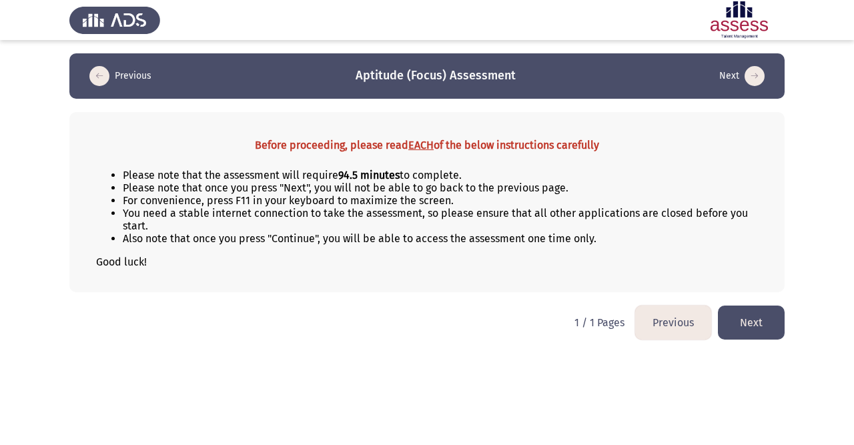
click at [732, 322] on button "Next" at bounding box center [751, 323] width 67 height 34
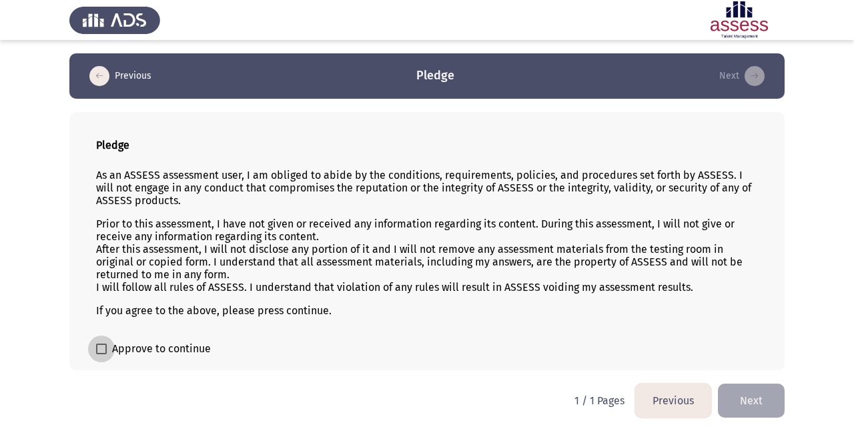
click at [158, 343] on span "Approve to continue" at bounding box center [161, 349] width 99 height 16
click at [101, 354] on input "Approve to continue" at bounding box center [101, 354] width 1 height 1
checkbox input "true"
click at [741, 402] on button "Next" at bounding box center [751, 401] width 67 height 34
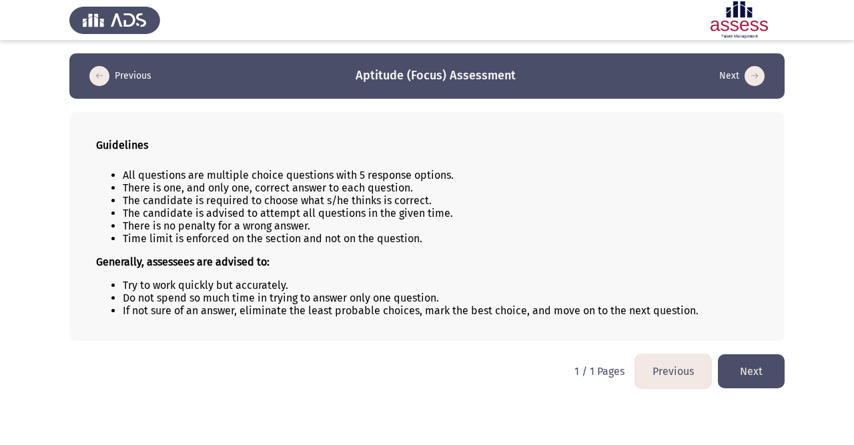
click at [747, 378] on button "Next" at bounding box center [751, 371] width 67 height 34
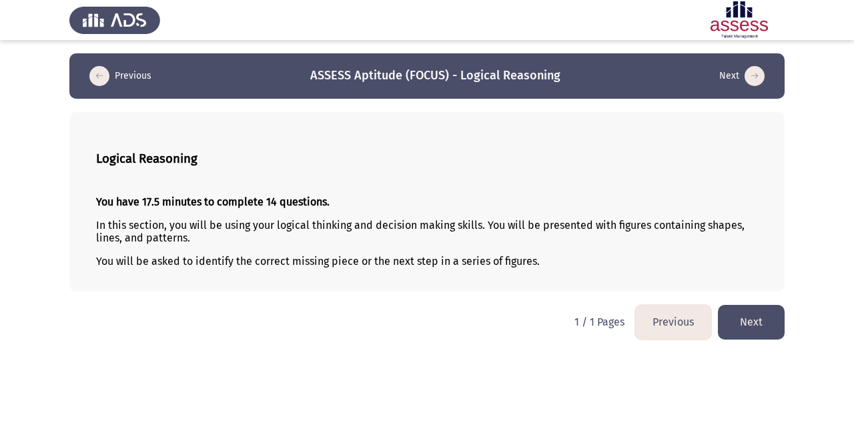
click at [759, 323] on button "Next" at bounding box center [751, 322] width 67 height 34
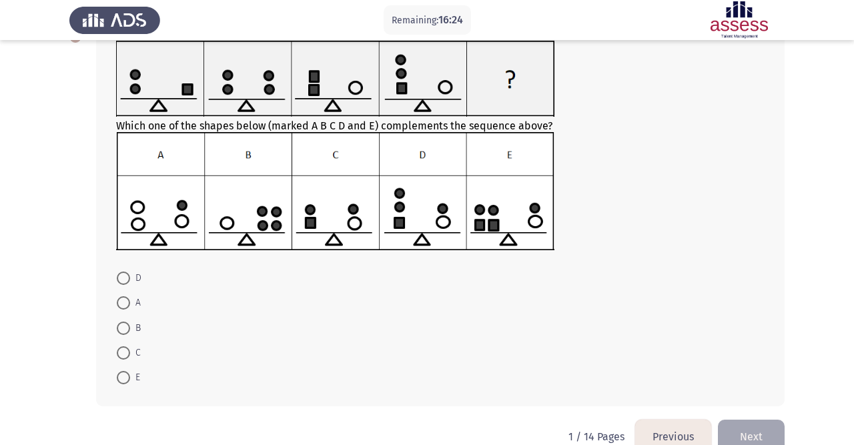
scroll to position [85, 0]
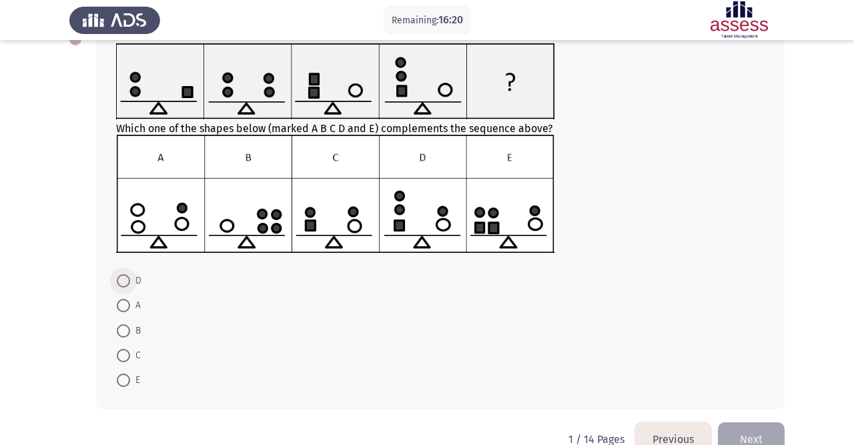
click at [122, 274] on span at bounding box center [123, 280] width 13 height 13
click at [122, 274] on input "D" at bounding box center [123, 280] width 13 height 13
radio input "true"
click at [123, 354] on span at bounding box center [123, 354] width 13 height 13
click at [123, 354] on input "C" at bounding box center [123, 354] width 13 height 13
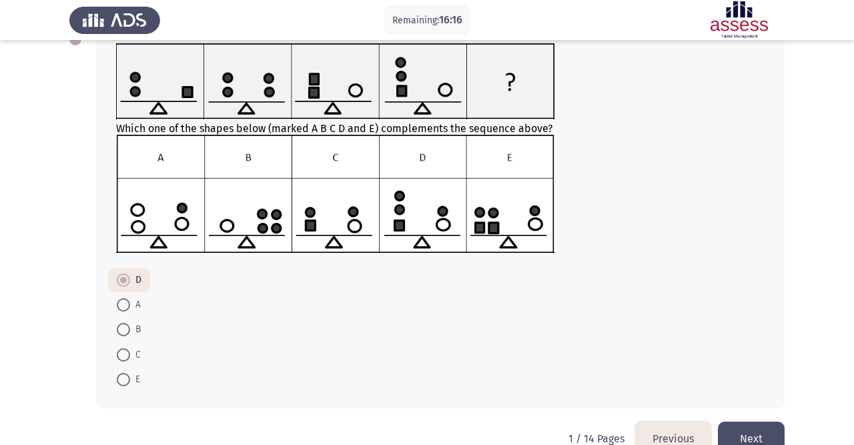
radio input "true"
click at [734, 431] on button "Next" at bounding box center [751, 439] width 67 height 34
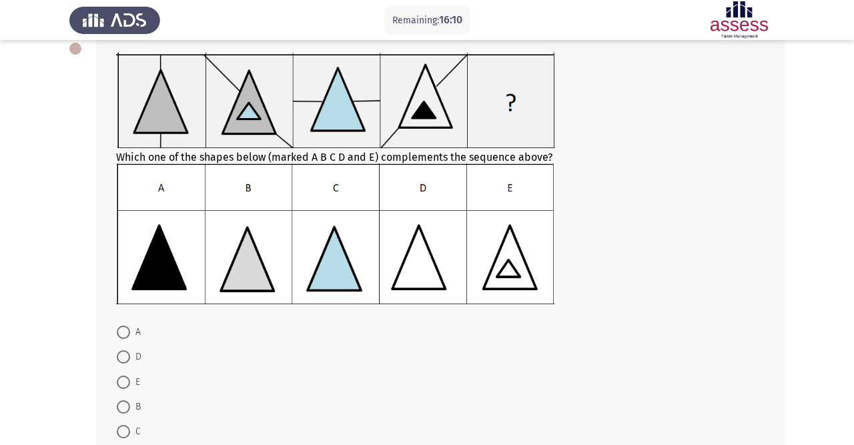
scroll to position [67, 0]
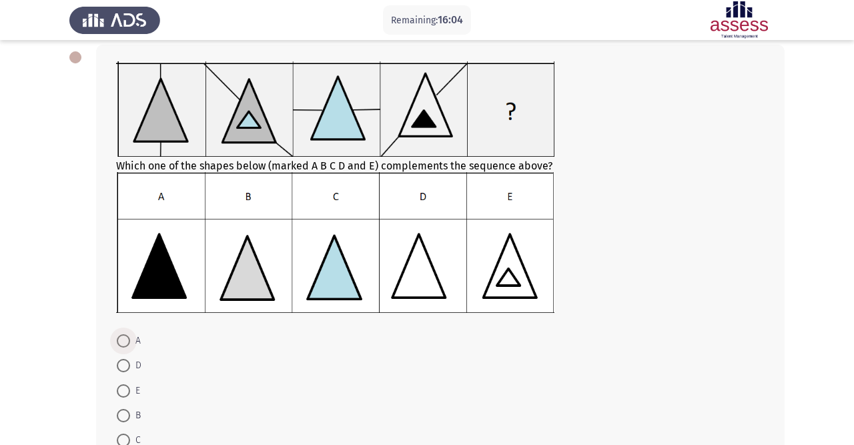
click at [125, 338] on span at bounding box center [123, 340] width 13 height 13
click at [125, 338] on input "A" at bounding box center [123, 340] width 13 height 13
radio input "true"
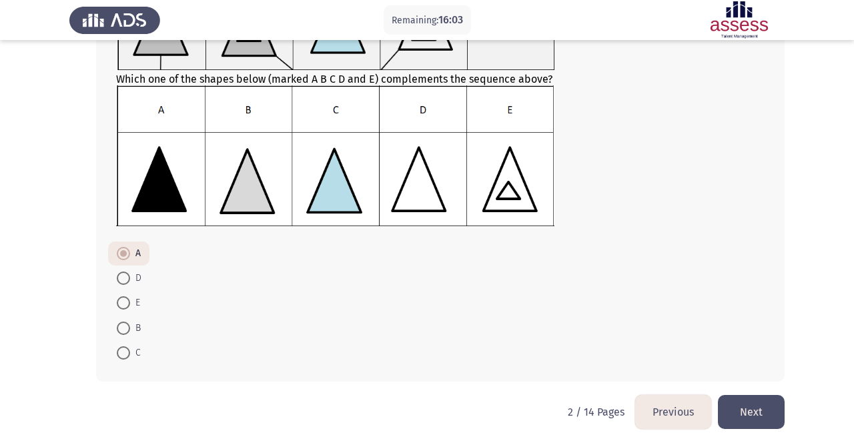
scroll to position [158, 0]
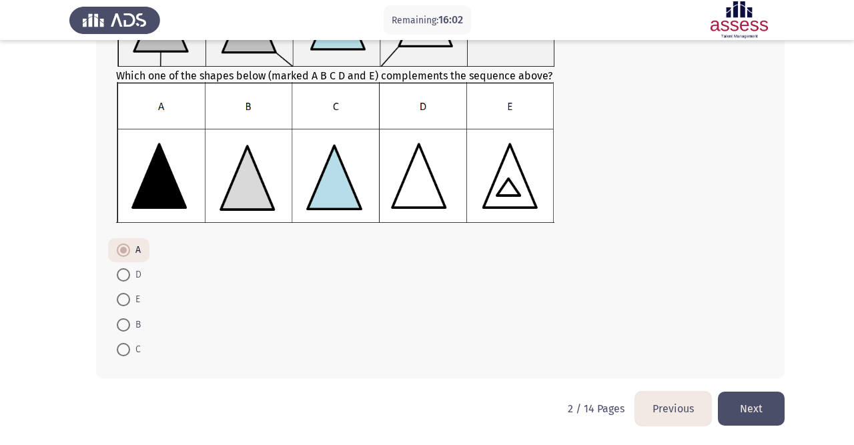
click at [763, 410] on button "Next" at bounding box center [751, 409] width 67 height 34
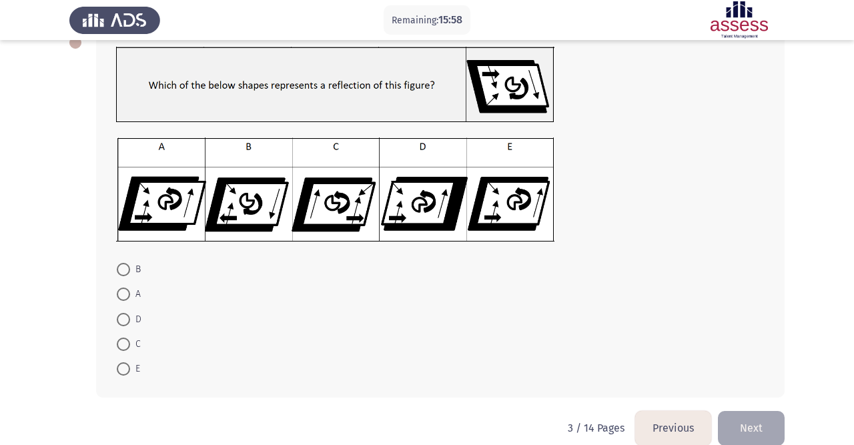
scroll to position [79, 0]
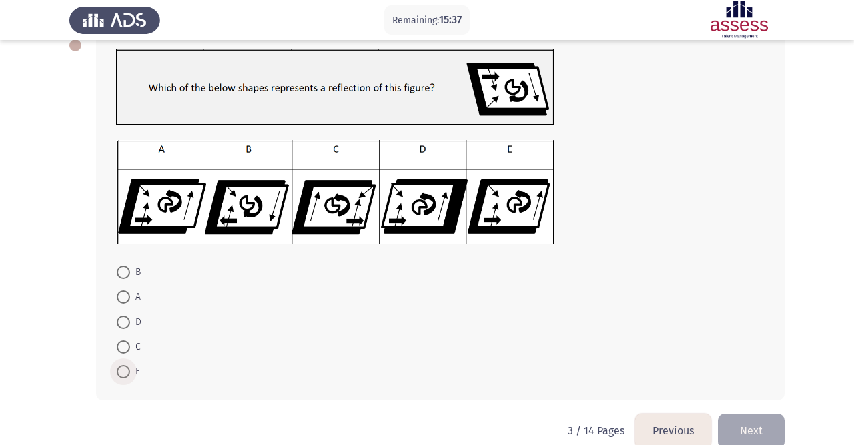
click at [123, 368] on span at bounding box center [123, 371] width 13 height 13
click at [123, 368] on input "E" at bounding box center [123, 371] width 13 height 13
radio input "true"
click at [739, 414] on button "Next" at bounding box center [751, 430] width 67 height 34
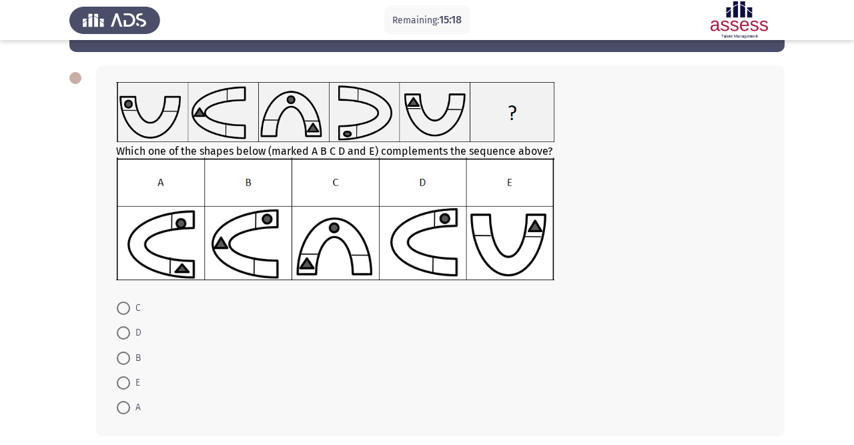
scroll to position [51, 0]
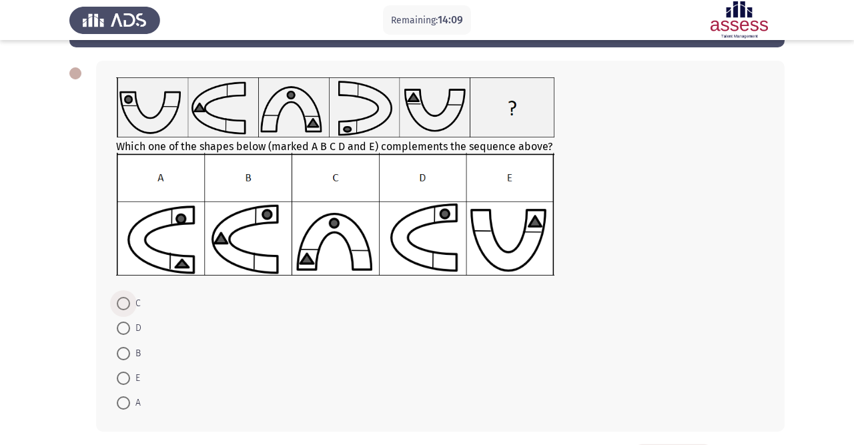
click at [125, 306] on span at bounding box center [123, 303] width 13 height 13
click at [125, 306] on input "C" at bounding box center [123, 303] width 13 height 13
radio input "true"
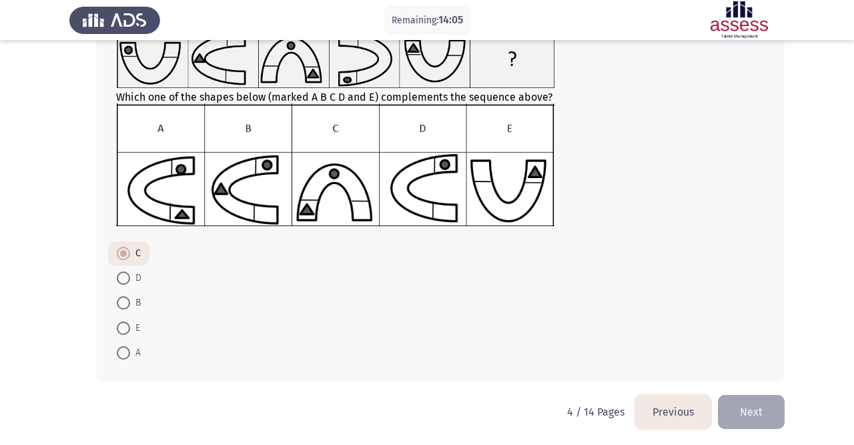
scroll to position [104, 0]
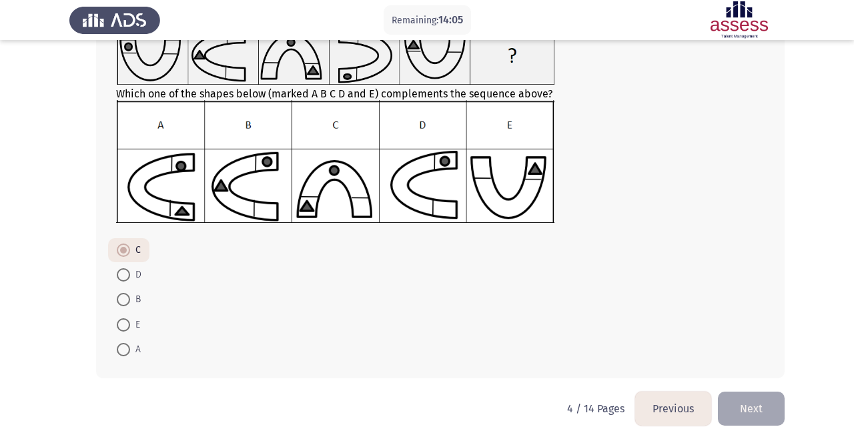
click at [768, 409] on button "Next" at bounding box center [751, 409] width 67 height 34
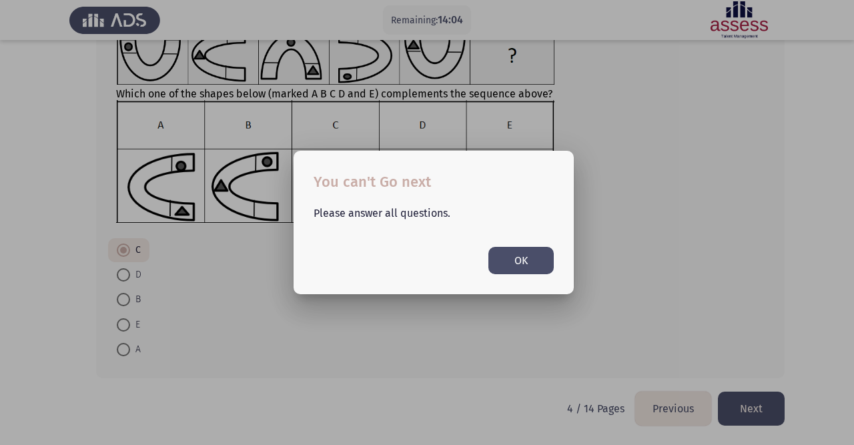
scroll to position [0, 0]
click at [528, 268] on button "OK" at bounding box center [521, 260] width 65 height 27
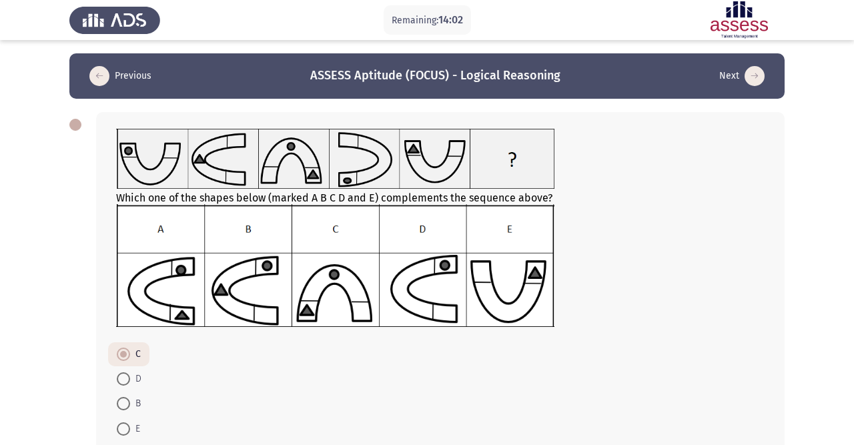
scroll to position [104, 0]
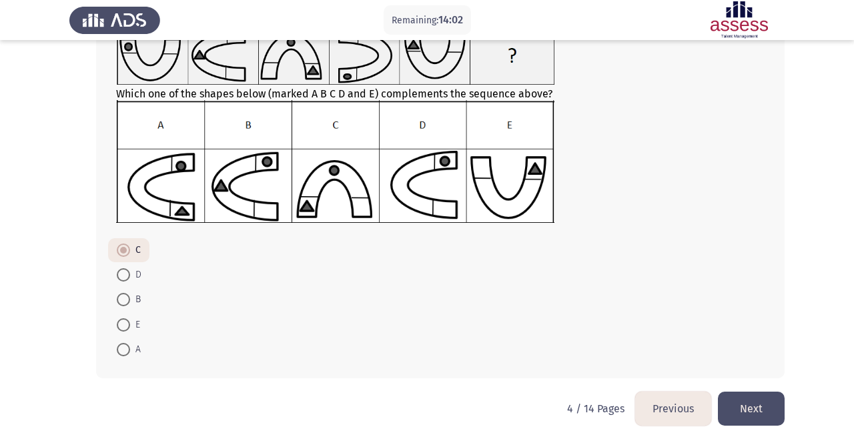
click at [127, 248] on span at bounding box center [123, 250] width 13 height 13
click at [127, 248] on input "C" at bounding box center [123, 250] width 13 height 13
click at [742, 402] on button "Next" at bounding box center [751, 409] width 67 height 34
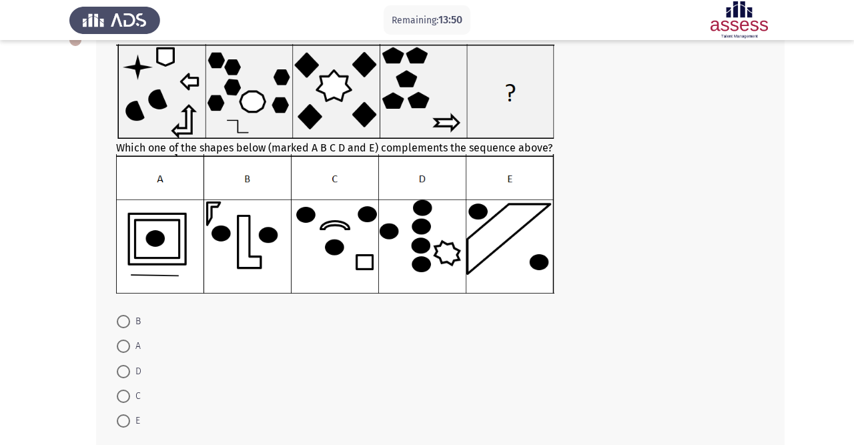
scroll to position [68, 0]
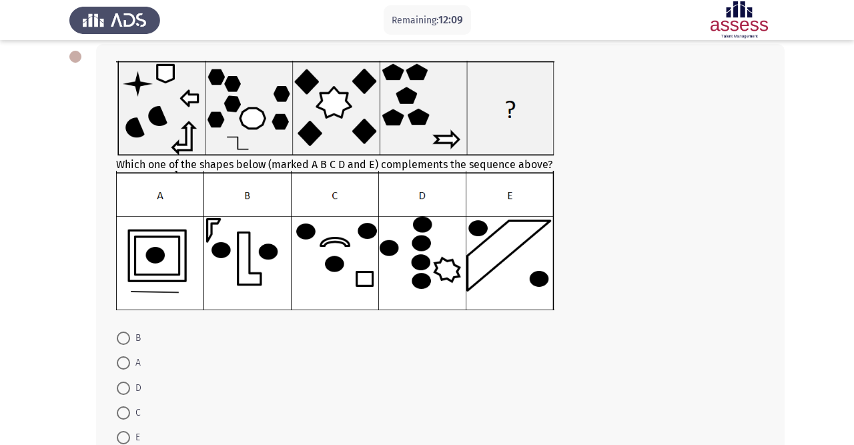
click at [149, 256] on img at bounding box center [335, 240] width 438 height 139
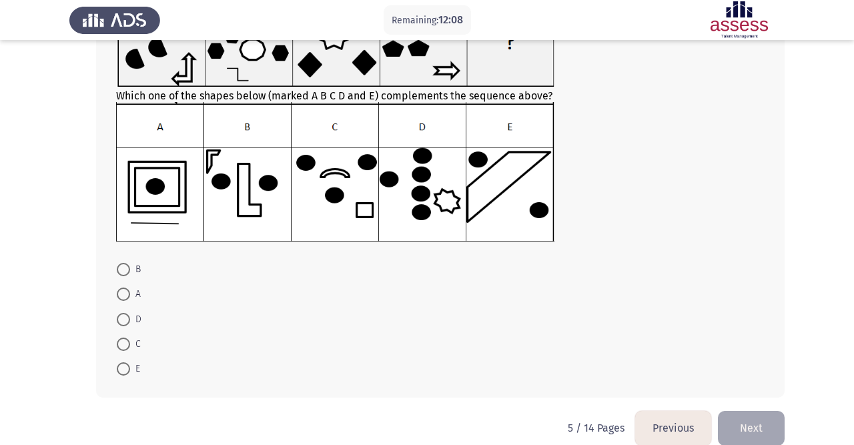
scroll to position [140, 0]
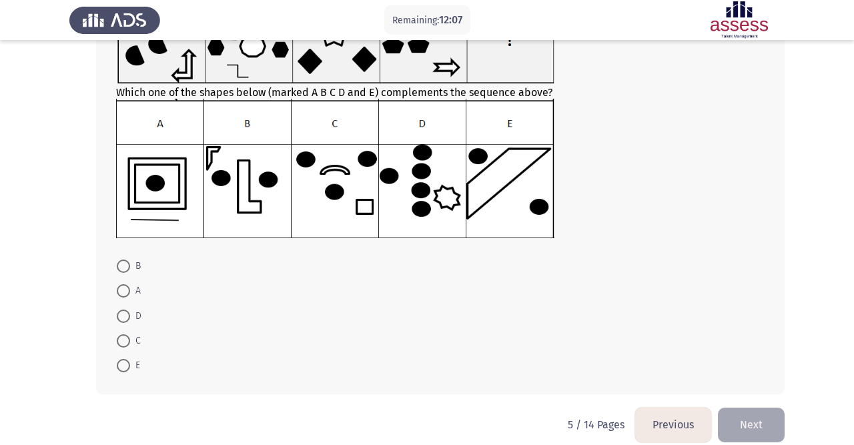
click at [124, 289] on span at bounding box center [123, 290] width 13 height 13
click at [124, 289] on input "A" at bounding box center [123, 290] width 13 height 13
radio input "true"
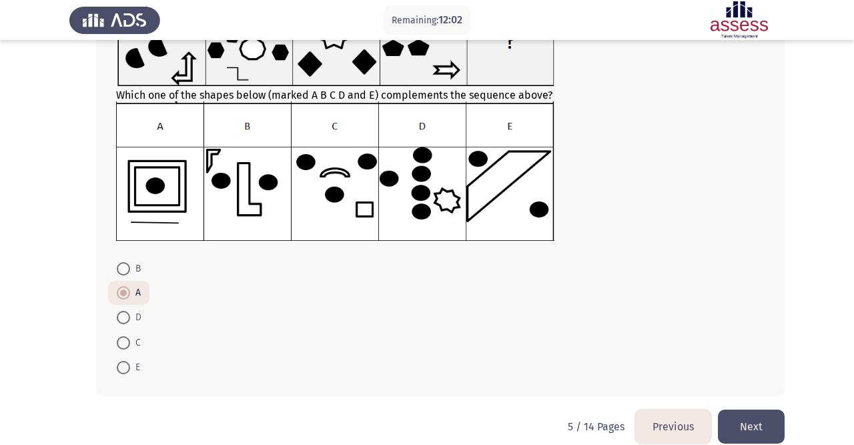
scroll to position [156, 0]
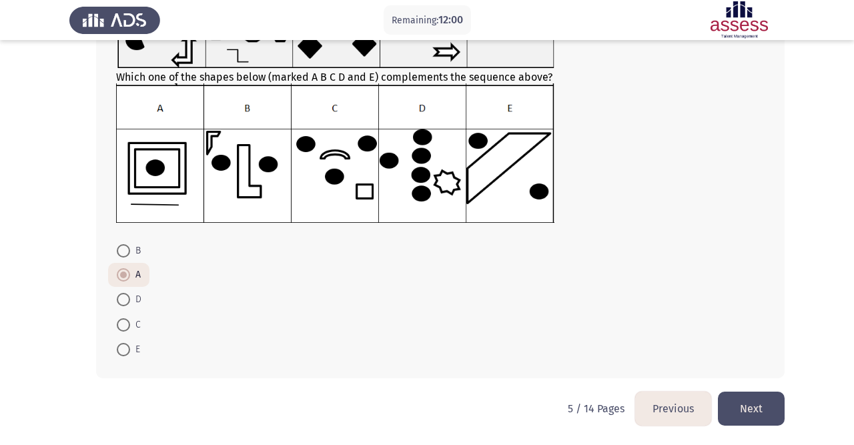
click at [756, 402] on button "Next" at bounding box center [751, 409] width 67 height 34
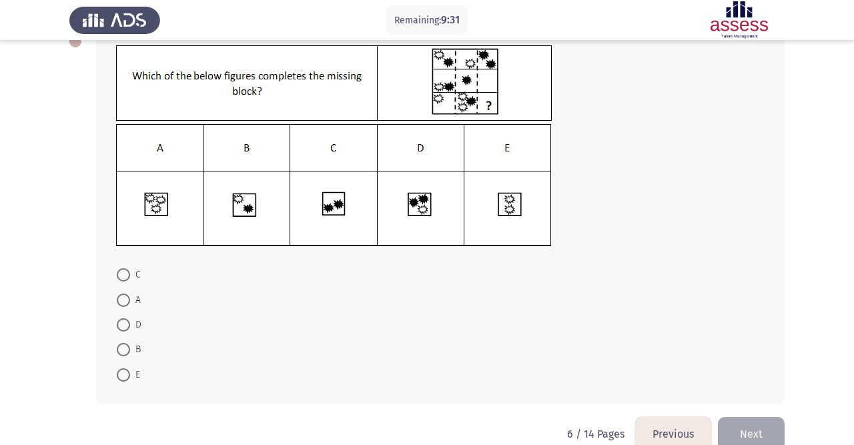
scroll to position [84, 0]
click at [124, 372] on span at bounding box center [123, 374] width 13 height 13
click at [124, 372] on input "E" at bounding box center [123, 374] width 13 height 13
radio input "true"
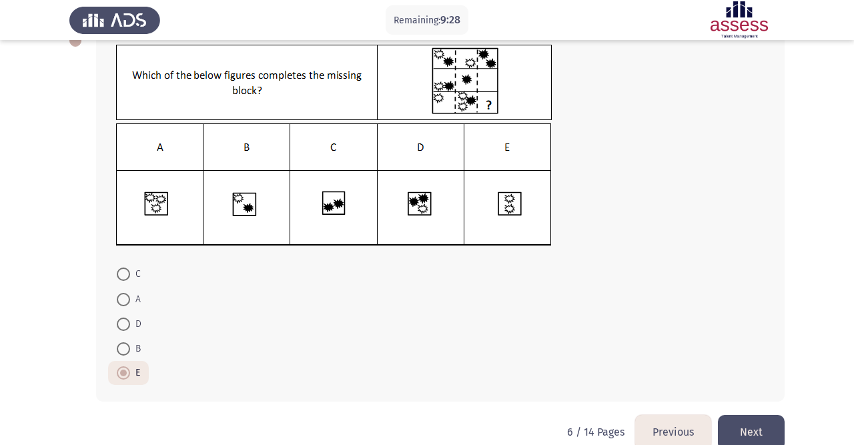
click at [764, 425] on button "Next" at bounding box center [751, 432] width 67 height 34
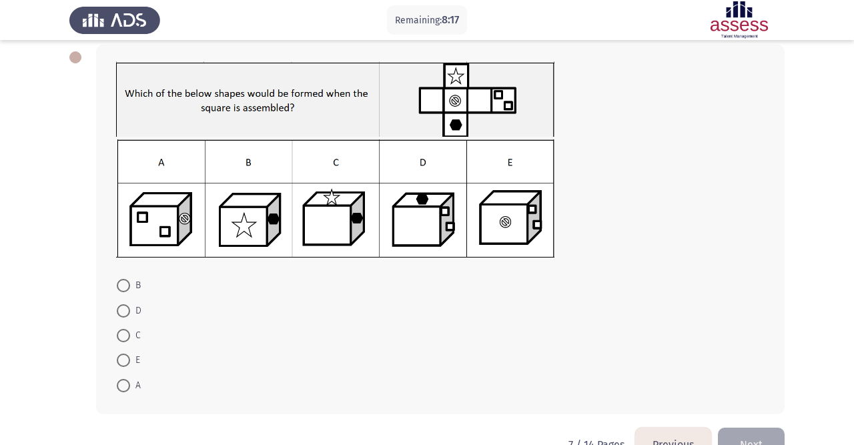
scroll to position [67, 0]
click at [123, 308] on span at bounding box center [123, 311] width 13 height 13
click at [123, 308] on input "D" at bounding box center [123, 311] width 13 height 13
radio input "true"
click at [749, 436] on button "Next" at bounding box center [751, 444] width 67 height 34
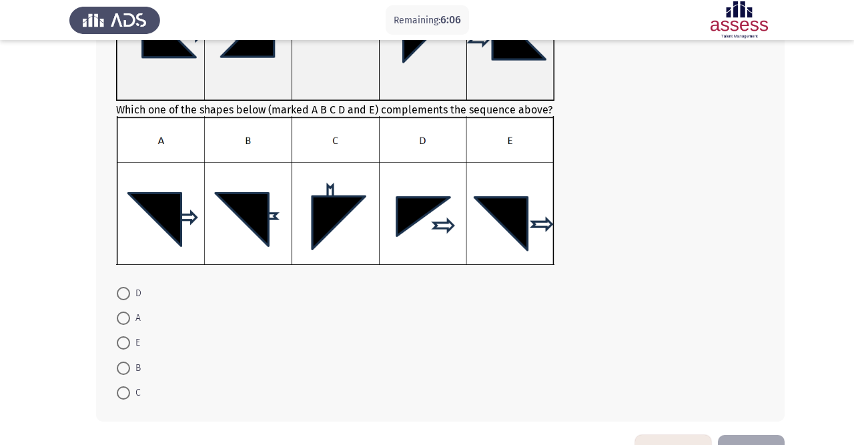
scroll to position [183, 0]
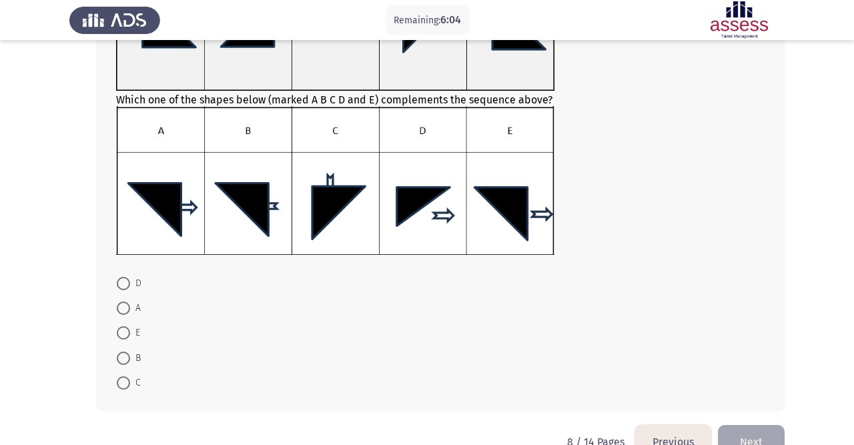
click at [121, 368] on mat-radio-button "B" at bounding box center [128, 357] width 41 height 25
click at [121, 354] on span at bounding box center [123, 358] width 13 height 13
click at [121, 354] on input "B" at bounding box center [123, 358] width 13 height 13
radio input "true"
click at [122, 356] on span at bounding box center [123, 357] width 7 height 7
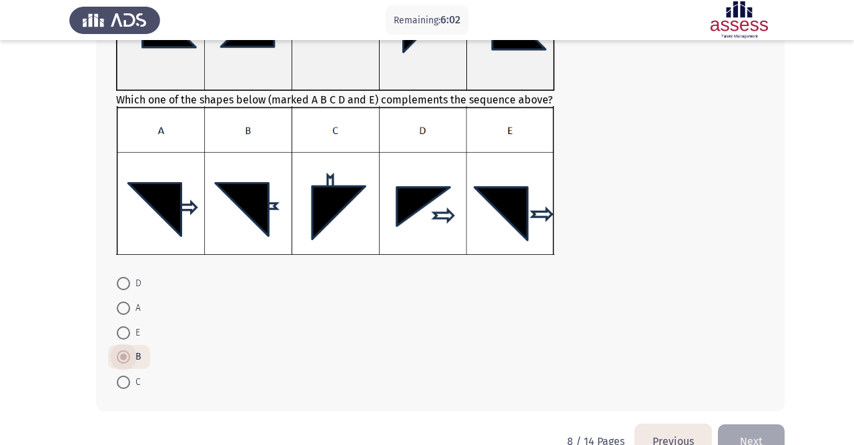
click at [122, 356] on input "B" at bounding box center [123, 356] width 13 height 13
click at [122, 355] on span at bounding box center [123, 357] width 7 height 7
click at [122, 355] on input "B" at bounding box center [123, 356] width 13 height 13
click at [123, 328] on span at bounding box center [123, 332] width 13 height 13
click at [123, 328] on input "E" at bounding box center [123, 332] width 13 height 13
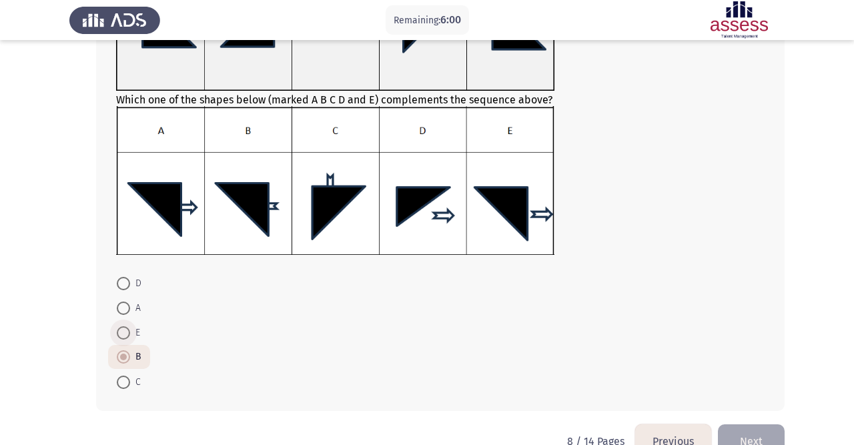
radio input "true"
click at [127, 309] on span at bounding box center [123, 308] width 13 height 13
click at [127, 309] on input "A" at bounding box center [123, 308] width 13 height 13
radio input "true"
click at [125, 328] on span at bounding box center [123, 332] width 13 height 13
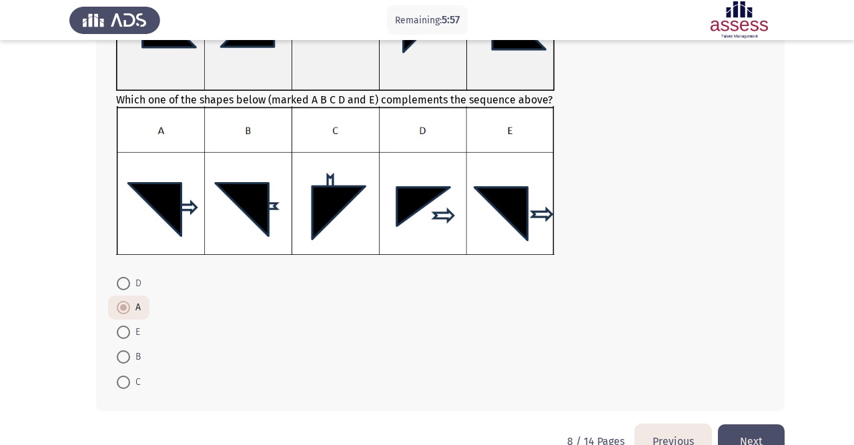
click at [125, 328] on input "E" at bounding box center [123, 332] width 13 height 13
radio input "true"
click at [124, 352] on span at bounding box center [123, 356] width 13 height 13
click at [124, 352] on input "B" at bounding box center [123, 356] width 13 height 13
radio input "true"
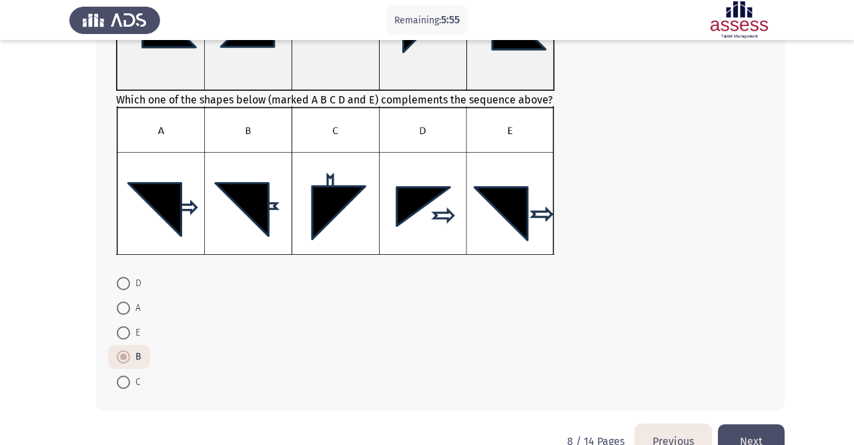
click at [751, 428] on button "Next" at bounding box center [751, 441] width 67 height 34
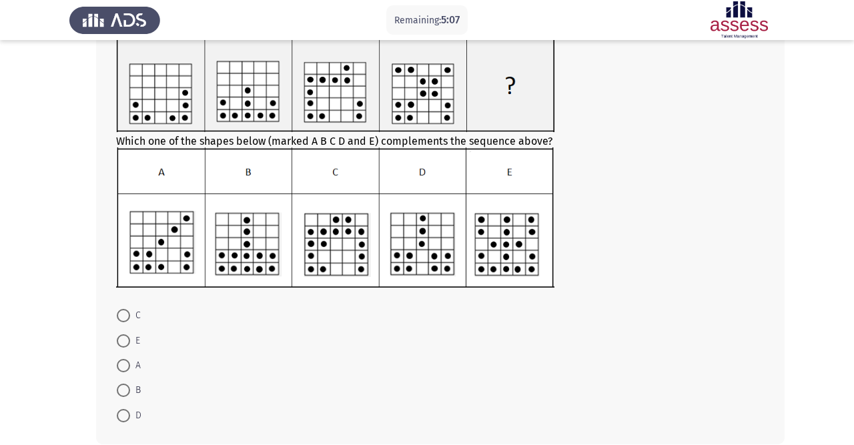
scroll to position [88, 0]
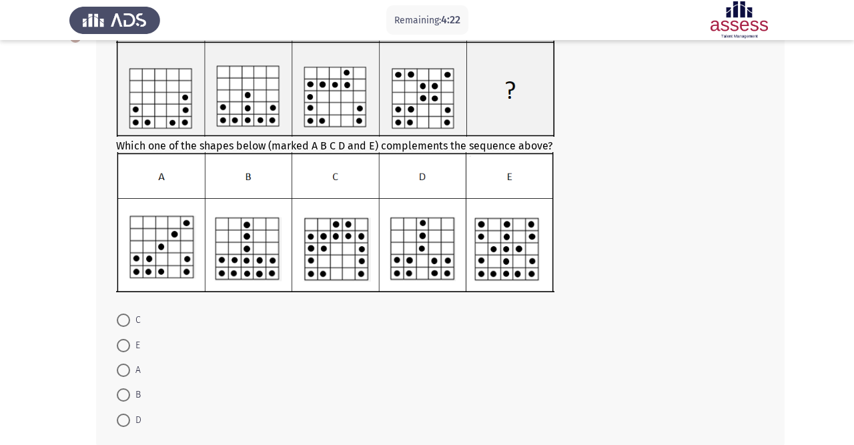
click at [123, 322] on span at bounding box center [123, 320] width 13 height 13
click at [123, 322] on input "C" at bounding box center [123, 320] width 13 height 13
radio input "true"
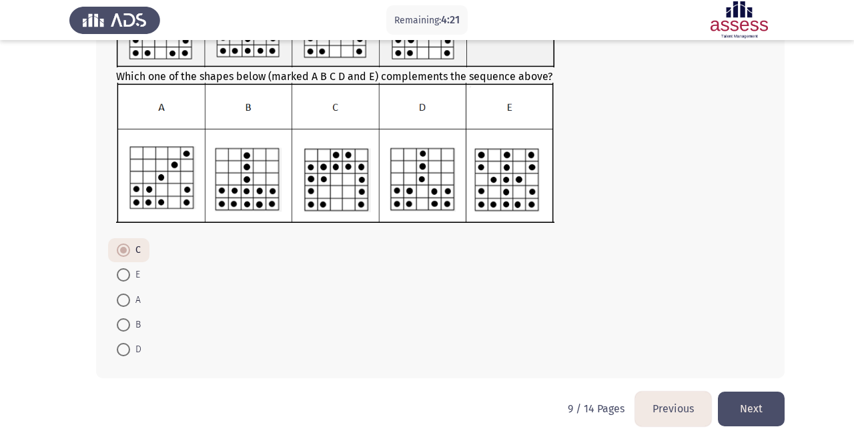
click at [777, 405] on button "Next" at bounding box center [751, 409] width 67 height 34
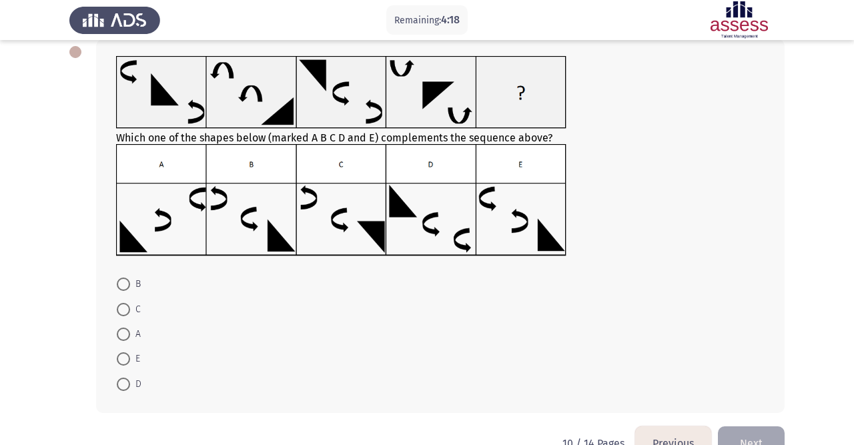
scroll to position [63, 0]
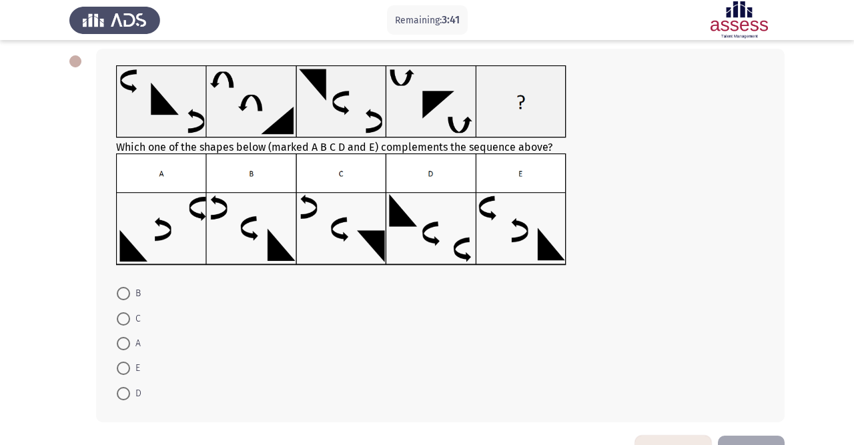
click at [121, 392] on span at bounding box center [123, 393] width 13 height 13
click at [121, 392] on input "D" at bounding box center [123, 393] width 13 height 13
radio input "true"
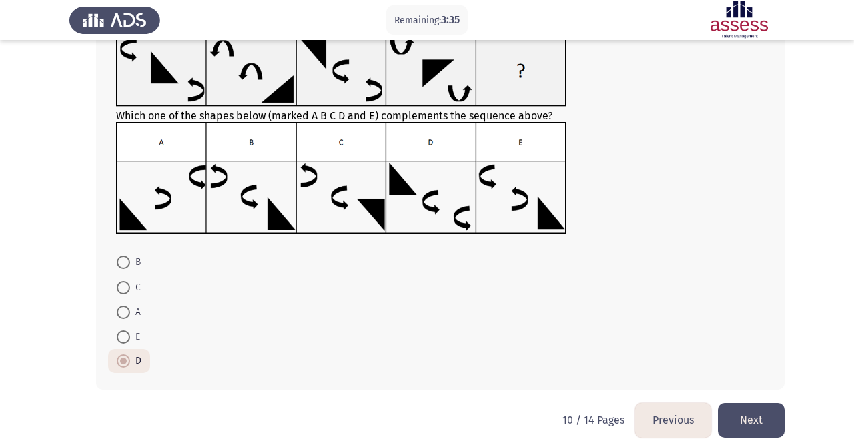
scroll to position [106, 0]
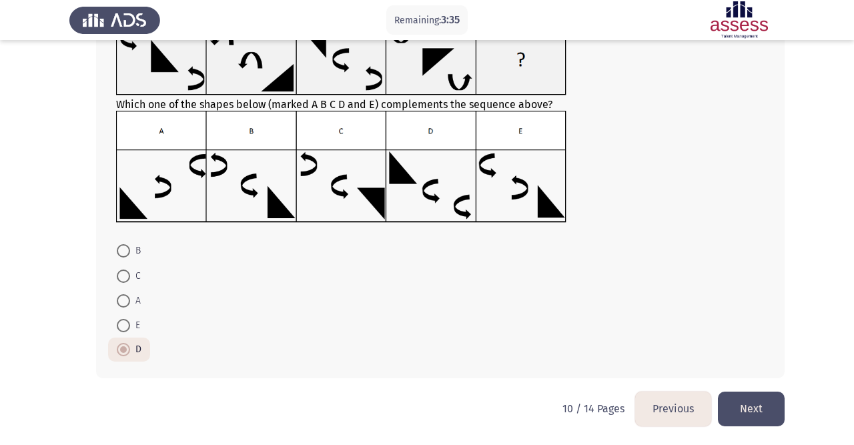
click at [744, 398] on button "Next" at bounding box center [751, 409] width 67 height 34
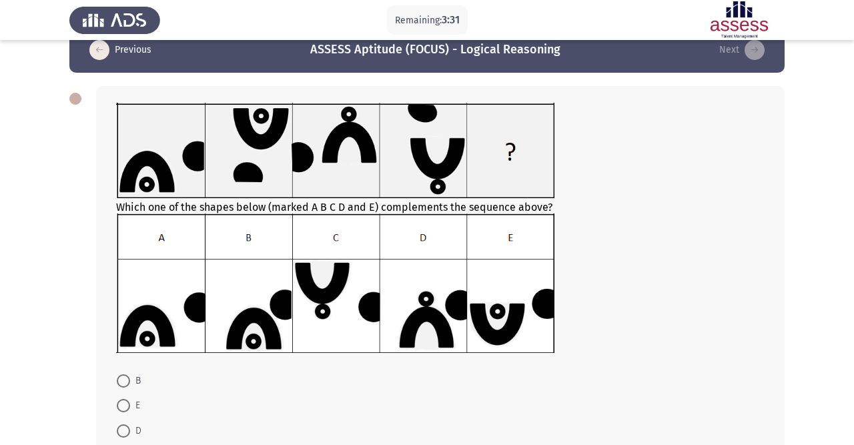
scroll to position [30, 0]
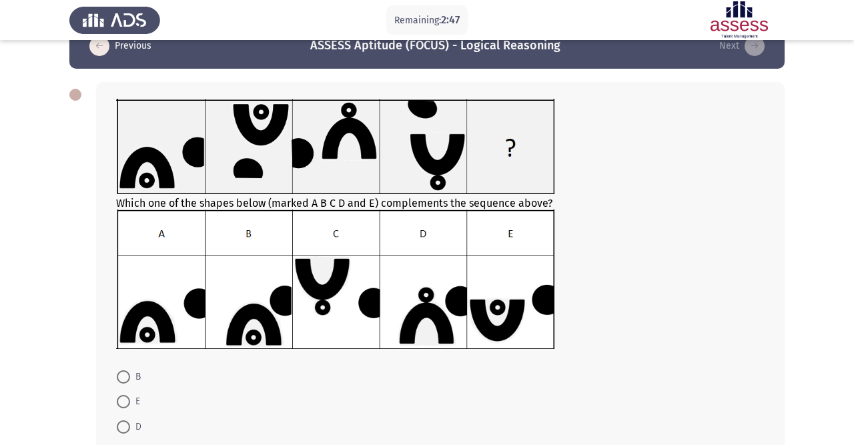
click at [336, 293] on img at bounding box center [335, 279] width 438 height 139
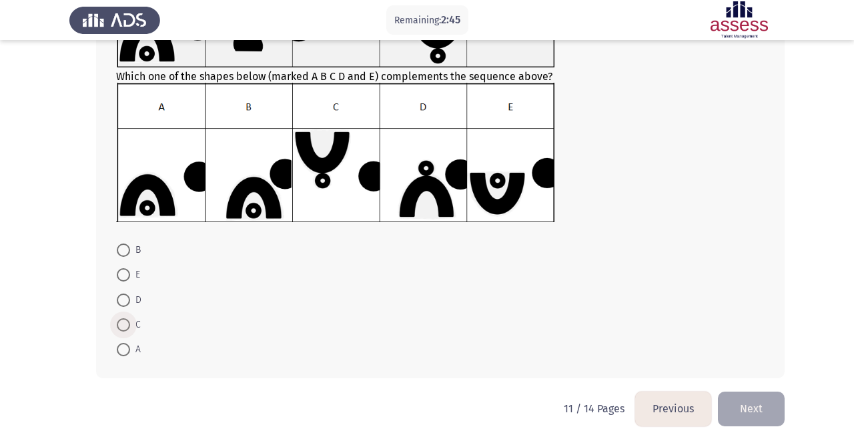
click at [124, 322] on span at bounding box center [123, 324] width 13 height 13
click at [124, 322] on input "C" at bounding box center [123, 324] width 13 height 13
radio input "true"
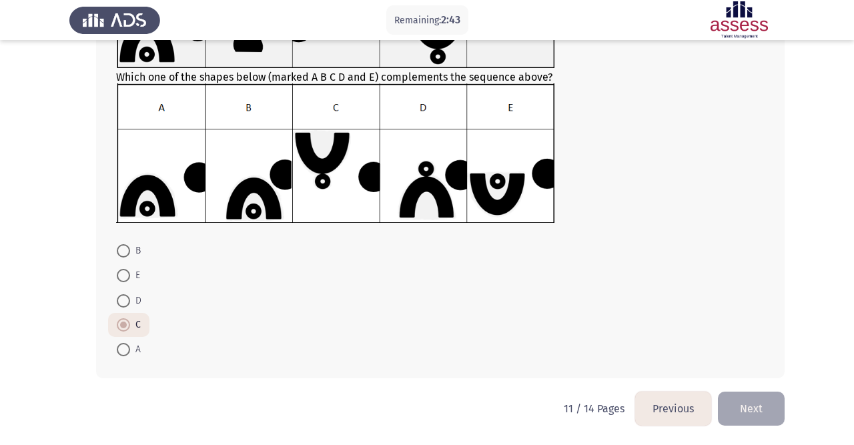
click at [124, 324] on span at bounding box center [123, 325] width 7 height 7
click at [124, 324] on input "C" at bounding box center [123, 324] width 13 height 13
click at [123, 324] on span at bounding box center [123, 325] width 7 height 7
click at [123, 324] on input "C" at bounding box center [123, 324] width 13 height 13
click at [741, 405] on button "Next" at bounding box center [751, 409] width 67 height 34
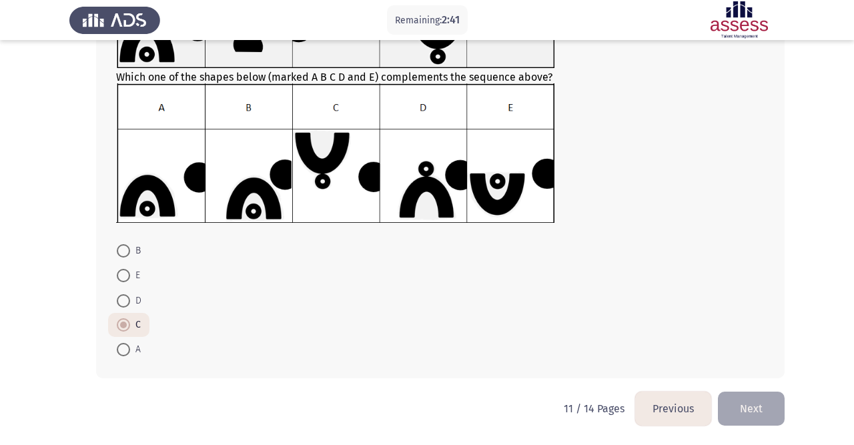
scroll to position [0, 0]
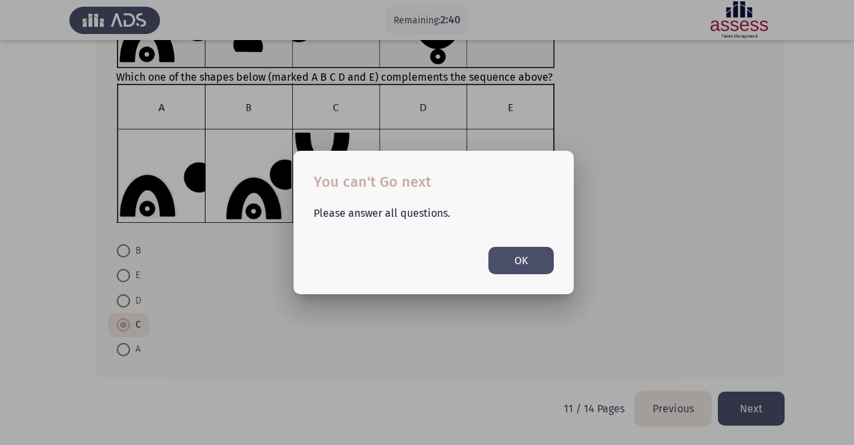
click at [518, 258] on button "OK" at bounding box center [521, 260] width 65 height 27
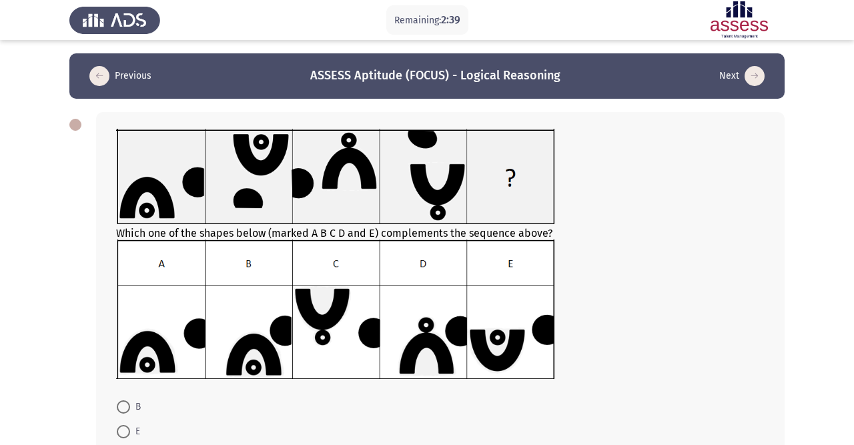
scroll to position [156, 0]
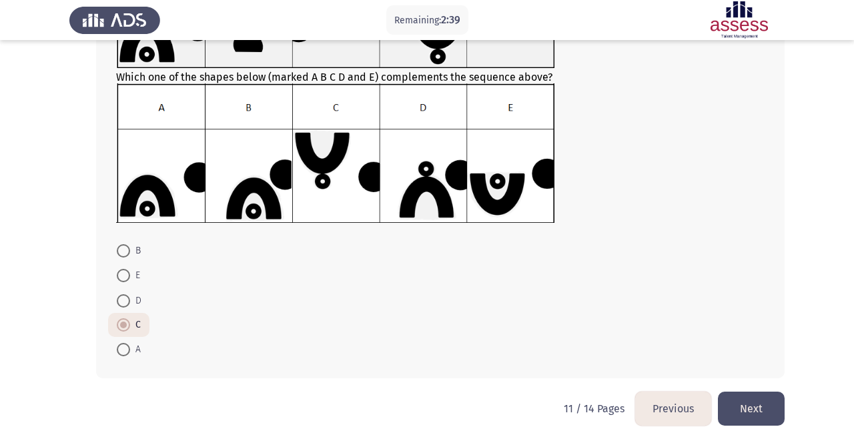
click at [126, 298] on span at bounding box center [123, 300] width 13 height 13
click at [126, 298] on input "D" at bounding box center [123, 300] width 13 height 13
radio input "true"
click at [129, 319] on span at bounding box center [123, 324] width 13 height 13
click at [129, 319] on input "C" at bounding box center [123, 324] width 13 height 13
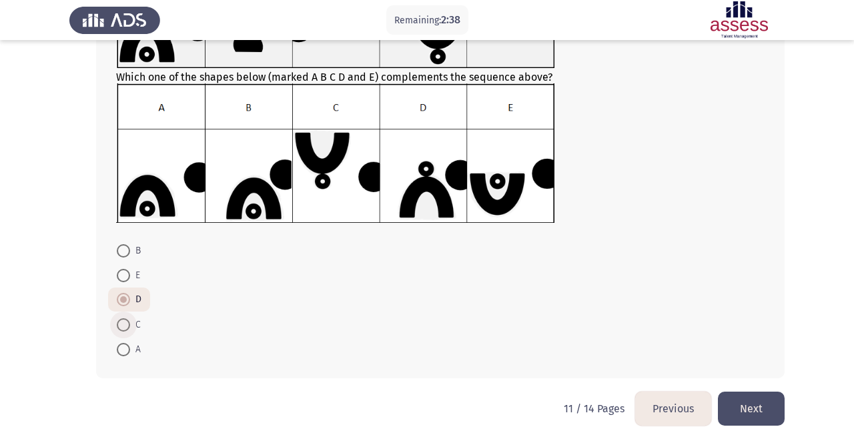
radio input "true"
click at [718, 401] on app-previous-next-buttons "Previous Next" at bounding box center [709, 409] width 149 height 34
click at [743, 402] on button "Next" at bounding box center [751, 409] width 67 height 34
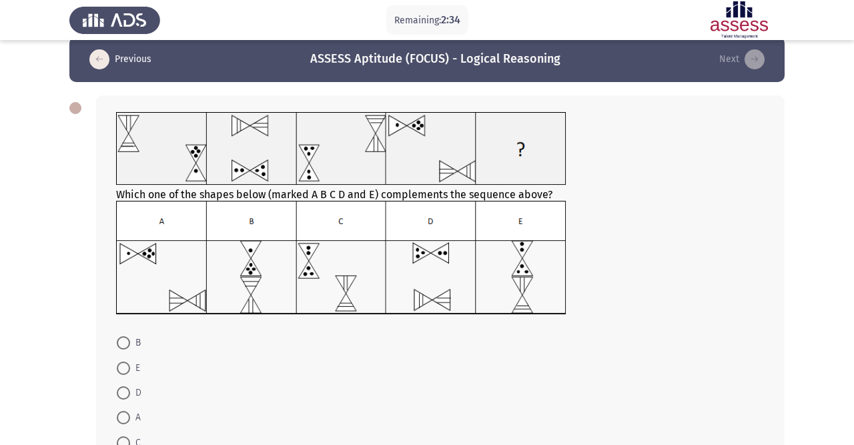
scroll to position [15, 0]
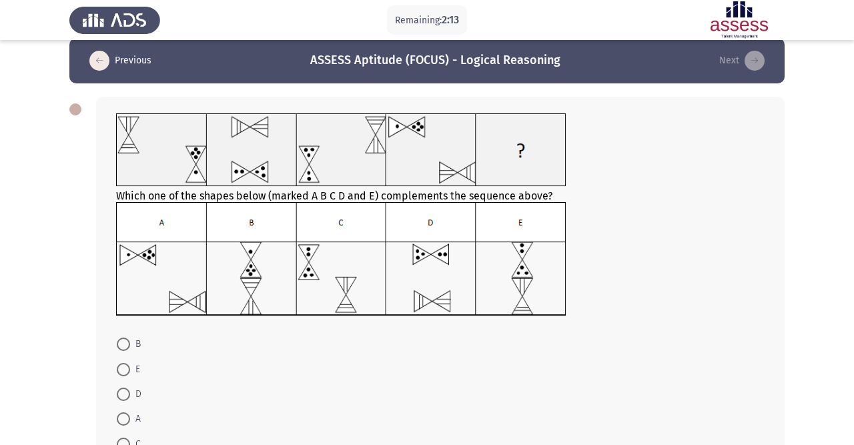
click at [428, 280] on img at bounding box center [341, 258] width 450 height 113
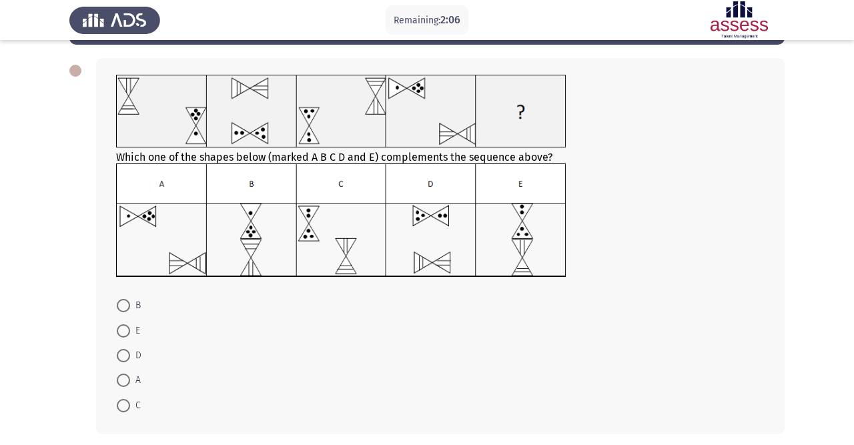
scroll to position [55, 0]
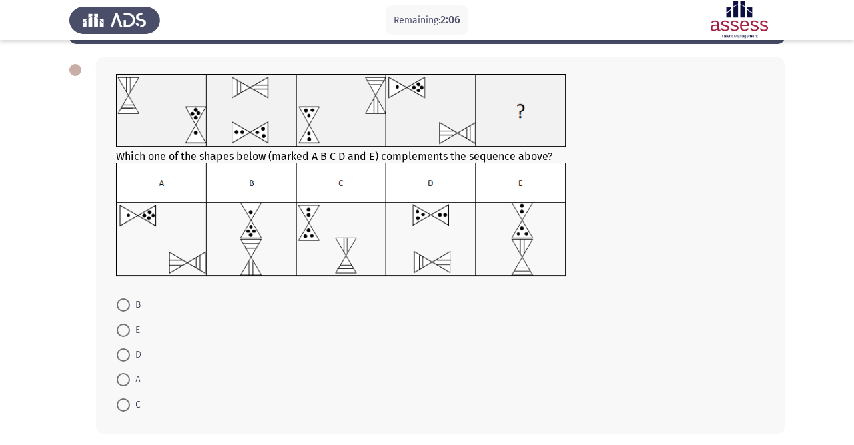
click at [126, 405] on span at bounding box center [123, 404] width 13 height 13
click at [126, 405] on input "C" at bounding box center [123, 404] width 13 height 13
radio input "true"
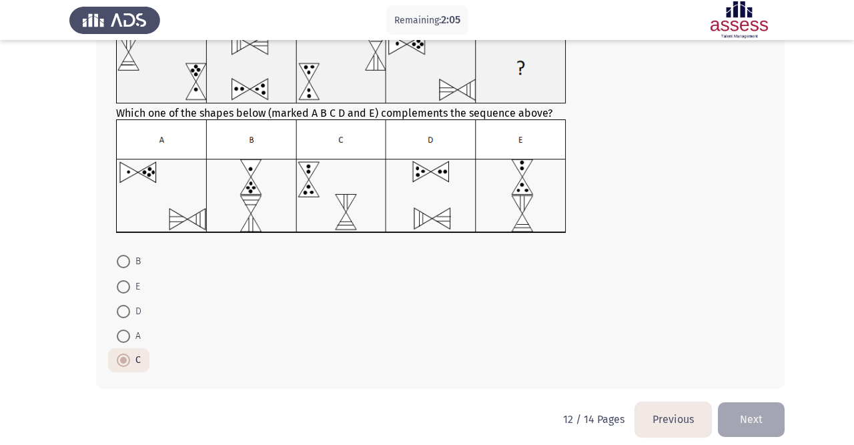
scroll to position [109, 0]
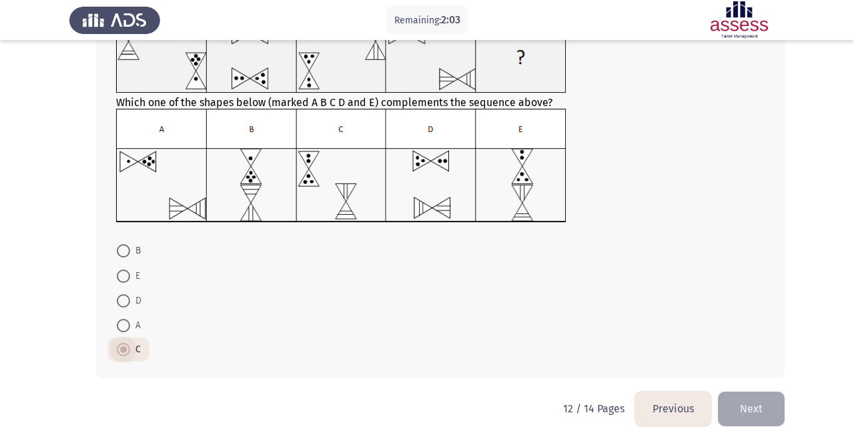
click at [119, 348] on span at bounding box center [123, 349] width 13 height 13
click at [119, 348] on input "C" at bounding box center [123, 349] width 13 height 13
click at [125, 332] on label "A" at bounding box center [129, 326] width 24 height 16
click at [125, 332] on input "A" at bounding box center [123, 325] width 13 height 13
radio input "true"
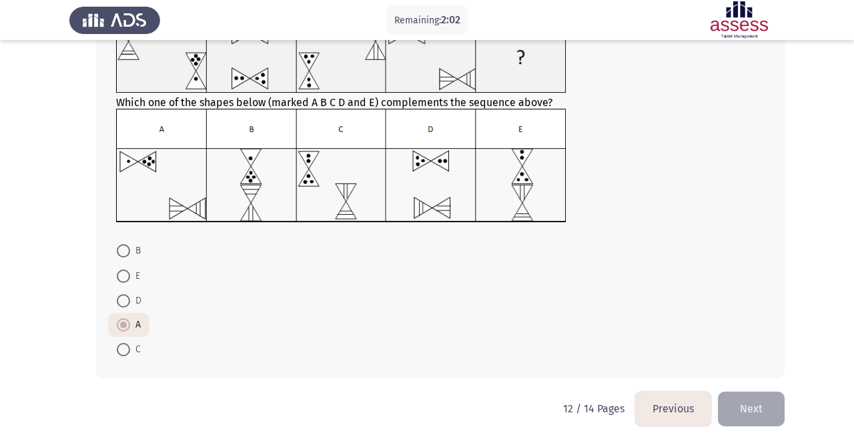
click at [125, 348] on span at bounding box center [123, 349] width 13 height 13
click at [125, 348] on input "C" at bounding box center [123, 349] width 13 height 13
radio input "true"
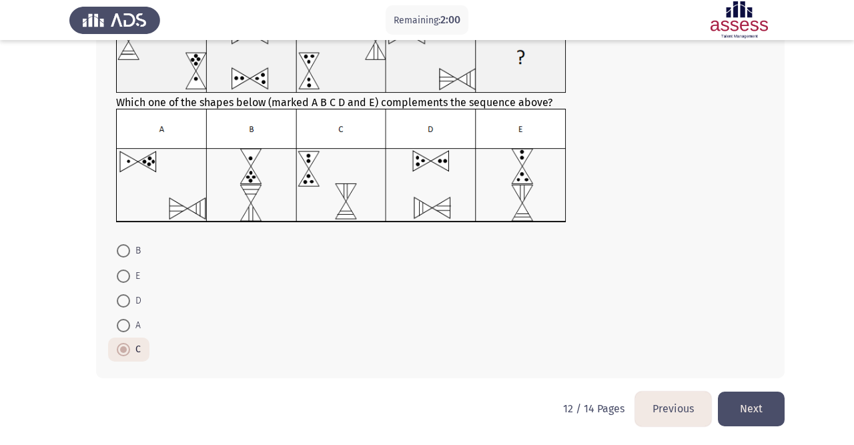
click at [729, 404] on button "Next" at bounding box center [751, 409] width 67 height 34
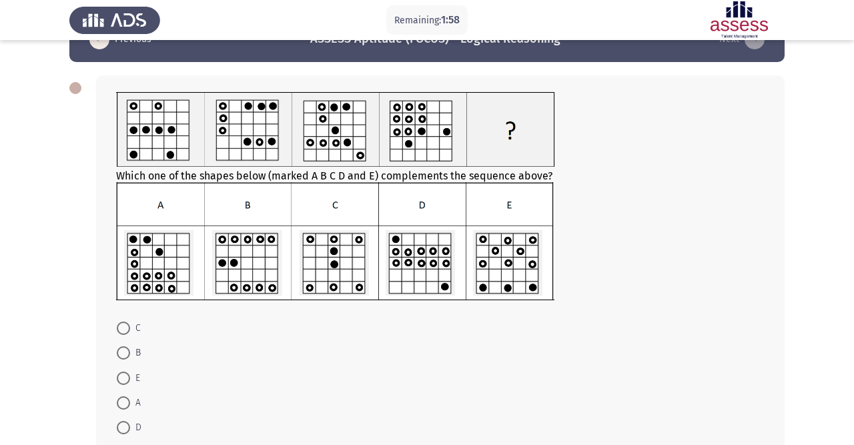
scroll to position [40, 0]
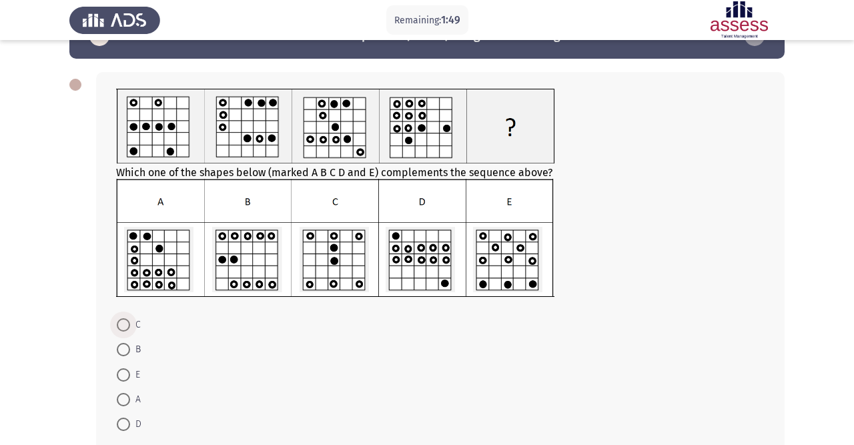
click at [125, 324] on span at bounding box center [123, 324] width 13 height 13
click at [125, 324] on input "C" at bounding box center [123, 324] width 13 height 13
radio input "true"
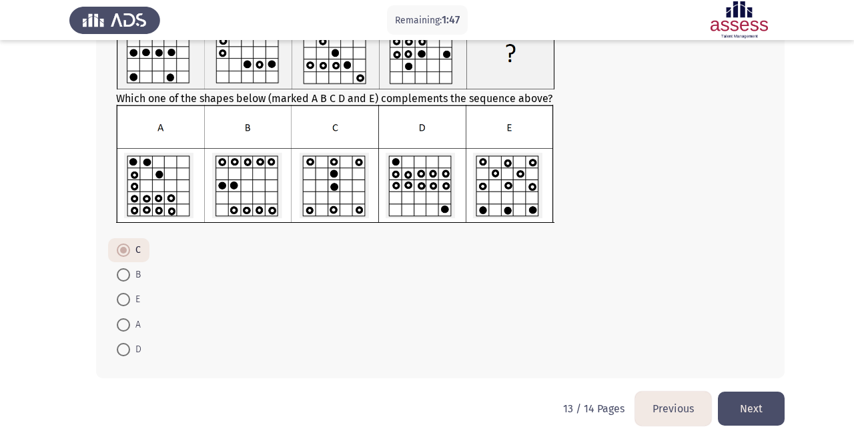
click at [749, 397] on button "Next" at bounding box center [751, 409] width 67 height 34
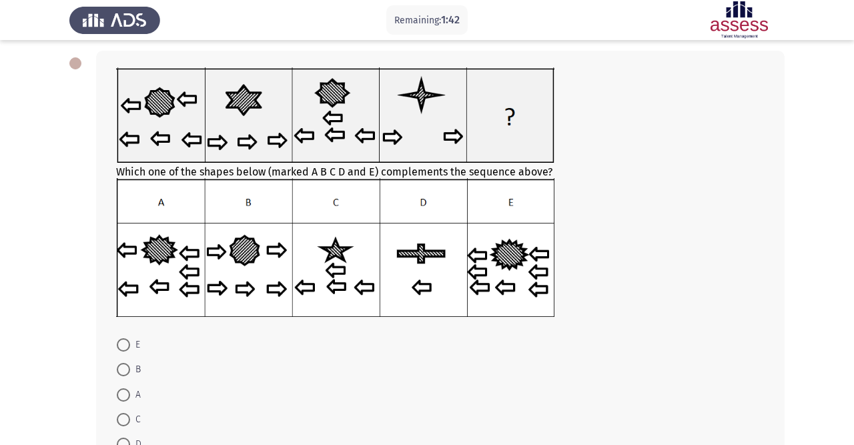
scroll to position [65, 0]
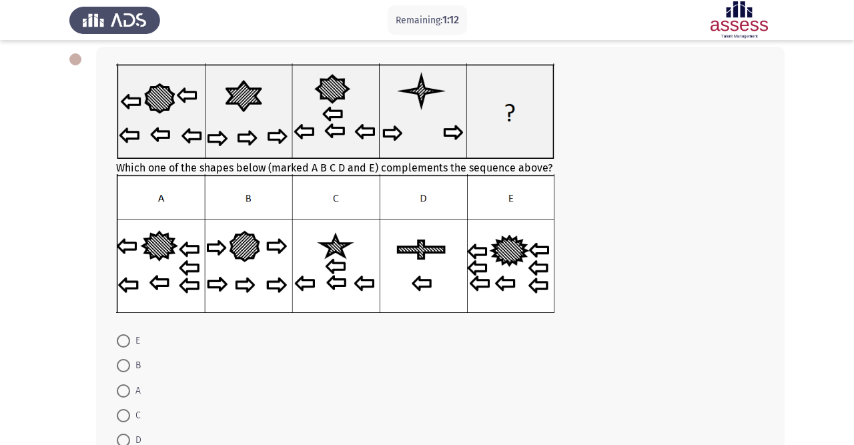
click at [427, 266] on img at bounding box center [335, 243] width 438 height 138
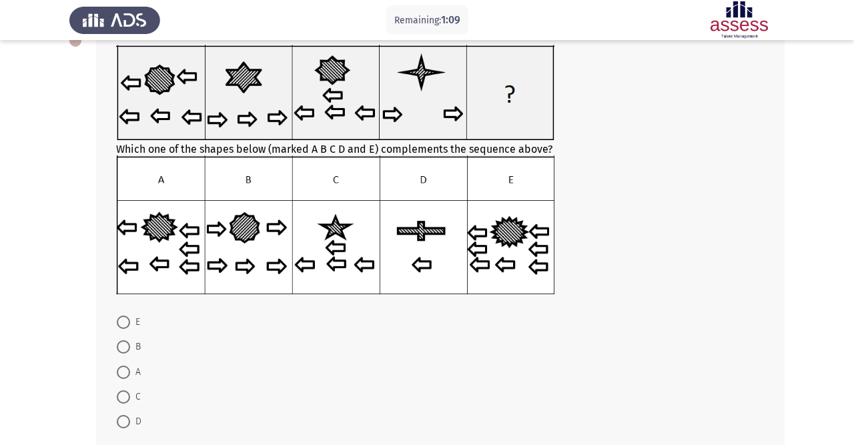
scroll to position [82, 0]
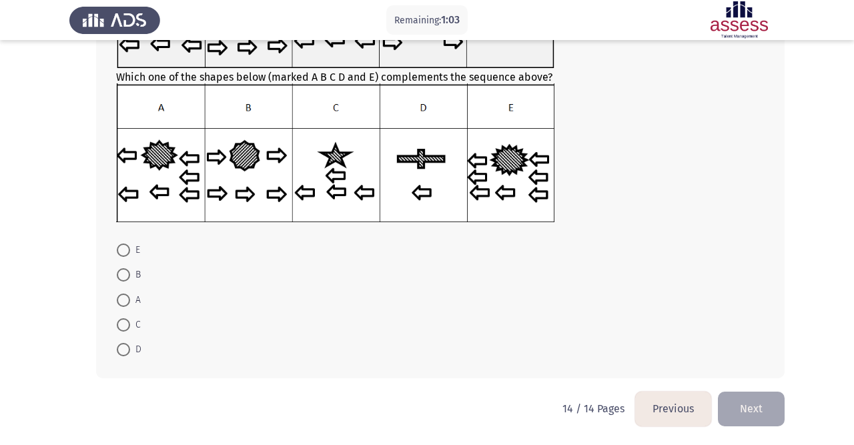
click at [125, 325] on span at bounding box center [123, 324] width 13 height 13
click at [125, 325] on input "C" at bounding box center [123, 324] width 13 height 13
radio input "true"
click at [746, 408] on button "Next" at bounding box center [751, 409] width 67 height 34
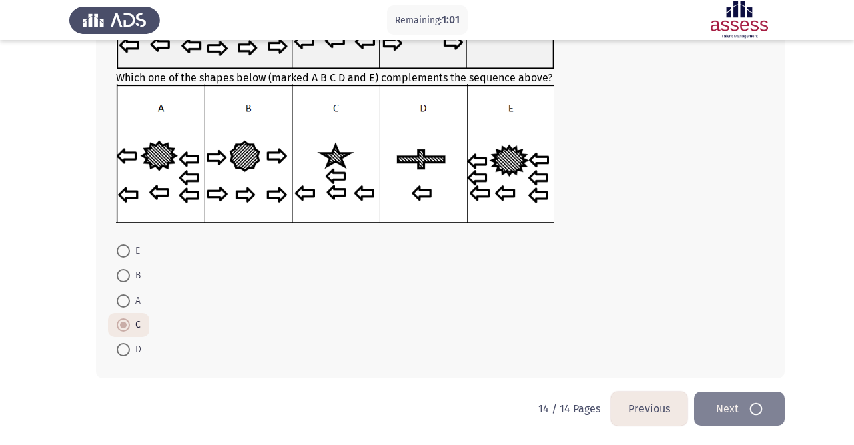
scroll to position [0, 0]
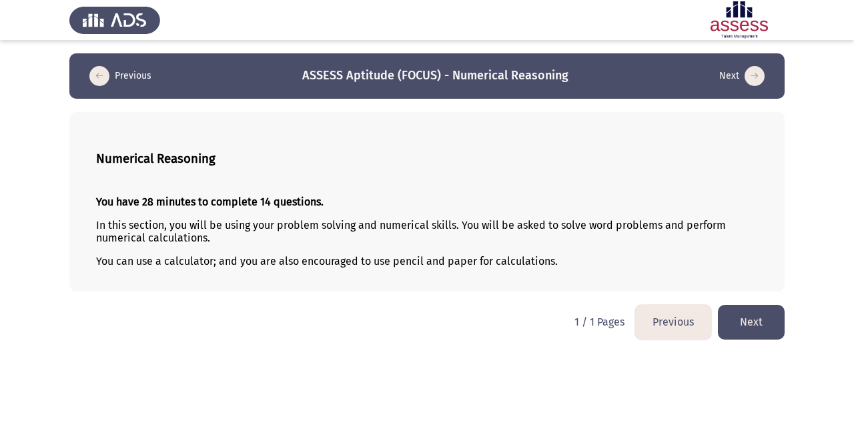
click at [742, 318] on button "Next" at bounding box center [751, 322] width 67 height 34
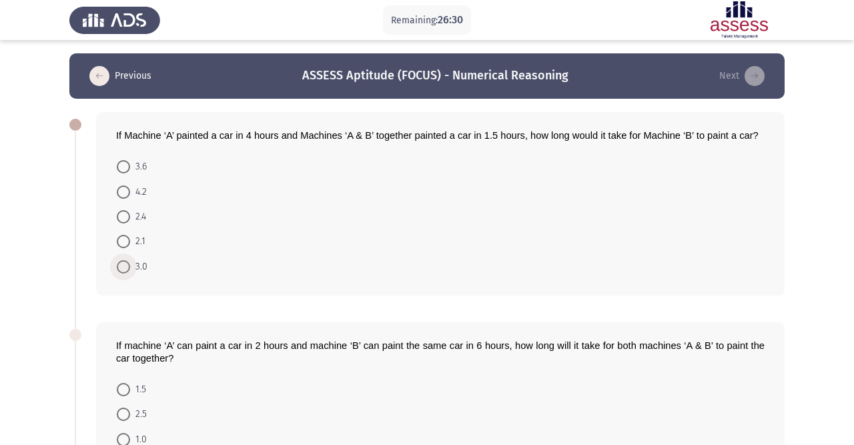
click at [123, 264] on span at bounding box center [123, 266] width 13 height 13
click at [123, 264] on input "3.0" at bounding box center [123, 266] width 13 height 13
radio input "true"
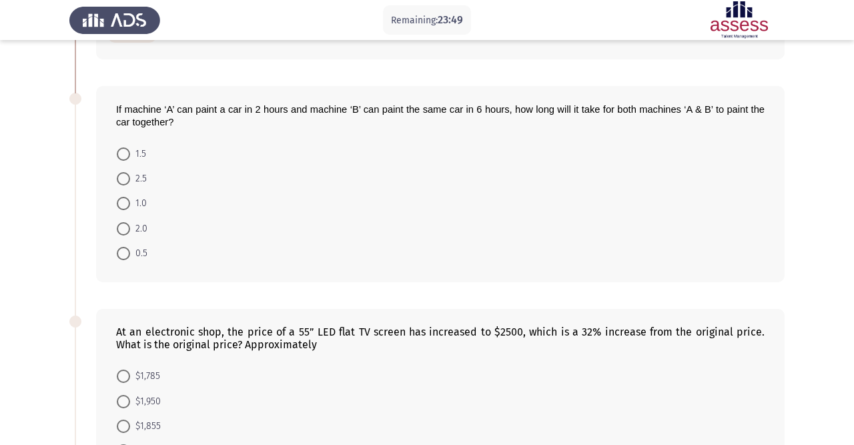
scroll to position [233, 0]
click at [124, 231] on span at bounding box center [123, 230] width 13 height 13
click at [124, 231] on input "2.0" at bounding box center [123, 230] width 13 height 13
radio input "true"
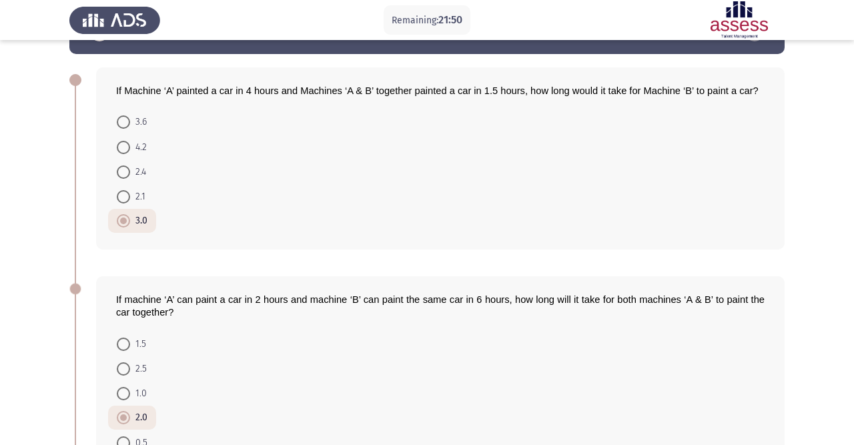
scroll to position [46, 0]
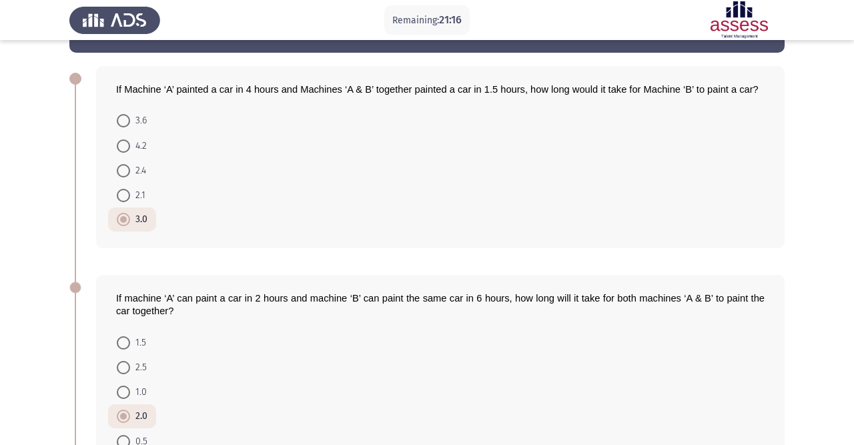
click at [123, 168] on span at bounding box center [123, 170] width 13 height 13
click at [123, 168] on input "2.4" at bounding box center [123, 170] width 13 height 13
radio input "true"
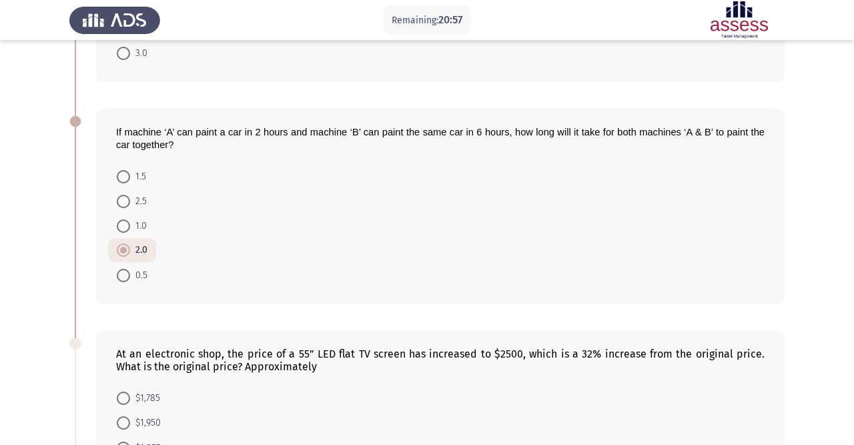
scroll to position [214, 0]
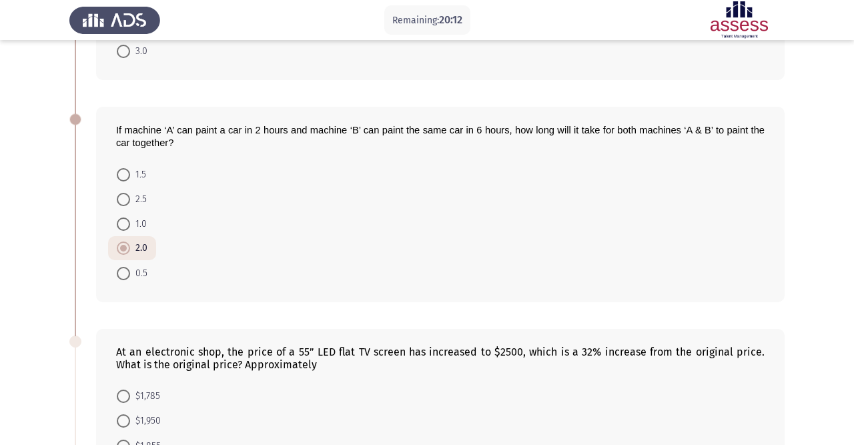
drag, startPoint x: 185, startPoint y: 154, endPoint x: 127, endPoint y: 125, distance: 64.2
click at [127, 125] on div "If machine ‘A’ can paint a car in 2 hours and machine ‘B’ can paint the same ca…" at bounding box center [440, 204] width 689 height 195
click at [107, 124] on div "If machine ‘A’ can paint a car in 2 hours and machine ‘B’ can paint the same ca…" at bounding box center [440, 204] width 689 height 195
click at [124, 125] on span "If machine ‘A’ can paint a car in 2 hours and machine ‘B’ can paint the same ca…" at bounding box center [440, 136] width 649 height 23
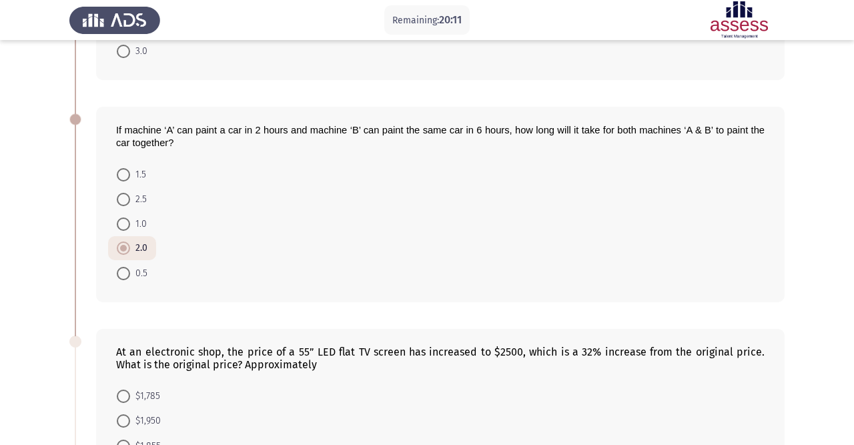
click at [124, 125] on span "If machine ‘A’ can paint a car in 2 hours and machine ‘B’ can paint the same ca…" at bounding box center [440, 136] width 649 height 23
drag, startPoint x: 129, startPoint y: 133, endPoint x: 114, endPoint y: 126, distance: 16.7
click at [114, 126] on div "If machine ‘A’ can paint a car in 2 hours and machine ‘B’ can paint the same ca…" at bounding box center [440, 204] width 689 height 195
drag, startPoint x: 109, startPoint y: 124, endPoint x: 179, endPoint y: 139, distance: 71.7
click at [179, 139] on div "If machine ‘A’ can paint a car in 2 hours and machine ‘B’ can paint the same ca…" at bounding box center [440, 204] width 689 height 195
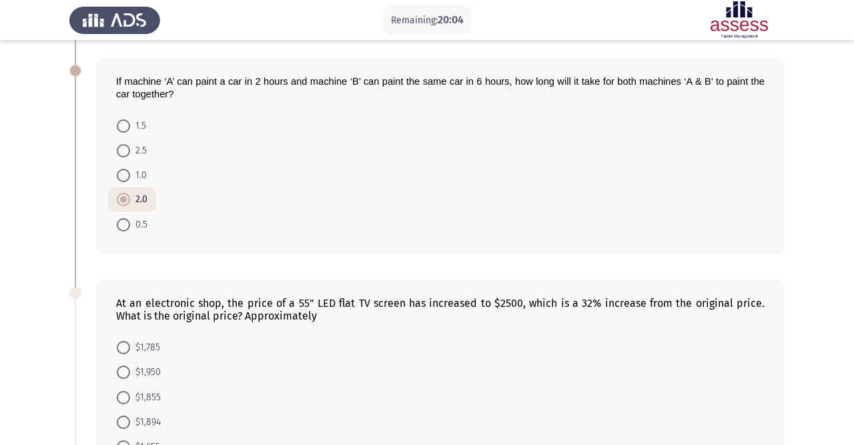
scroll to position [259, 0]
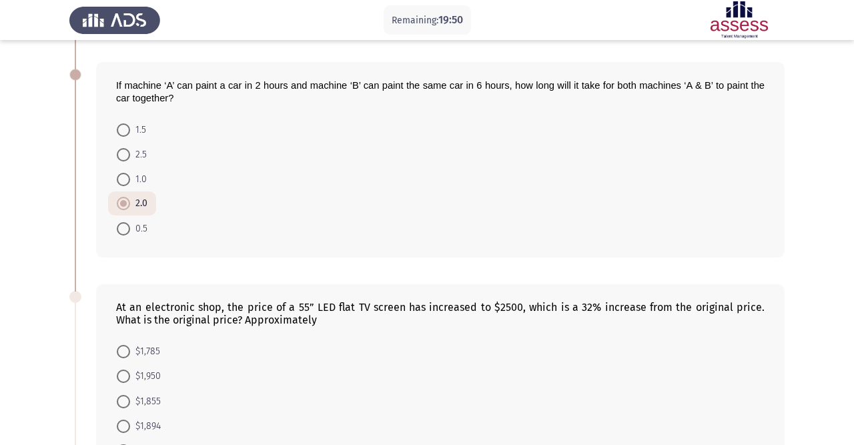
click at [126, 183] on span at bounding box center [123, 179] width 13 height 13
click at [126, 183] on input "1.0" at bounding box center [123, 179] width 13 height 13
radio input "true"
click at [125, 135] on span at bounding box center [123, 129] width 13 height 13
click at [125, 135] on input "1.5" at bounding box center [123, 129] width 13 height 13
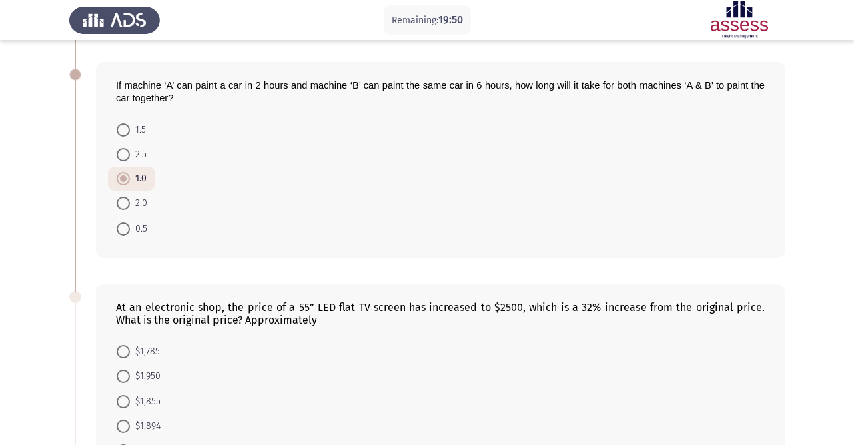
radio input "true"
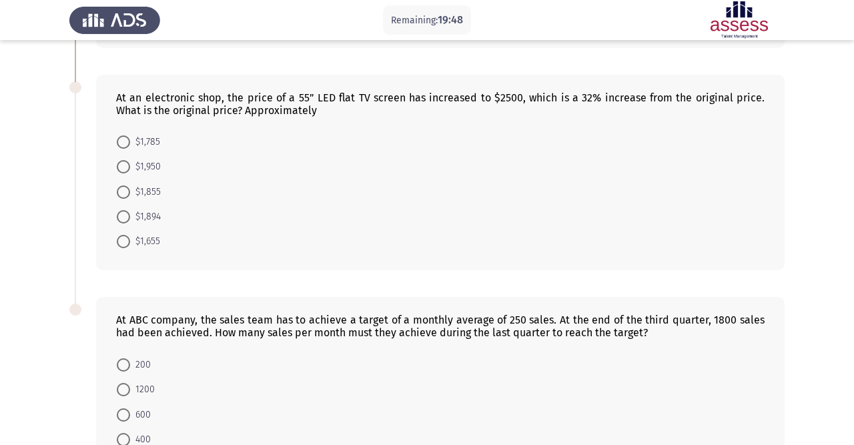
scroll to position [471, 0]
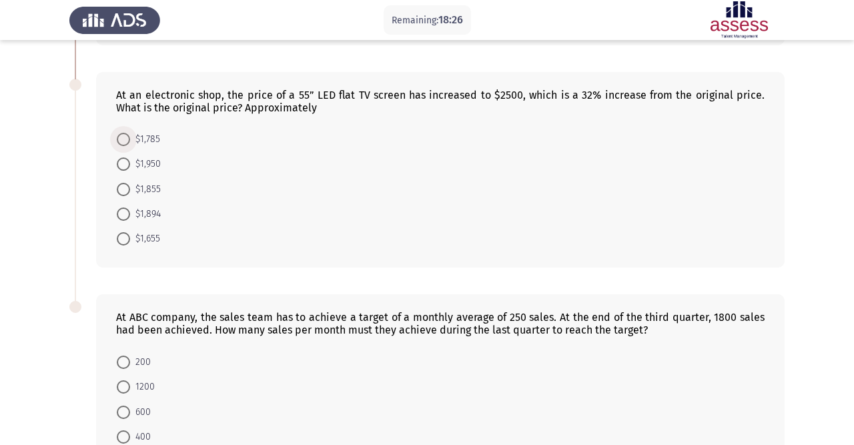
click at [121, 135] on span at bounding box center [123, 139] width 13 height 13
click at [121, 135] on input "$1,785" at bounding box center [123, 139] width 13 height 13
radio input "true"
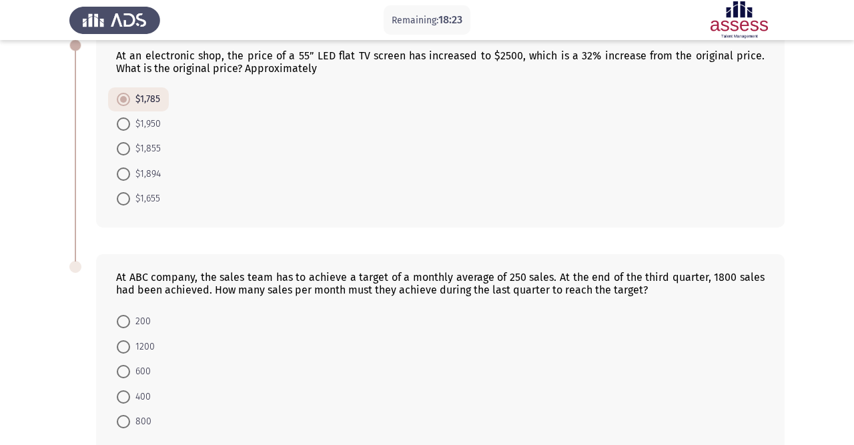
scroll to position [511, 0]
click at [125, 194] on span at bounding box center [123, 198] width 13 height 13
click at [125, 194] on input "$1,655" at bounding box center [123, 198] width 13 height 13
radio input "true"
click at [141, 174] on span "$1,894" at bounding box center [145, 174] width 31 height 16
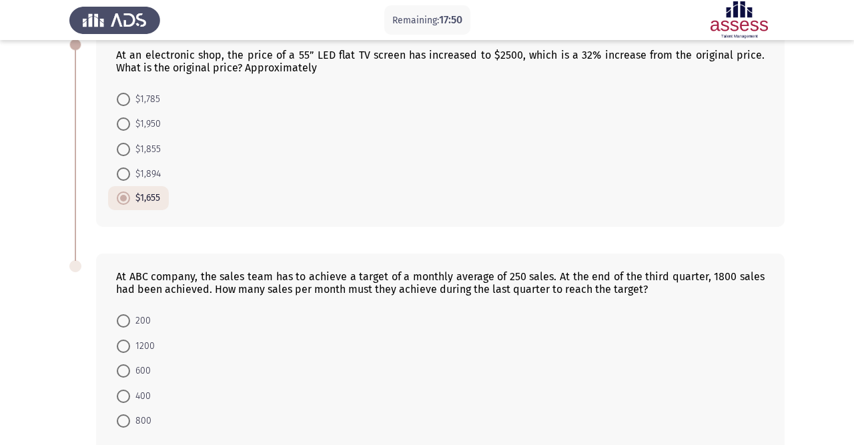
click at [130, 174] on input "$1,894" at bounding box center [123, 174] width 13 height 13
radio input "true"
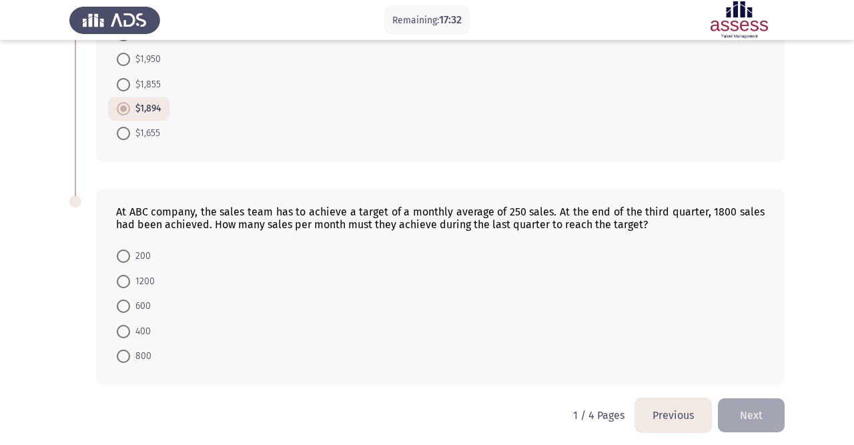
scroll to position [582, 0]
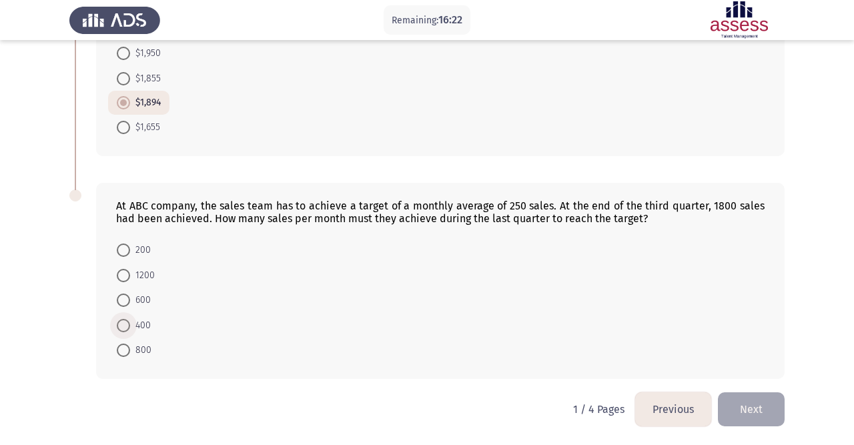
click at [119, 327] on span at bounding box center [123, 325] width 13 height 13
click at [119, 327] on input "400" at bounding box center [123, 325] width 13 height 13
radio input "true"
click at [755, 400] on button "Next" at bounding box center [751, 409] width 67 height 34
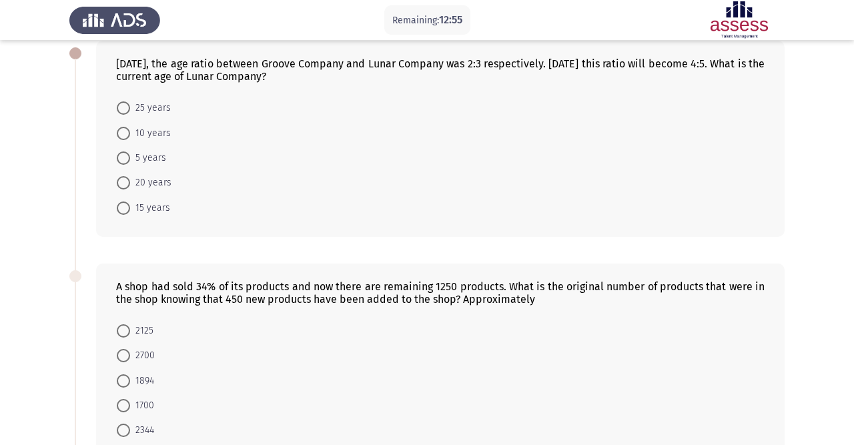
scroll to position [0, 0]
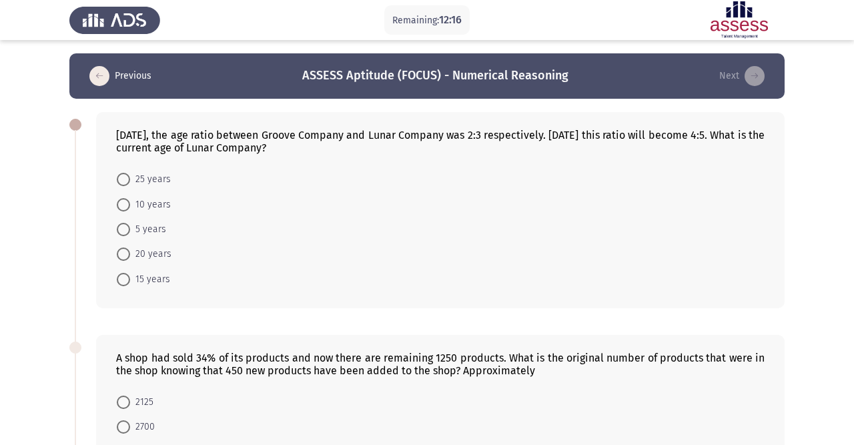
click at [127, 205] on span at bounding box center [123, 204] width 13 height 13
click at [127, 205] on input "10 years" at bounding box center [123, 204] width 13 height 13
radio input "true"
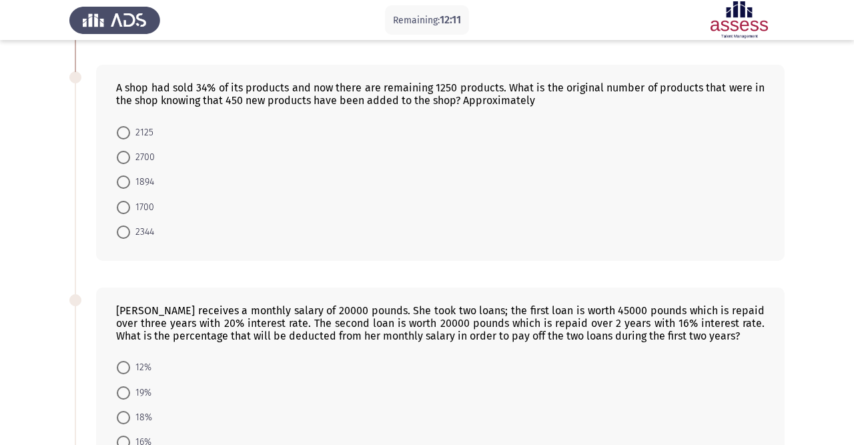
scroll to position [272, 0]
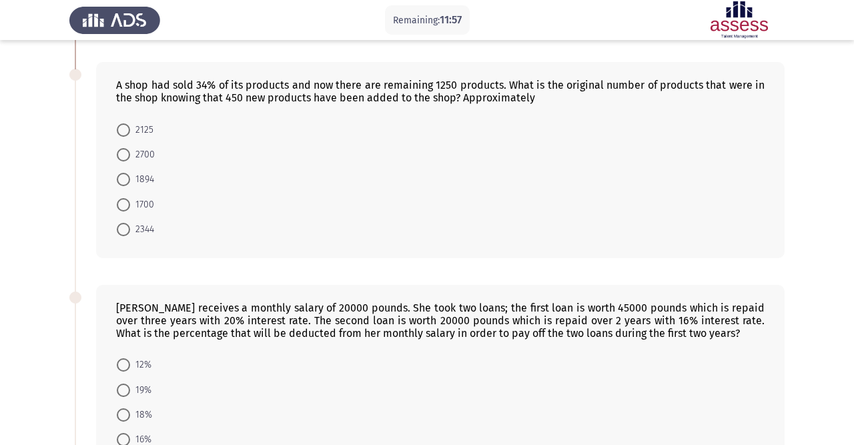
click at [122, 202] on span at bounding box center [123, 204] width 13 height 13
click at [122, 202] on input "1700" at bounding box center [123, 204] width 13 height 13
radio input "true"
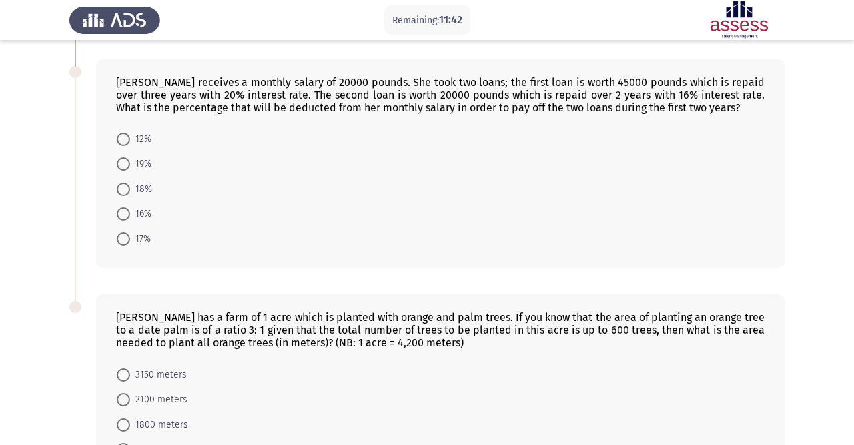
scroll to position [501, 0]
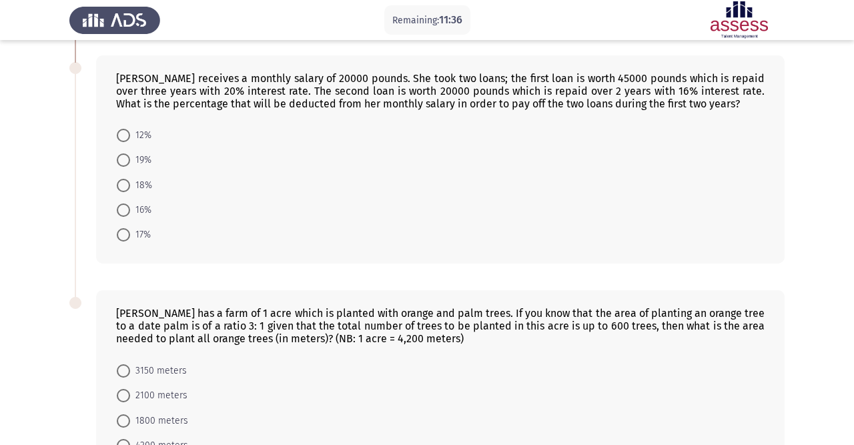
click at [128, 139] on span at bounding box center [123, 135] width 13 height 13
click at [128, 139] on input "12%" at bounding box center [123, 135] width 13 height 13
radio input "true"
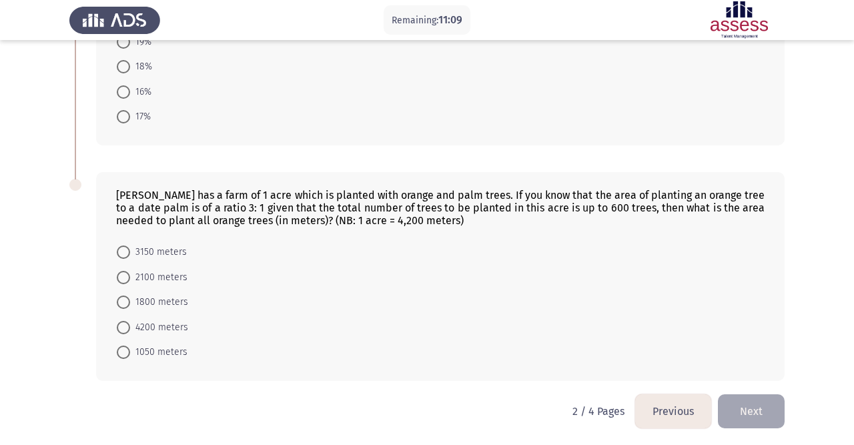
scroll to position [620, 0]
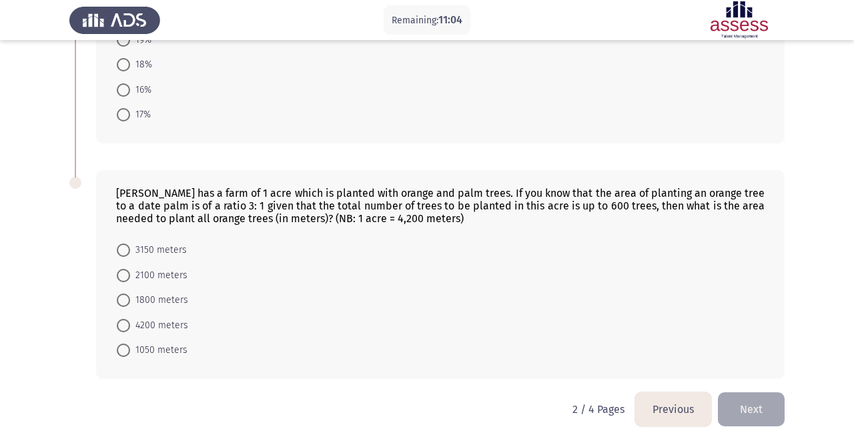
click at [127, 246] on span at bounding box center [123, 250] width 13 height 13
click at [127, 246] on input "3150 meters" at bounding box center [123, 250] width 13 height 13
radio input "true"
click at [774, 411] on button "Next" at bounding box center [751, 409] width 67 height 34
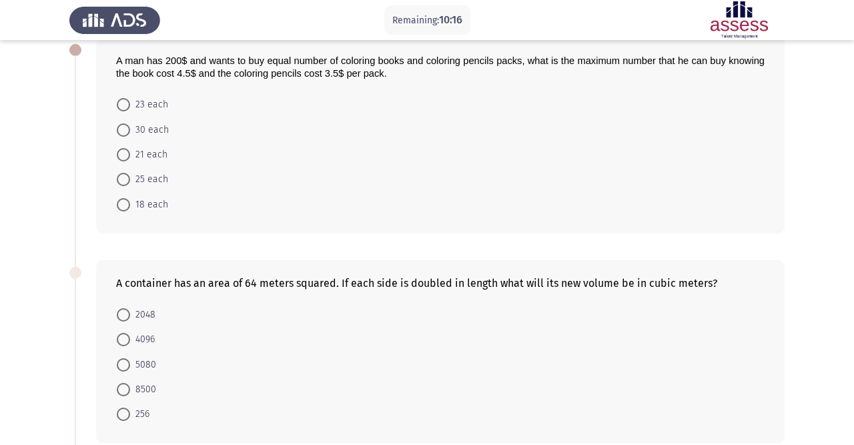
scroll to position [63, 0]
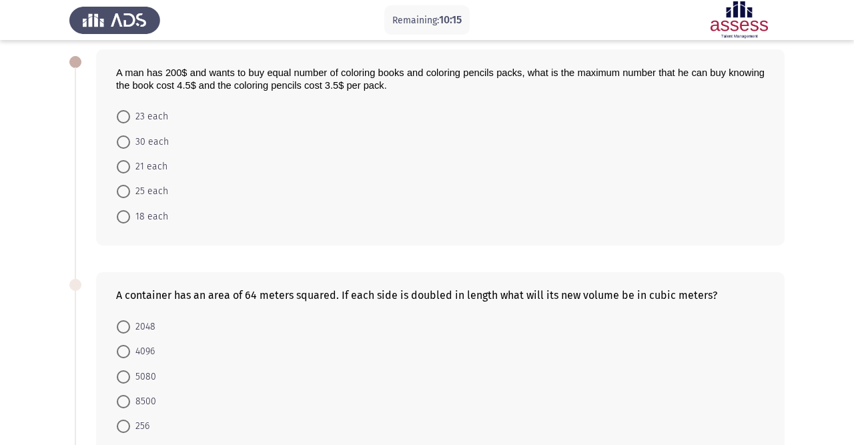
click at [125, 188] on span at bounding box center [123, 191] width 13 height 13
click at [125, 188] on input "25 each" at bounding box center [123, 191] width 13 height 13
radio input "true"
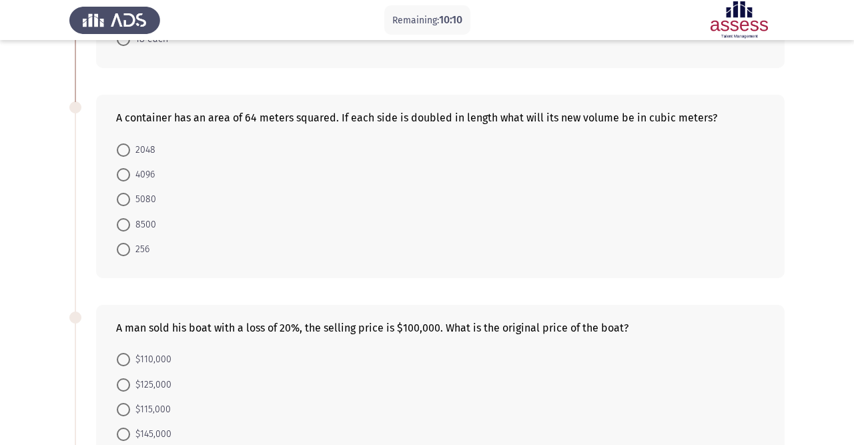
scroll to position [234, 0]
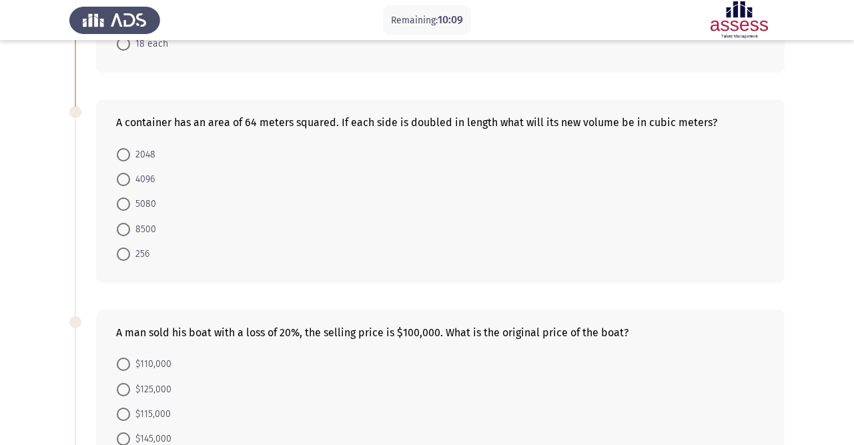
click at [127, 182] on span at bounding box center [123, 179] width 13 height 13
click at [127, 182] on input "4096" at bounding box center [123, 179] width 13 height 13
radio input "true"
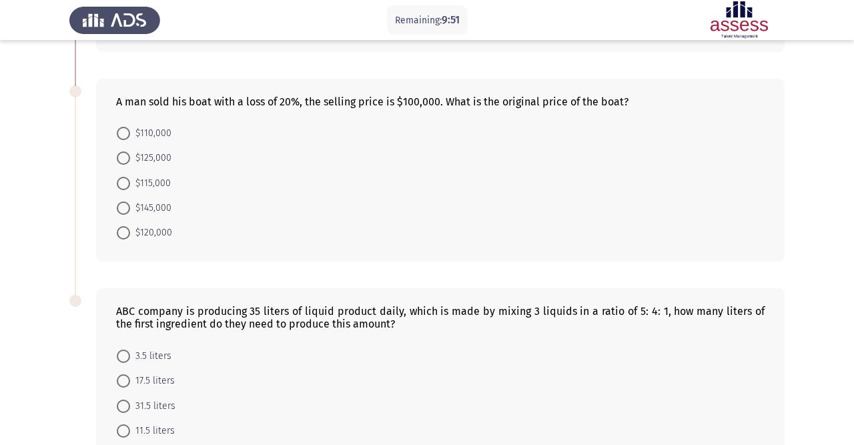
scroll to position [466, 0]
click at [235, 95] on div "A man sold his boat with a loss of 20%, the selling price is $100,000. What is …" at bounding box center [440, 100] width 649 height 13
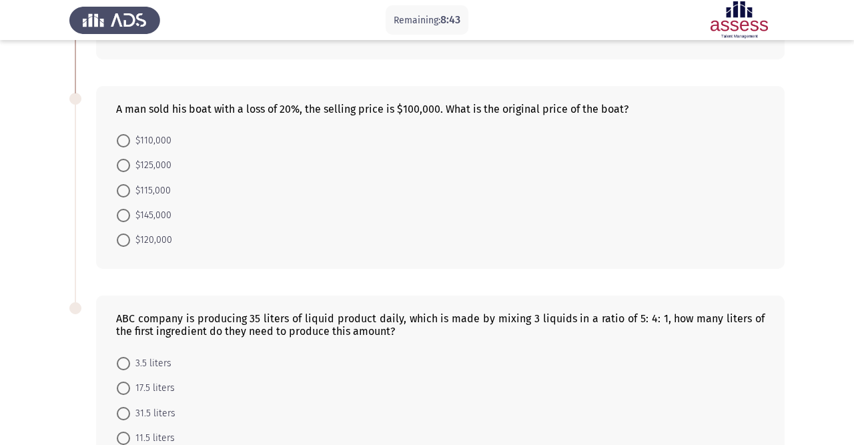
scroll to position [458, 0]
click at [202, 286] on div "ABC company is producing 35 liters of liquid product daily, which is made by mi…" at bounding box center [426, 393] width 715 height 223
click at [123, 240] on span at bounding box center [123, 239] width 13 height 13
click at [123, 240] on input "$120,000" at bounding box center [123, 239] width 13 height 13
radio input "true"
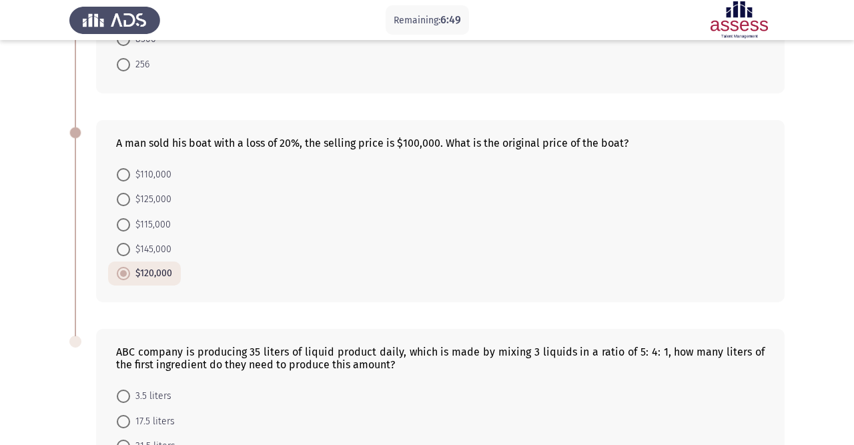
scroll to position [425, 0]
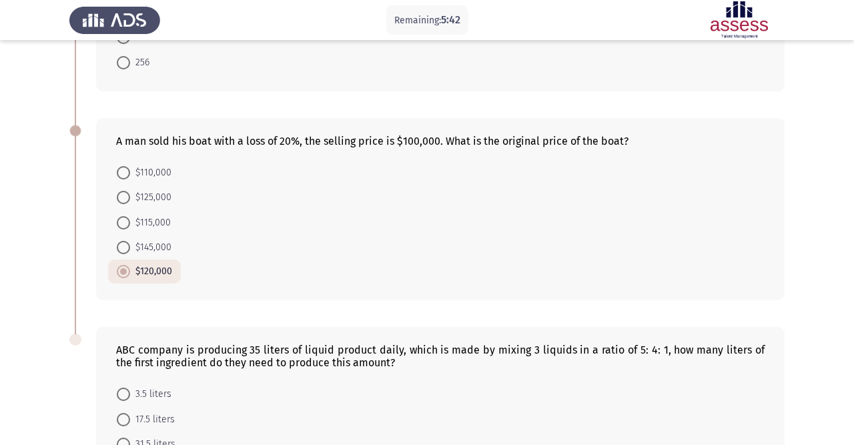
click at [123, 193] on span at bounding box center [123, 197] width 13 height 13
click at [123, 193] on input "$125,000" at bounding box center [123, 197] width 13 height 13
radio input "true"
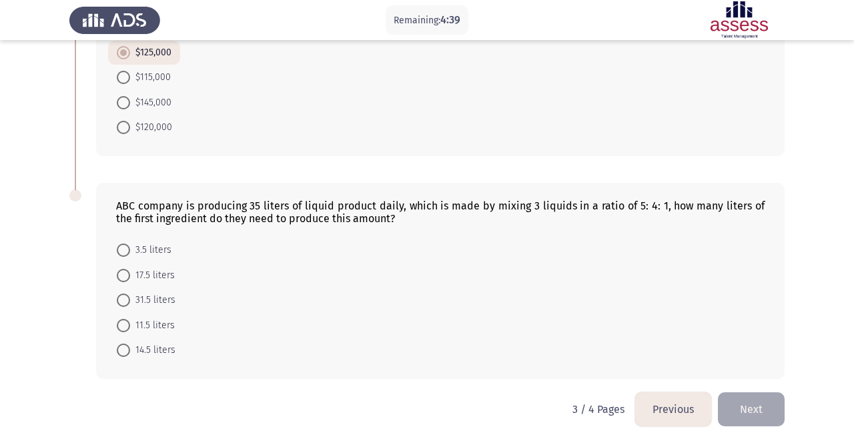
click at [121, 278] on span at bounding box center [123, 275] width 13 height 13
click at [121, 278] on input "17.5 liters" at bounding box center [123, 275] width 13 height 13
radio input "true"
click at [768, 404] on button "Next" at bounding box center [751, 409] width 67 height 34
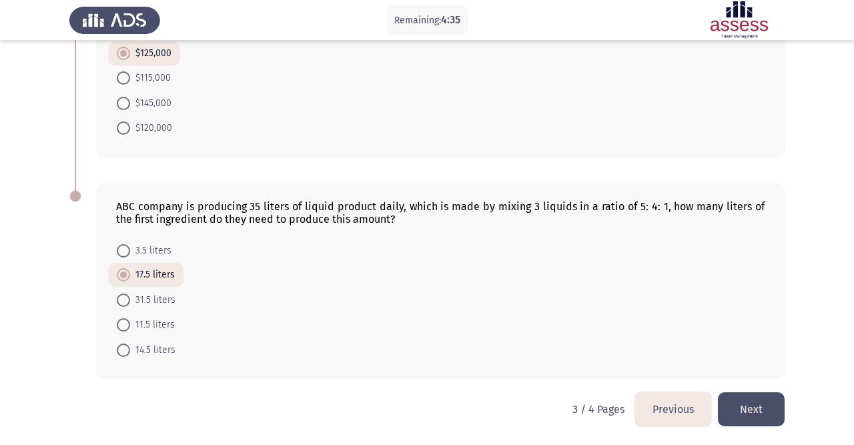
scroll to position [0, 0]
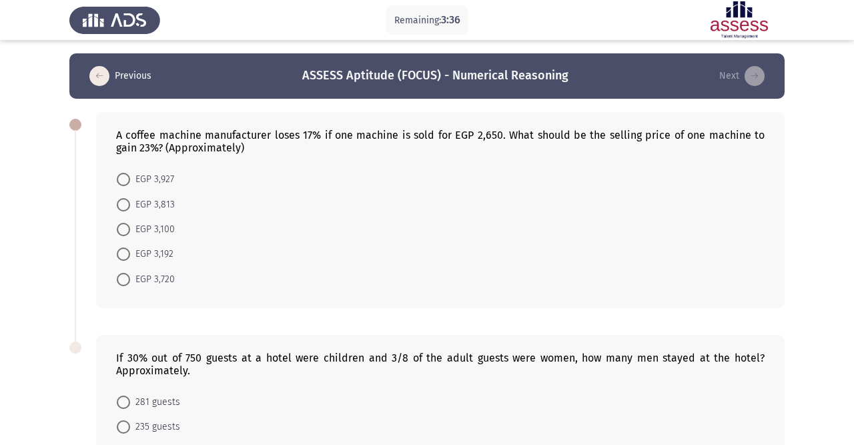
click at [128, 253] on span at bounding box center [123, 254] width 13 height 13
click at [128, 253] on input "EGP 3,192" at bounding box center [123, 254] width 13 height 13
radio input "true"
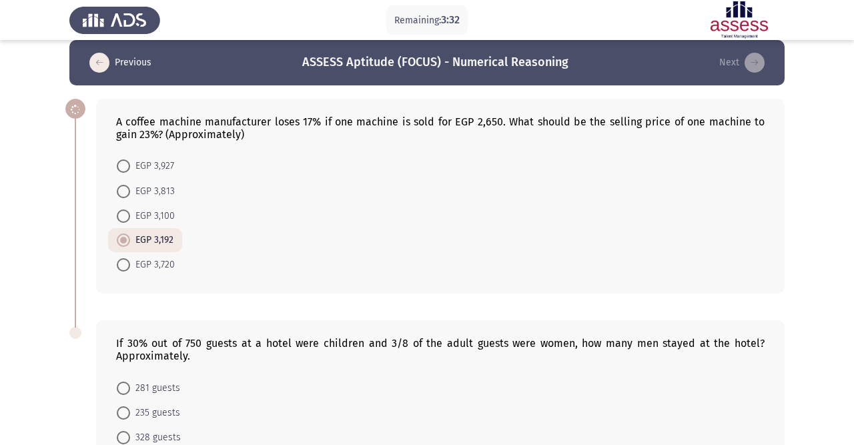
scroll to position [15, 0]
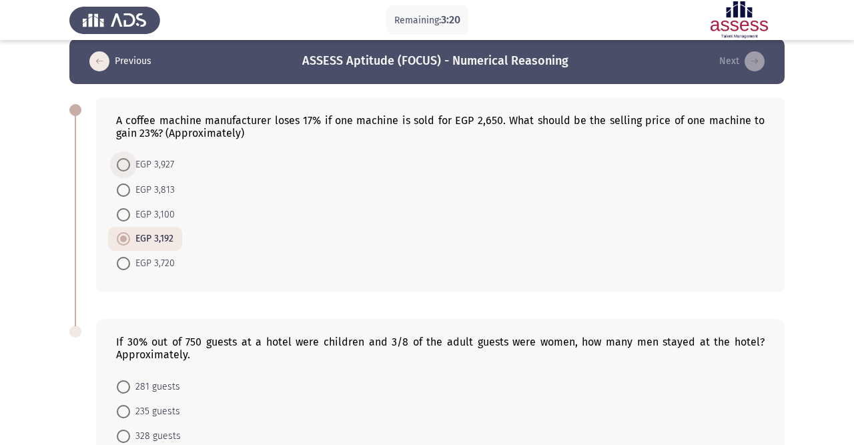
click at [126, 166] on span at bounding box center [123, 164] width 13 height 13
click at [126, 166] on input "EGP 3,927" at bounding box center [123, 164] width 13 height 13
radio input "true"
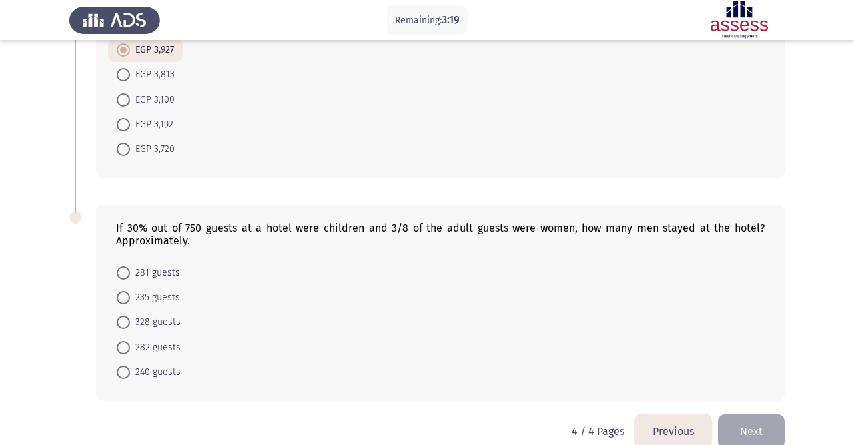
scroll to position [151, 0]
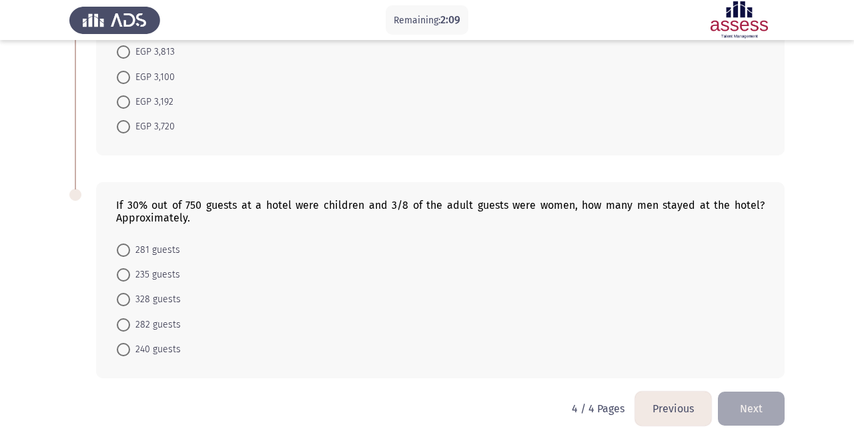
click at [125, 348] on span at bounding box center [123, 349] width 13 height 13
click at [125, 348] on input "240 guests" at bounding box center [123, 349] width 13 height 13
radio input "true"
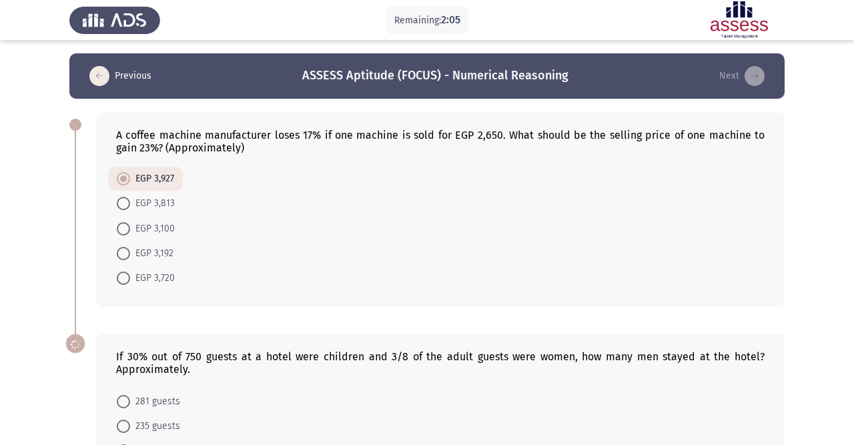
scroll to position [150, 0]
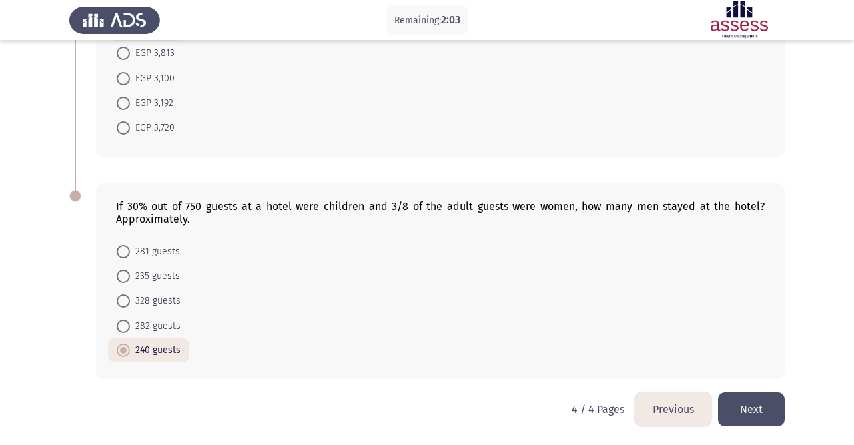
click at [778, 406] on button "Next" at bounding box center [751, 409] width 67 height 34
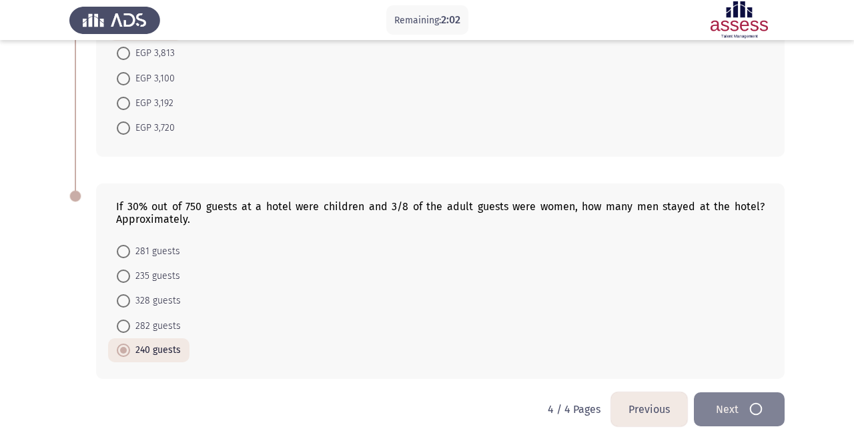
scroll to position [0, 0]
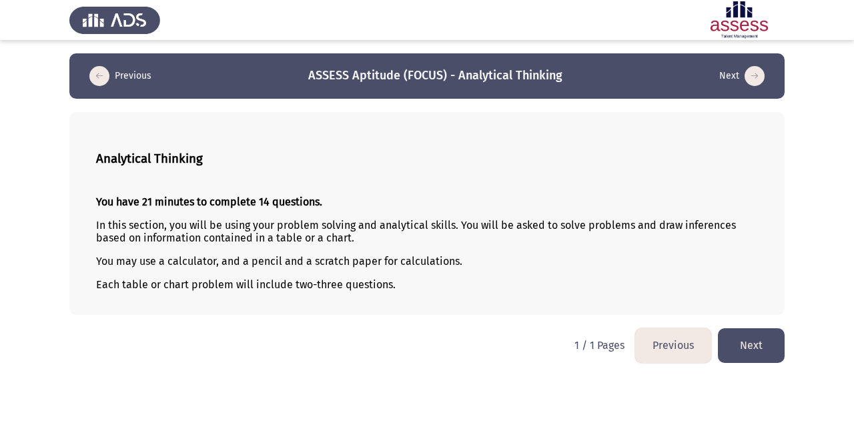
click at [751, 346] on button "Next" at bounding box center [751, 345] width 67 height 34
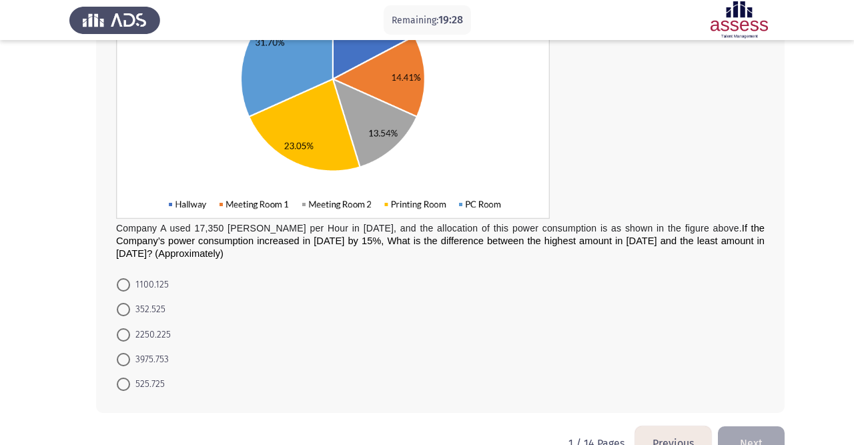
scroll to position [214, 0]
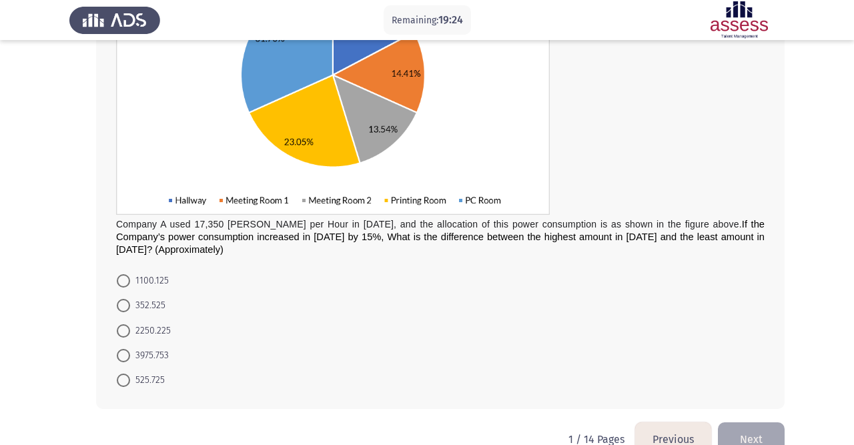
click at [127, 354] on span at bounding box center [123, 355] width 13 height 13
click at [127, 354] on input "3975.753" at bounding box center [123, 355] width 13 height 13
radio input "true"
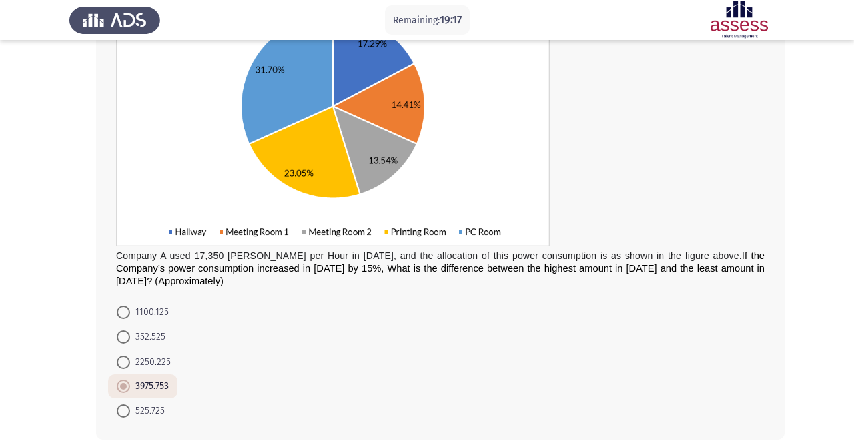
scroll to position [244, 0]
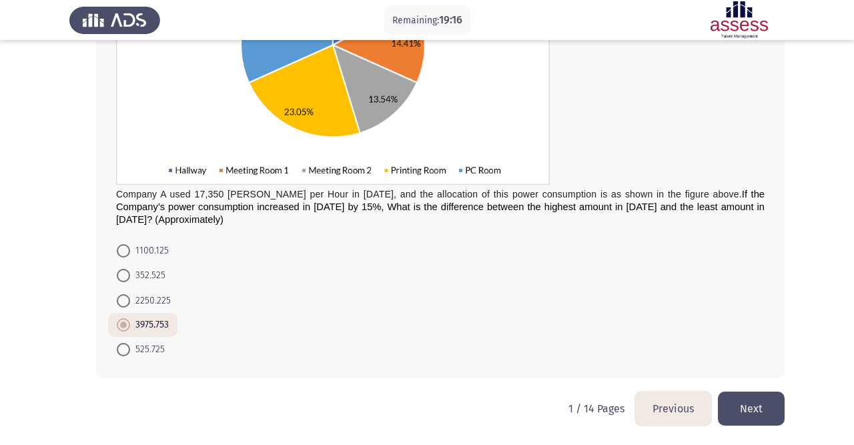
click at [754, 394] on button "Next" at bounding box center [751, 409] width 67 height 34
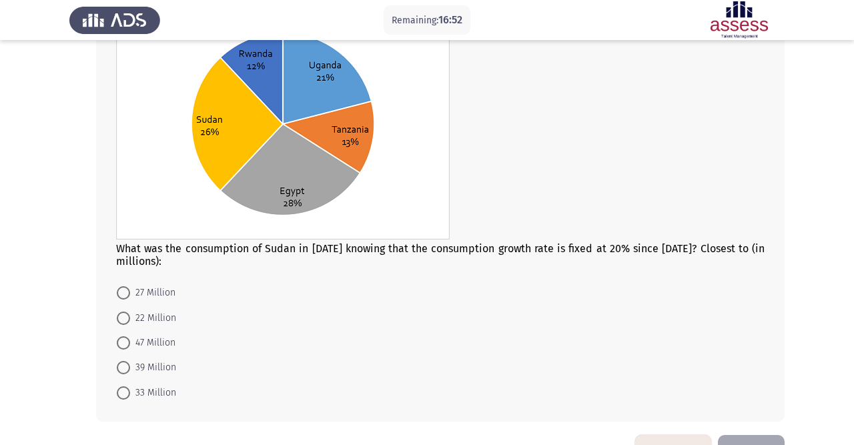
scroll to position [158, 0]
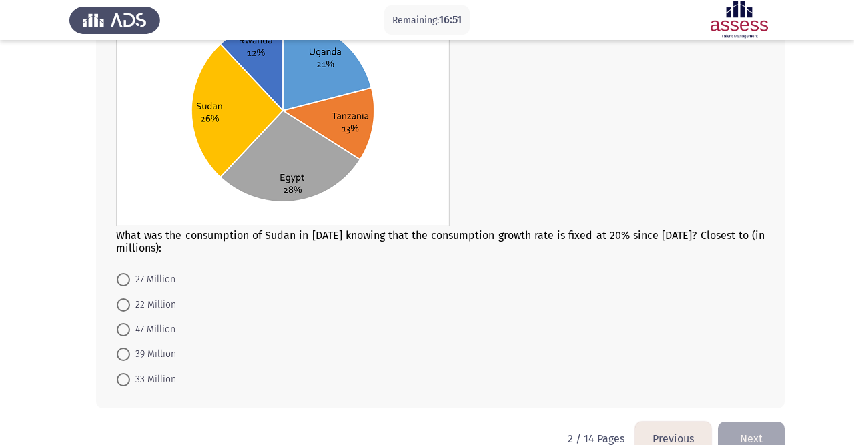
click at [126, 276] on span at bounding box center [123, 279] width 13 height 13
click at [126, 276] on input "27 Million" at bounding box center [123, 279] width 13 height 13
radio input "true"
click at [759, 430] on button "Next" at bounding box center [751, 437] width 67 height 34
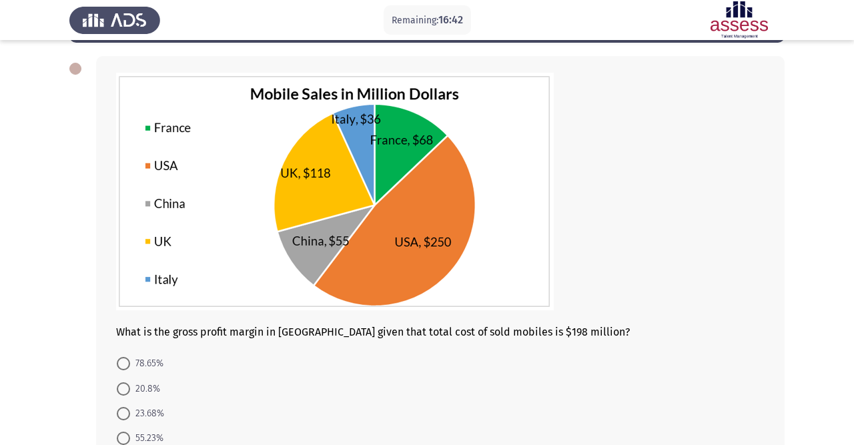
scroll to position [51, 0]
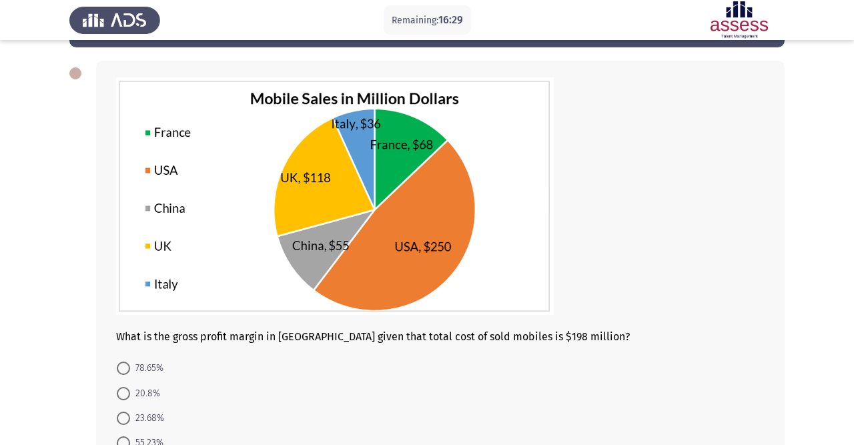
click at [439, 314] on img at bounding box center [335, 196] width 438 height 238
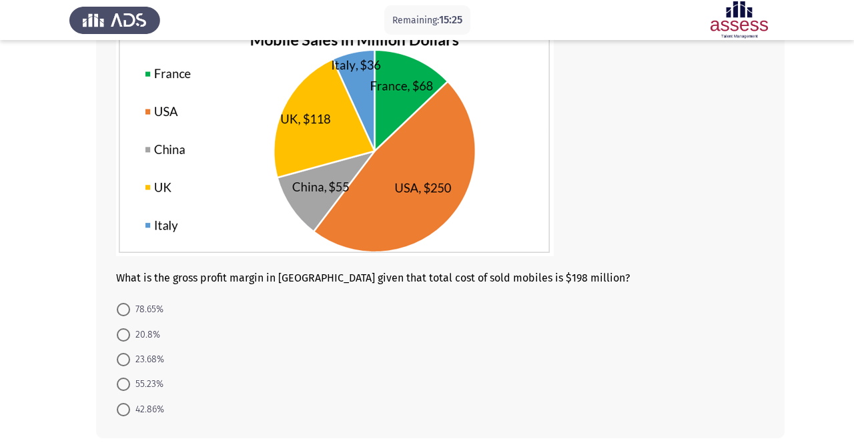
scroll to position [106, 0]
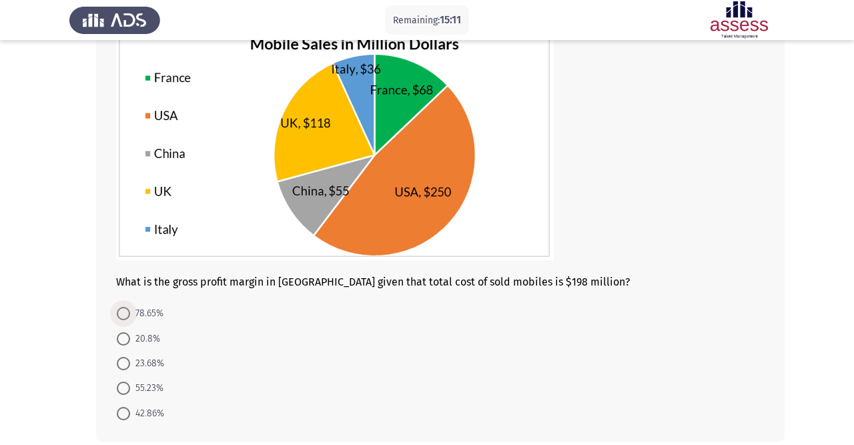
click at [127, 309] on span at bounding box center [123, 313] width 13 height 13
click at [127, 309] on input "78.65%" at bounding box center [123, 313] width 13 height 13
radio input "true"
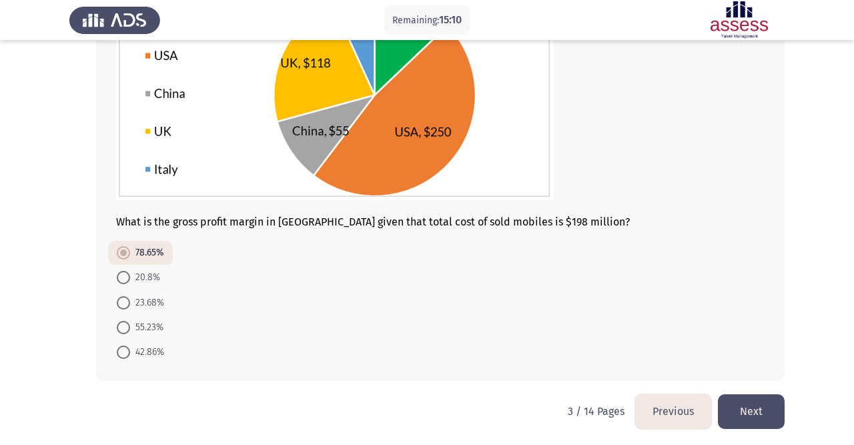
scroll to position [167, 0]
click at [760, 414] on button "Next" at bounding box center [751, 411] width 67 height 34
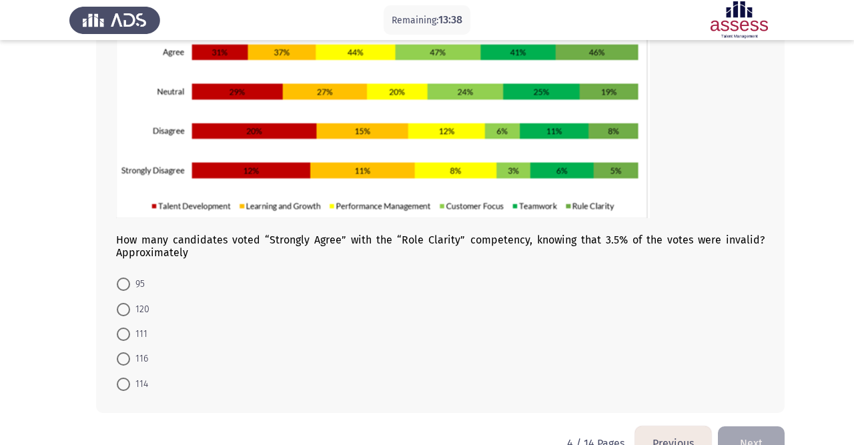
click at [117, 282] on span at bounding box center [123, 284] width 13 height 13
click at [117, 282] on input "95" at bounding box center [123, 284] width 13 height 13
radio input "true"
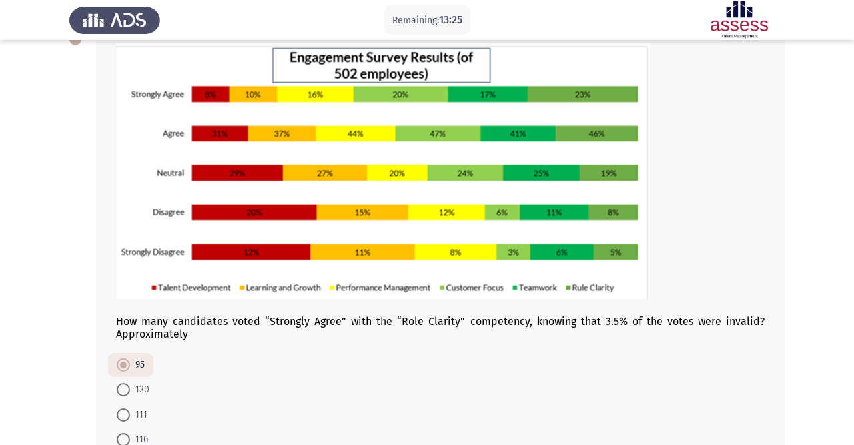
scroll to position [200, 0]
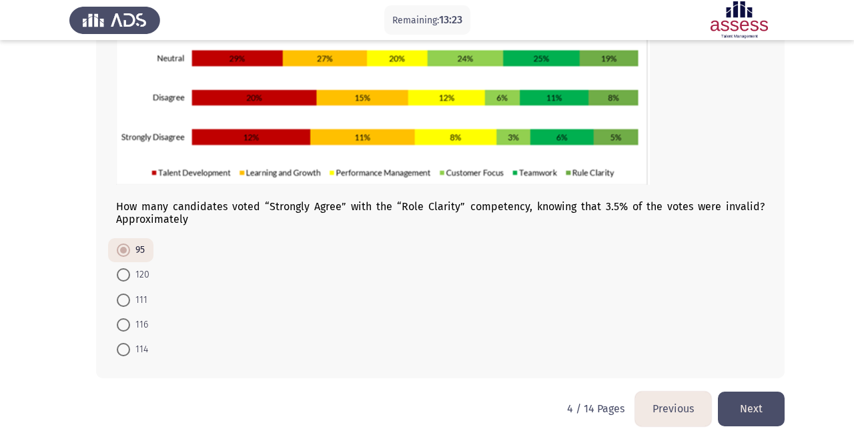
click at [757, 404] on button "Next" at bounding box center [751, 409] width 67 height 34
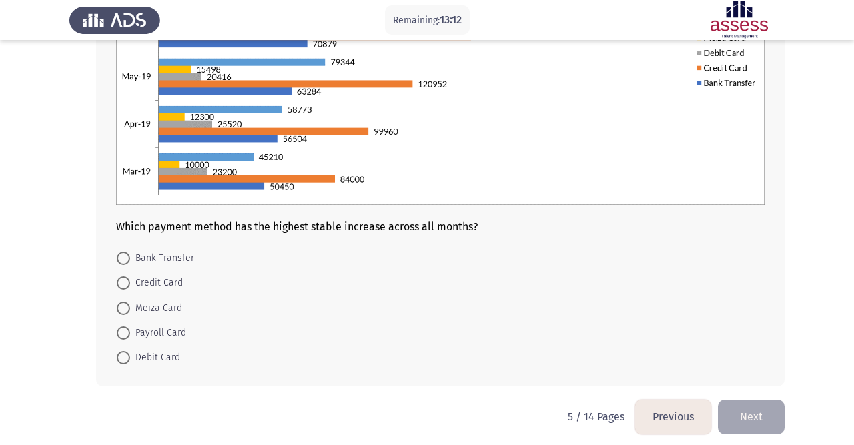
scroll to position [254, 0]
click at [123, 280] on span at bounding box center [123, 282] width 13 height 13
click at [123, 280] on input "Credit Card" at bounding box center [123, 282] width 13 height 13
radio input "true"
click at [755, 420] on button "Next" at bounding box center [751, 416] width 67 height 34
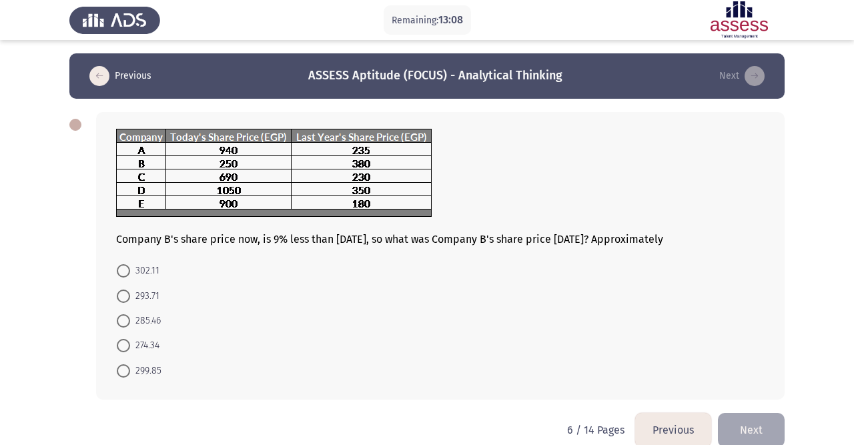
scroll to position [21, 0]
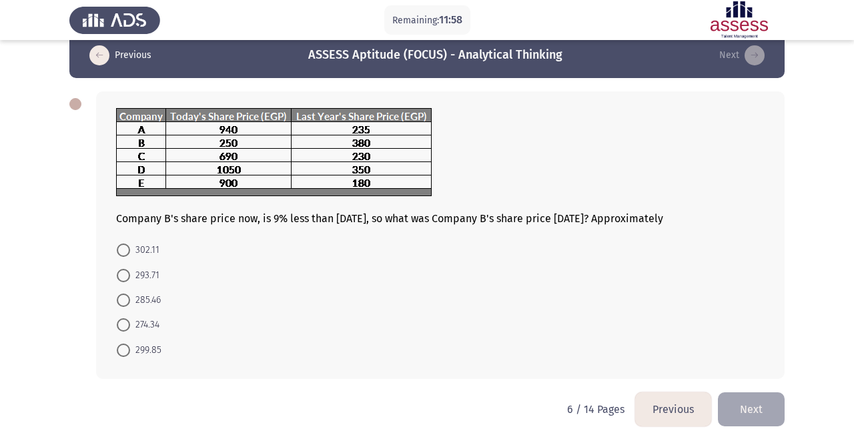
click at [121, 322] on span at bounding box center [123, 324] width 13 height 13
click at [121, 322] on input "274.34" at bounding box center [123, 324] width 13 height 13
radio input "true"
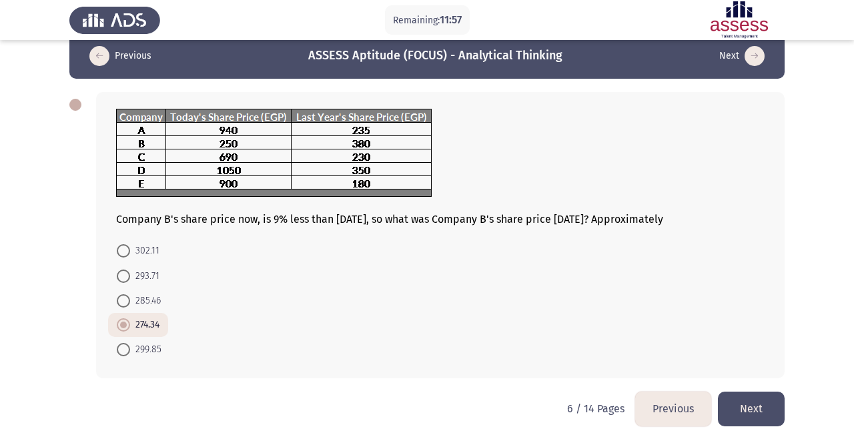
click at [745, 405] on button "Next" at bounding box center [751, 409] width 67 height 34
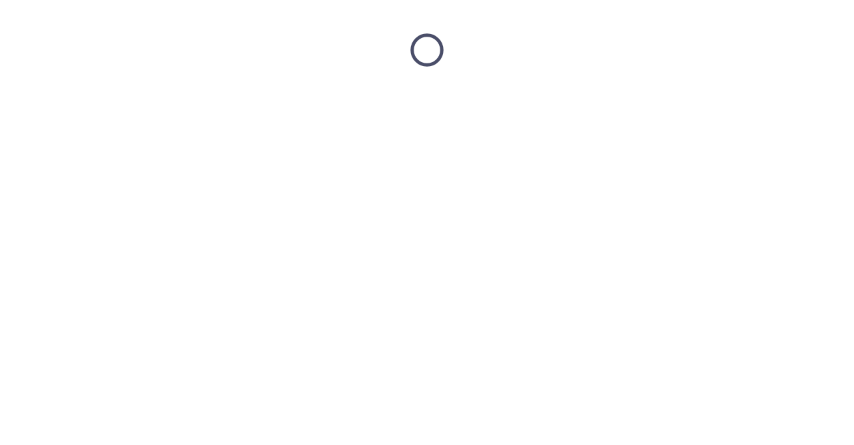
scroll to position [0, 0]
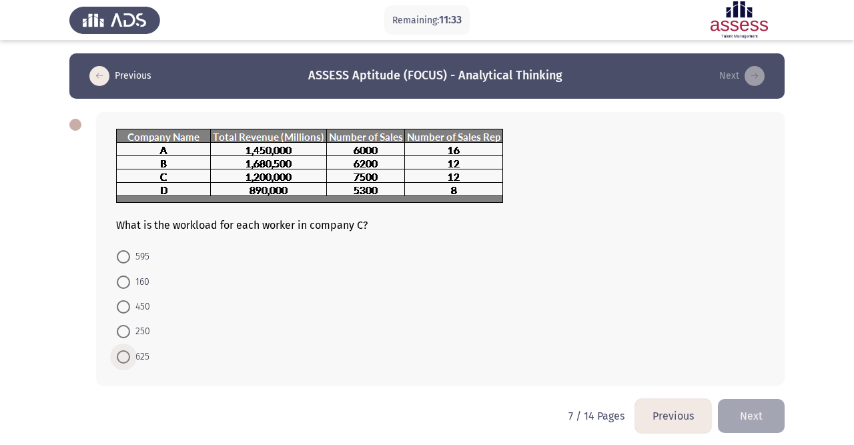
click at [131, 356] on span "625" at bounding box center [139, 357] width 19 height 16
click at [130, 356] on input "625" at bounding box center [123, 356] width 13 height 13
radio input "true"
click at [757, 407] on button "Next" at bounding box center [751, 415] width 67 height 34
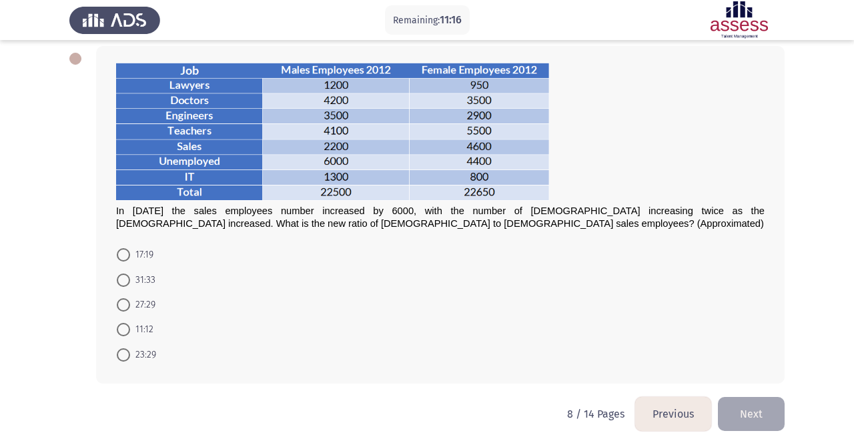
scroll to position [67, 0]
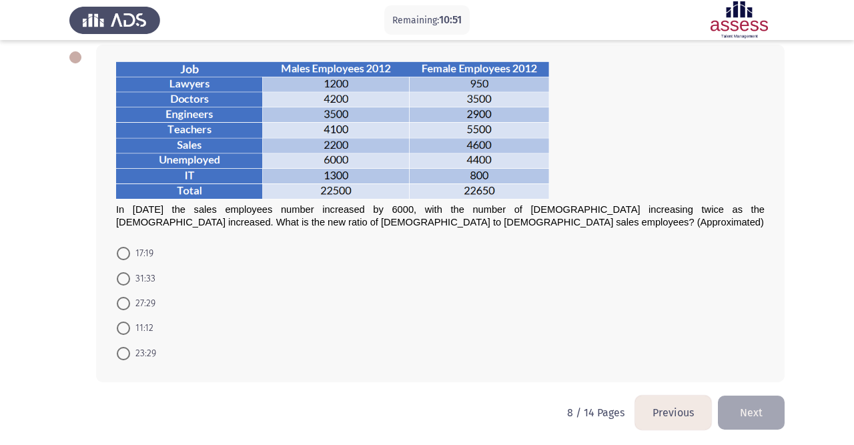
click at [121, 333] on span at bounding box center [123, 328] width 13 height 13
click at [121, 333] on input "11:12" at bounding box center [123, 328] width 13 height 13
radio input "true"
click at [753, 401] on button "Next" at bounding box center [751, 411] width 67 height 34
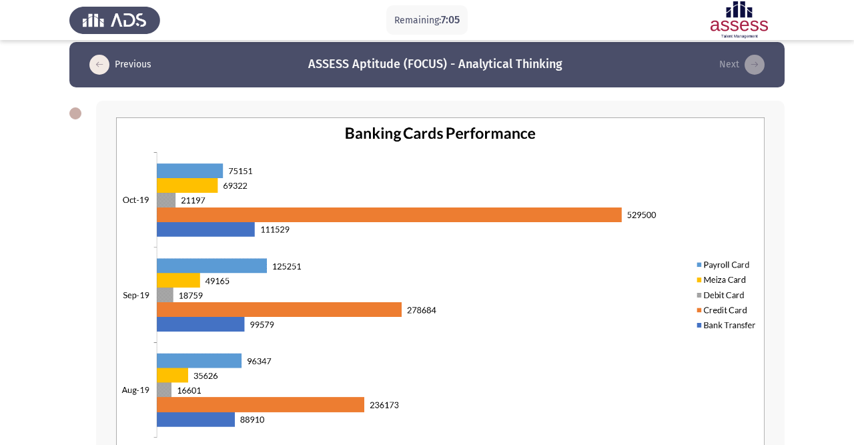
scroll to position [262, 0]
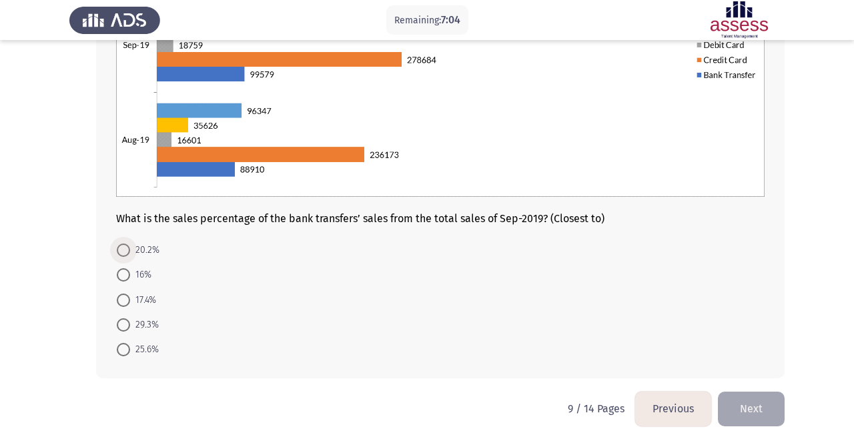
click at [127, 248] on span at bounding box center [123, 250] width 13 height 13
click at [127, 248] on input "20.2%" at bounding box center [123, 250] width 13 height 13
radio input "true"
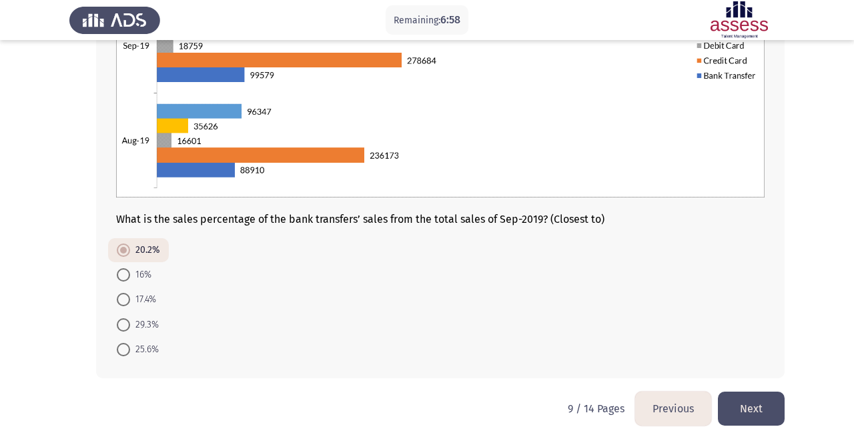
click at [754, 400] on button "Next" at bounding box center [751, 409] width 67 height 34
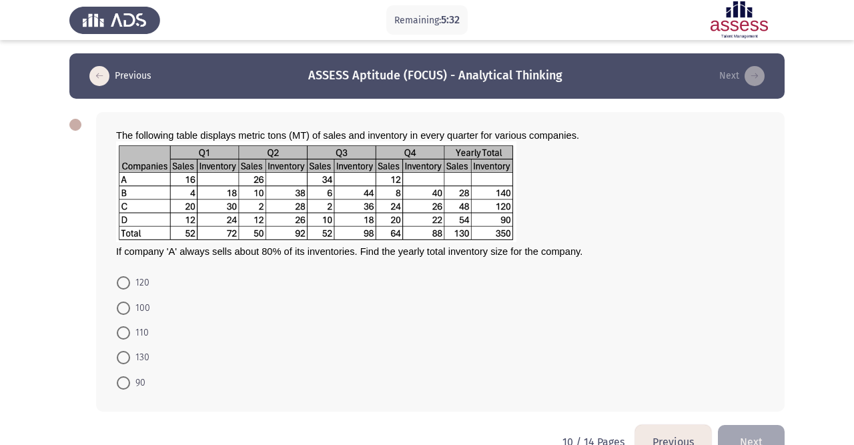
click at [120, 336] on span at bounding box center [123, 332] width 13 height 13
click at [120, 336] on input "110" at bounding box center [123, 332] width 13 height 13
radio input "true"
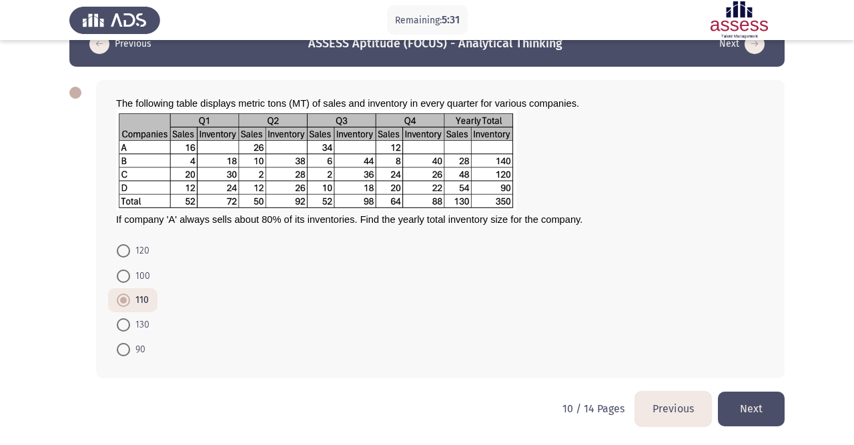
click at [757, 412] on button "Next" at bounding box center [751, 409] width 67 height 34
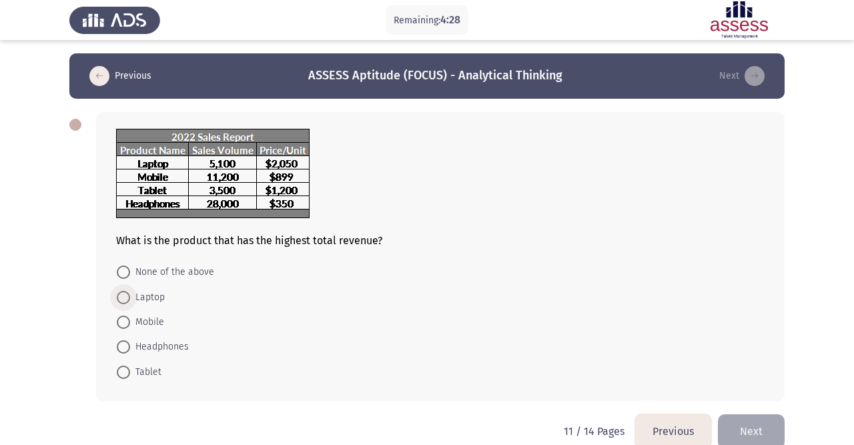
click at [123, 296] on span at bounding box center [123, 297] width 13 height 13
click at [123, 296] on input "Laptop" at bounding box center [123, 297] width 13 height 13
radio input "true"
click at [747, 424] on button "Next" at bounding box center [751, 430] width 67 height 34
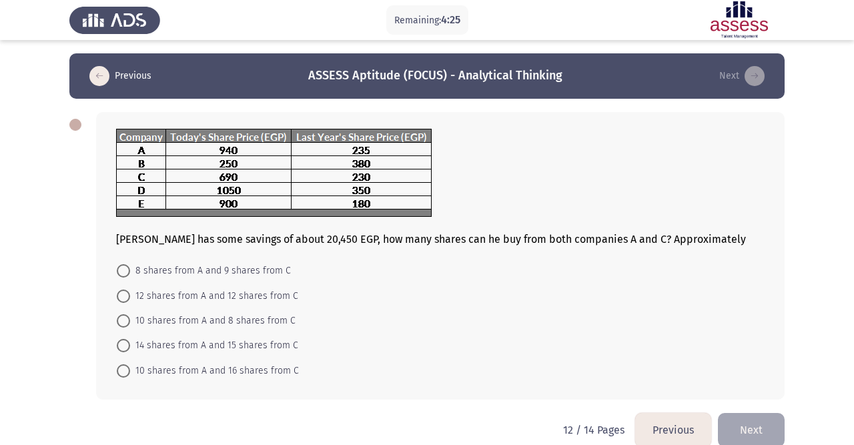
scroll to position [21, 0]
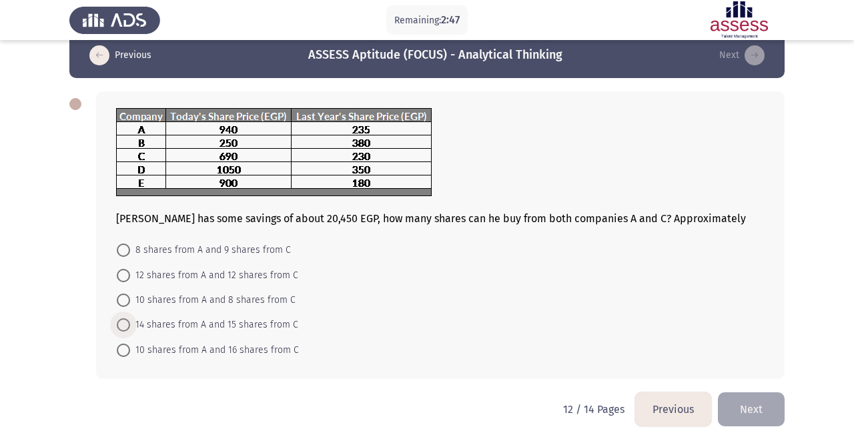
click at [125, 324] on span at bounding box center [123, 324] width 13 height 13
click at [125, 324] on input "14 shares from A and 15 shares from C" at bounding box center [123, 324] width 13 height 13
radio input "true"
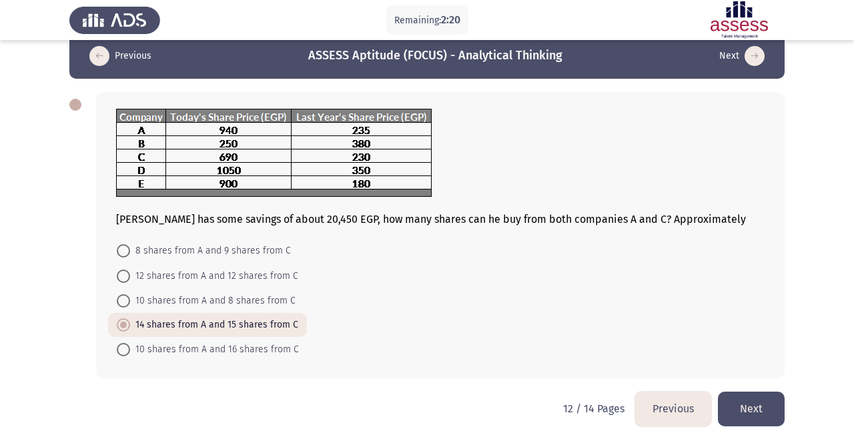
click at [127, 276] on span at bounding box center [123, 276] width 13 height 13
click at [127, 276] on input "12 shares from A and 12 shares from C" at bounding box center [123, 276] width 13 height 13
radio input "true"
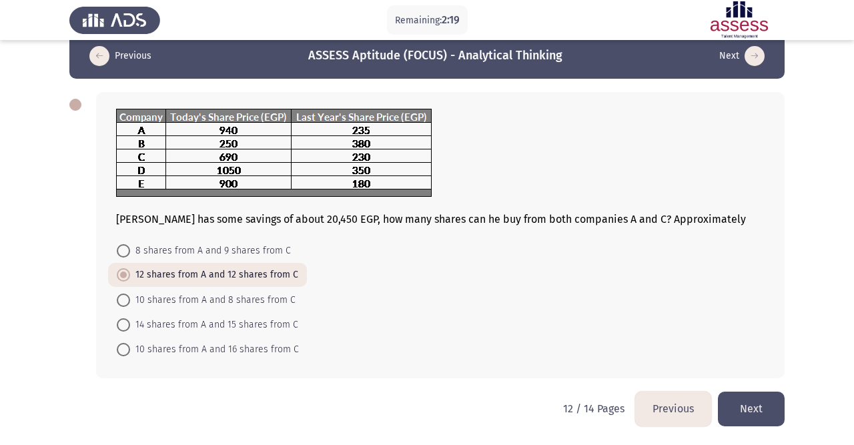
click at [741, 406] on button "Next" at bounding box center [751, 409] width 67 height 34
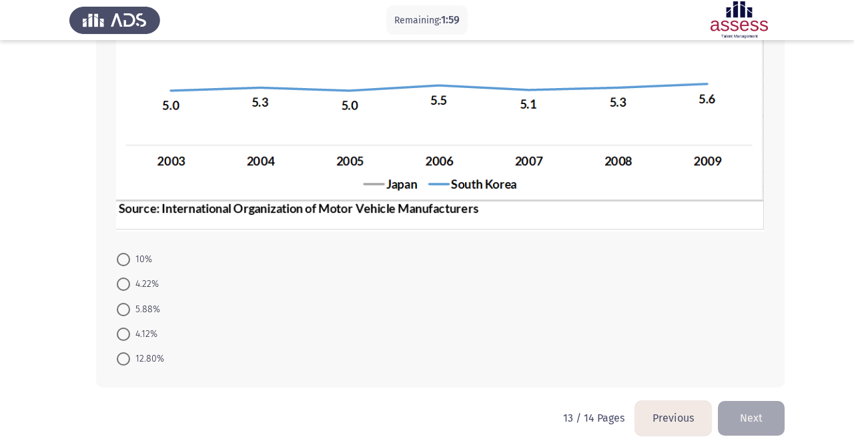
scroll to position [323, 0]
click at [129, 352] on span at bounding box center [123, 358] width 13 height 13
click at [129, 352] on input "12.80%" at bounding box center [123, 358] width 13 height 13
radio input "true"
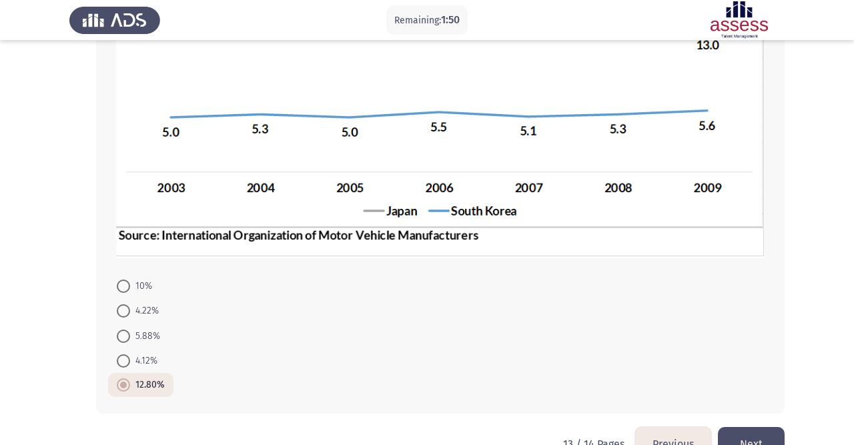
scroll to position [331, 0]
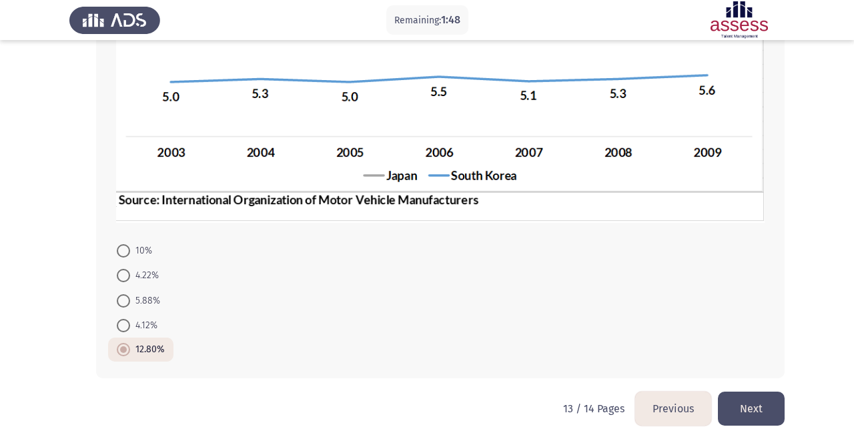
click at [749, 403] on button "Next" at bounding box center [751, 409] width 67 height 34
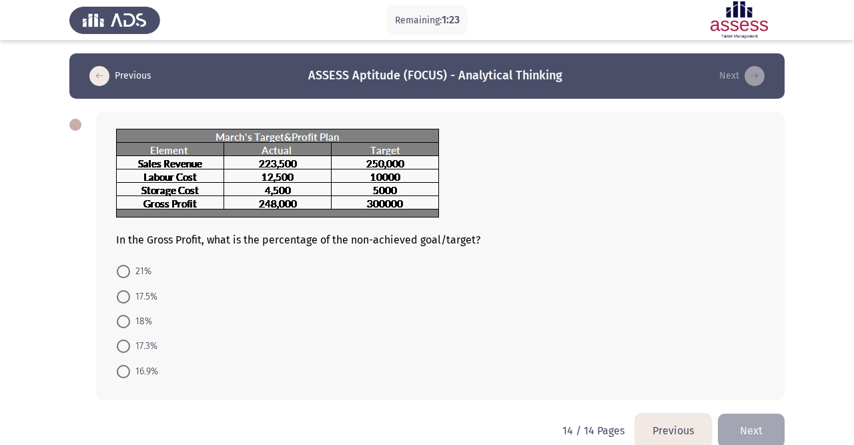
click at [124, 279] on label "21%" at bounding box center [134, 272] width 35 height 16
click at [124, 278] on input "21%" at bounding box center [123, 271] width 13 height 13
radio input "true"
click at [749, 428] on button "Next" at bounding box center [751, 429] width 67 height 34
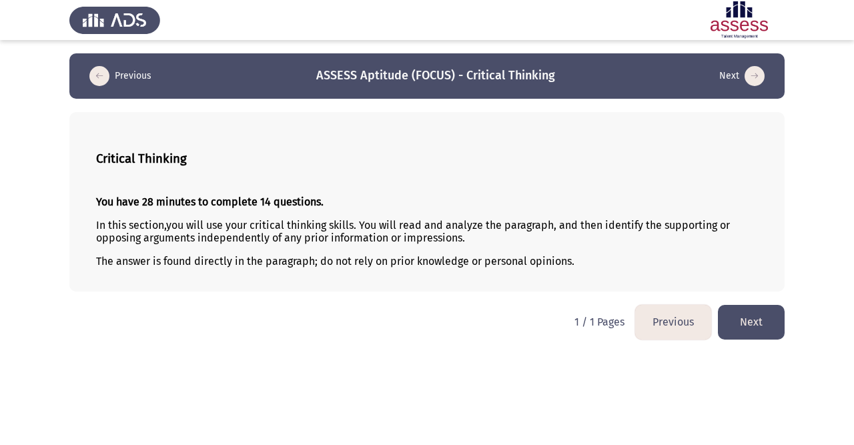
click at [752, 317] on button "Next" at bounding box center [751, 322] width 67 height 34
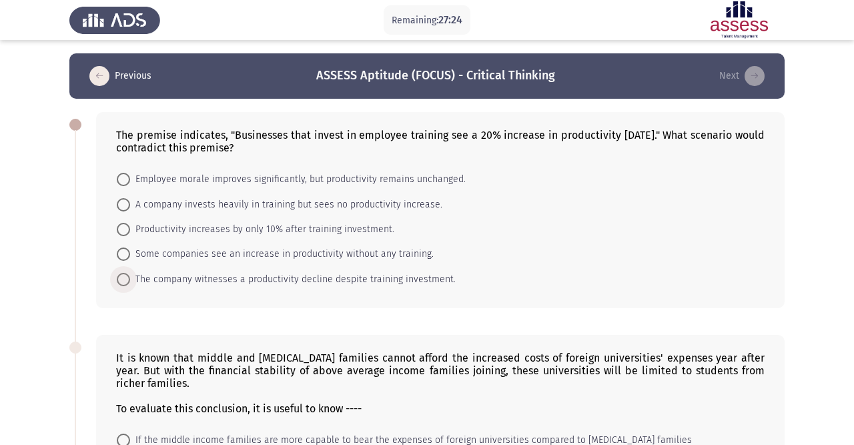
click at [359, 278] on span "The company witnesses a productivity decline despite training investment." at bounding box center [293, 280] width 326 height 16
click at [130, 278] on input "The company witnesses a productivity decline despite training investment." at bounding box center [123, 279] width 13 height 13
radio input "true"
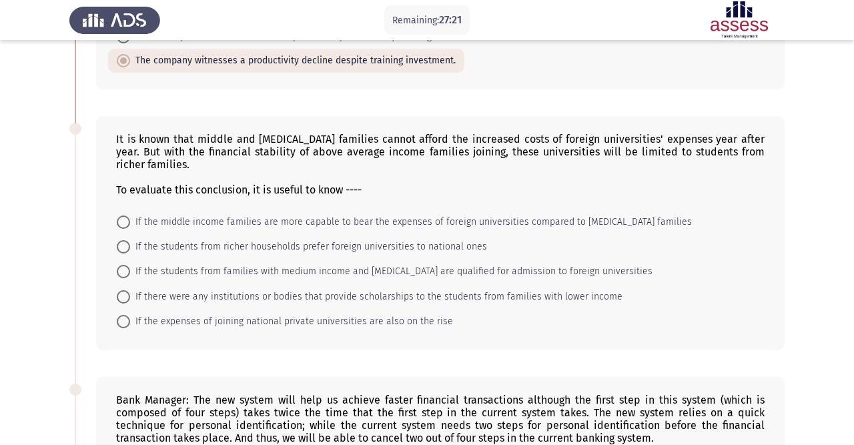
scroll to position [216, 0]
click at [127, 297] on span at bounding box center [123, 298] width 13 height 13
click at [127, 297] on input "If there were any institutions or bodies that provide scholarships to the stude…" at bounding box center [123, 298] width 13 height 13
radio input "true"
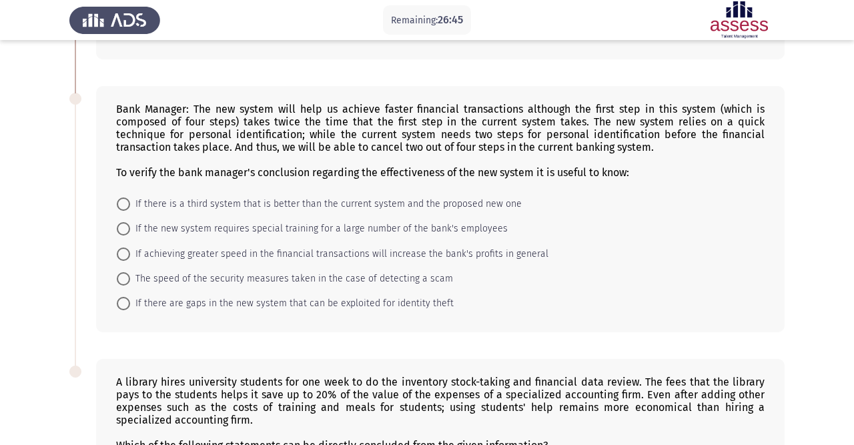
scroll to position [510, 0]
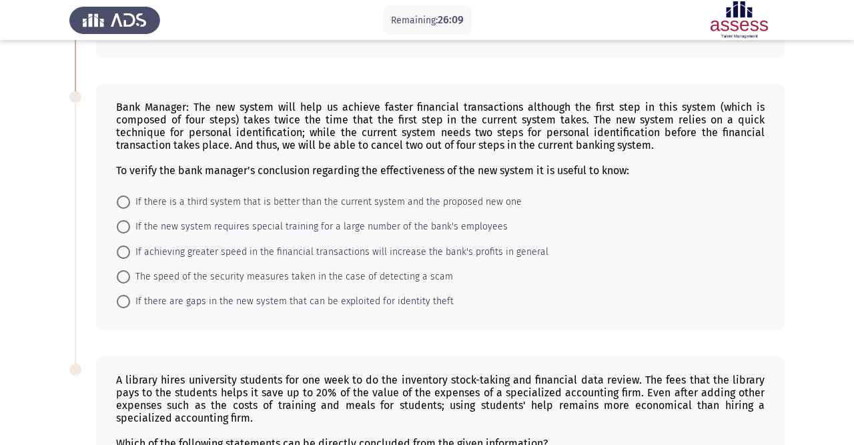
click at [134, 227] on span "If the new system requires special training for a large number of the bank's em…" at bounding box center [319, 227] width 378 height 16
click at [130, 227] on input "If the new system requires special training for a large number of the bank's em…" at bounding box center [123, 226] width 13 height 13
radio input "true"
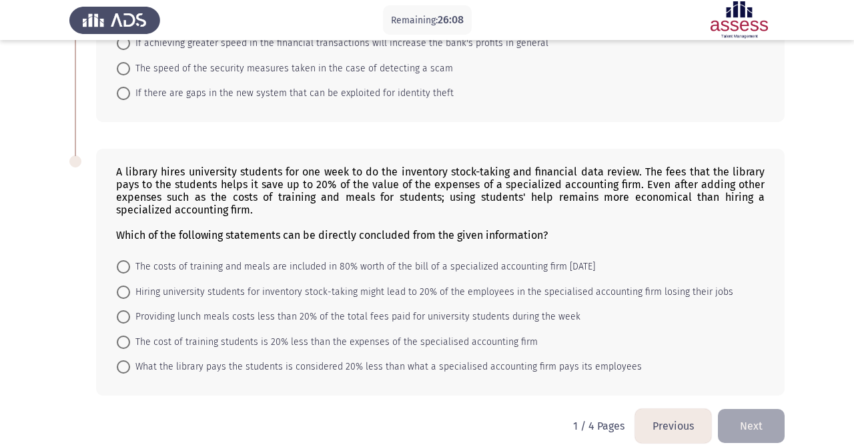
scroll to position [718, 0]
click at [125, 265] on span at bounding box center [123, 266] width 13 height 13
click at [125, 265] on input "The costs of training and meals are included in 80% worth of the bill of a spec…" at bounding box center [123, 266] width 13 height 13
radio input "true"
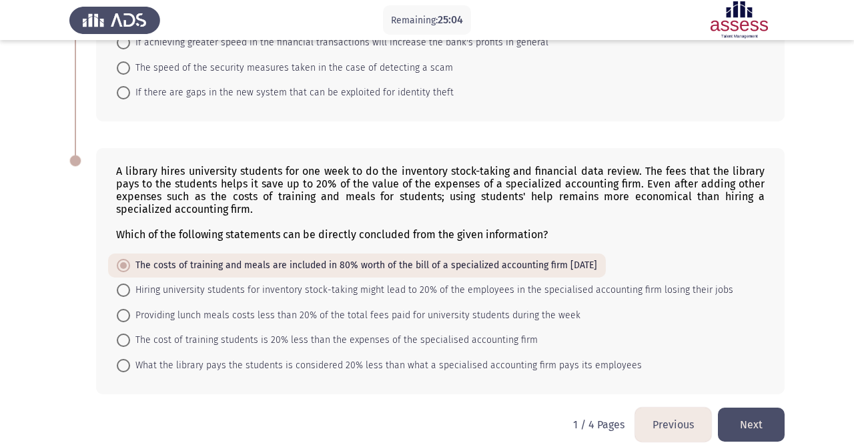
click at [751, 419] on button "Next" at bounding box center [751, 425] width 67 height 34
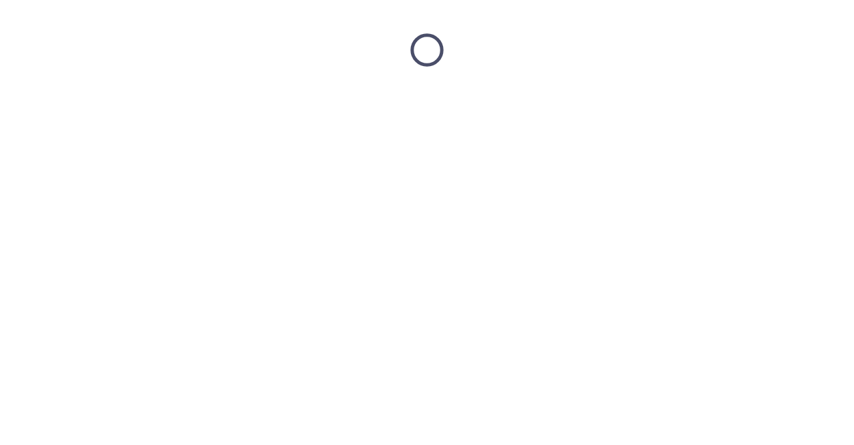
scroll to position [0, 0]
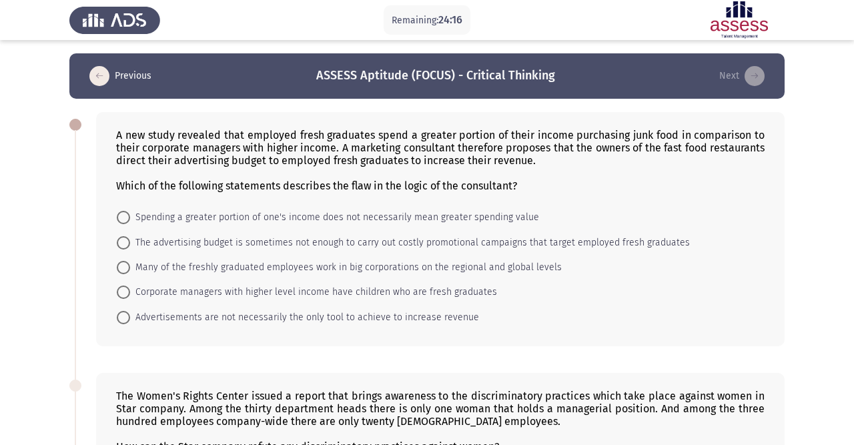
click at [125, 224] on span at bounding box center [123, 217] width 13 height 13
click at [125, 224] on input "Spending a greater portion of one's income does not necessarily mean greater sp…" at bounding box center [123, 217] width 13 height 13
radio input "true"
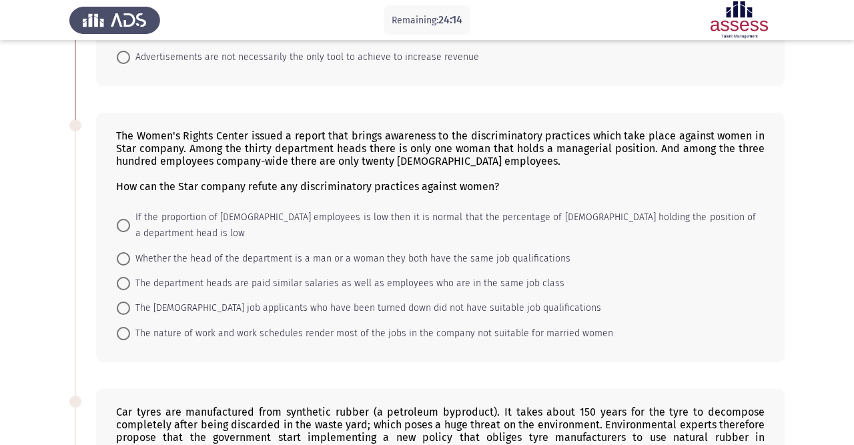
scroll to position [266, 0]
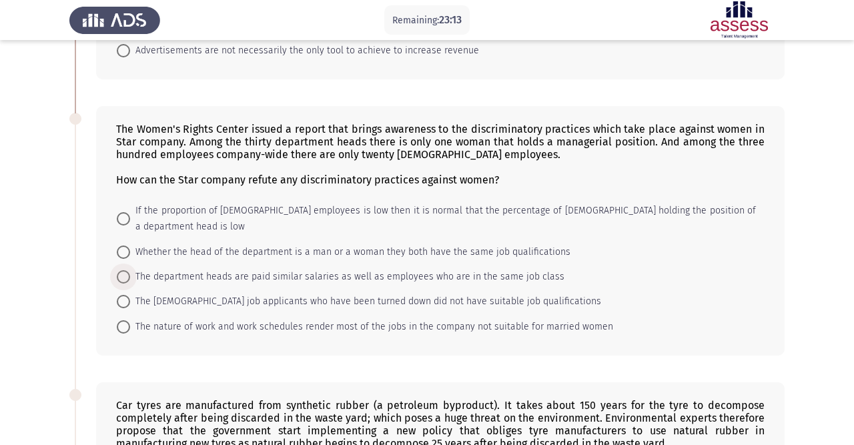
click at [260, 269] on span "The department heads are paid similar salaries as well as employees who are in …" at bounding box center [347, 277] width 434 height 16
click at [130, 270] on input "The department heads are paid similar salaries as well as employees who are in …" at bounding box center [123, 276] width 13 height 13
radio input "true"
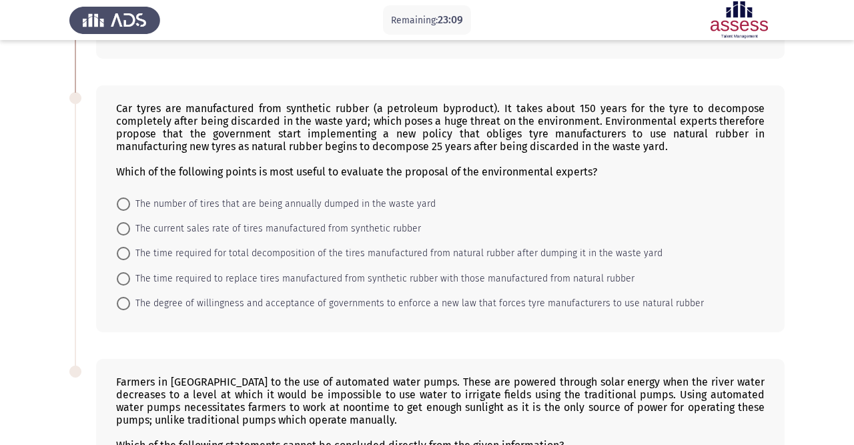
scroll to position [559, 0]
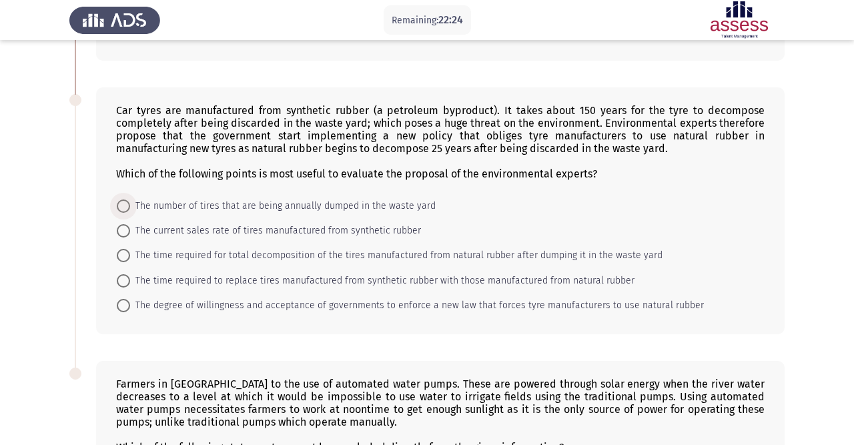
click at [122, 200] on span at bounding box center [123, 206] width 13 height 13
click at [122, 200] on input "The number of tires that are being annually dumped in the waste yard" at bounding box center [123, 206] width 13 height 13
radio input "true"
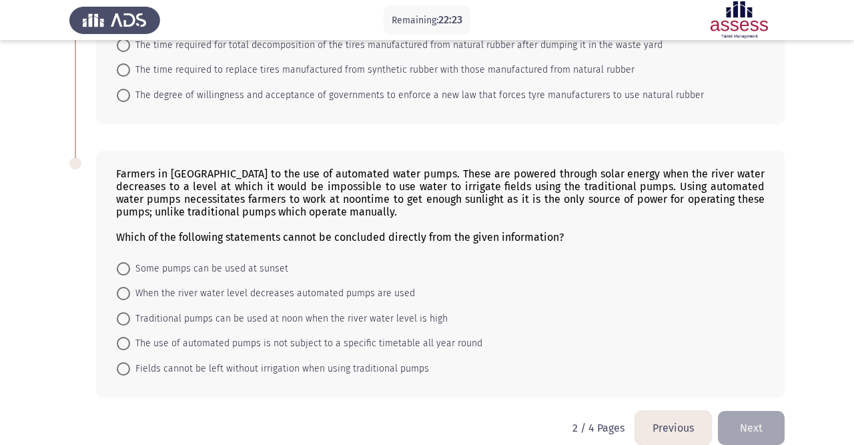
scroll to position [772, 0]
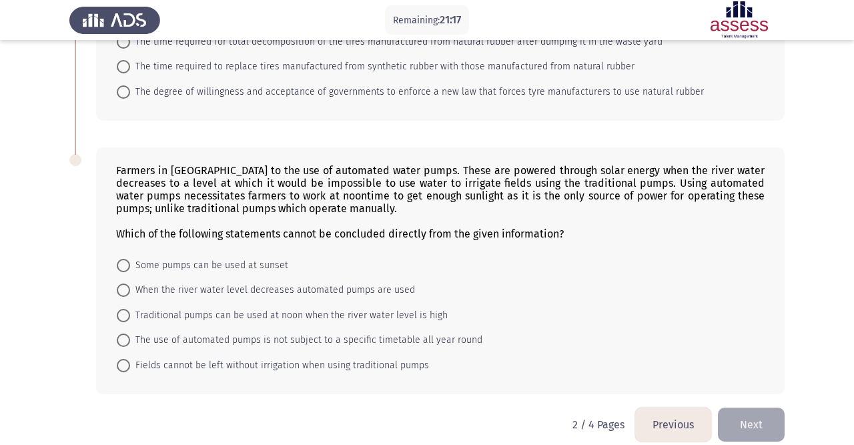
click at [127, 284] on span at bounding box center [123, 290] width 13 height 13
click at [127, 284] on input "When the river water level decreases automated pumps are used" at bounding box center [123, 290] width 13 height 13
radio input "true"
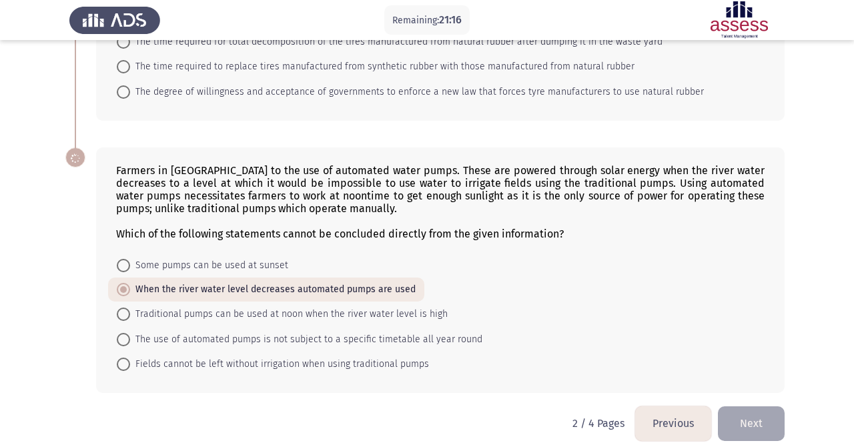
scroll to position [772, 0]
click at [730, 407] on button "Next" at bounding box center [751, 424] width 67 height 34
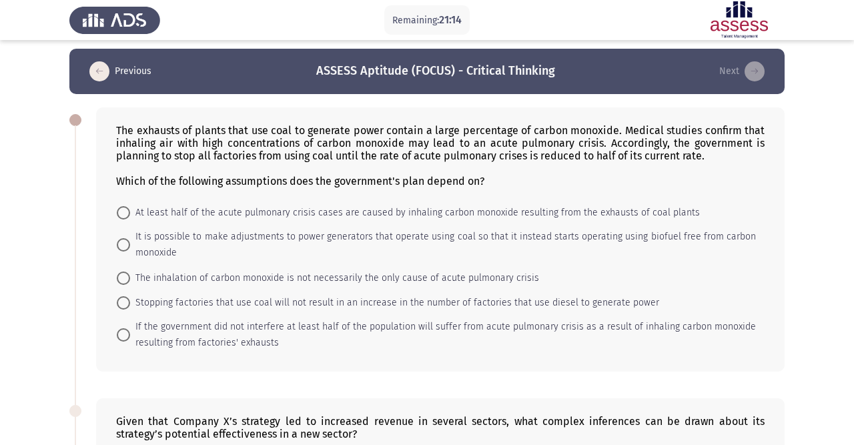
scroll to position [7, 0]
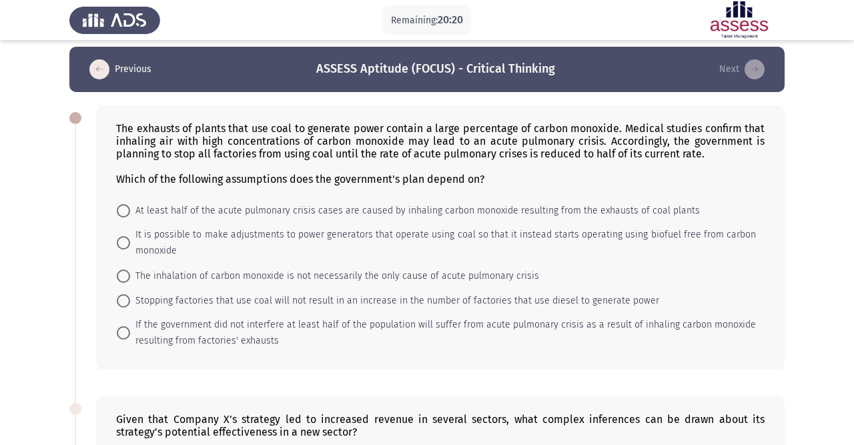
click at [254, 332] on span "If the government did not interfere at least half of the population will suffer…" at bounding box center [443, 333] width 626 height 32
click at [130, 332] on input "If the government did not interfere at least half of the population will suffer…" at bounding box center [123, 332] width 13 height 13
radio input "true"
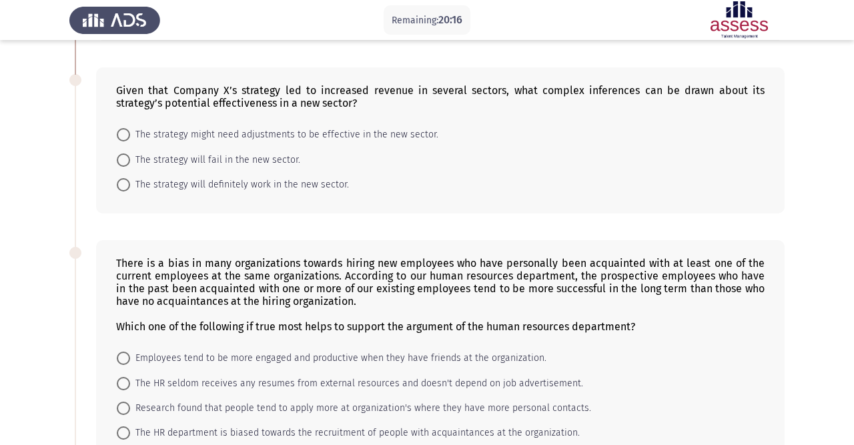
scroll to position [342, 0]
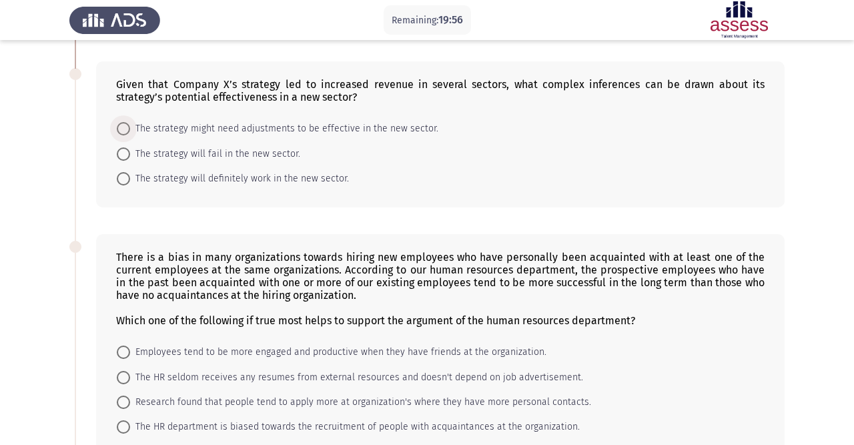
click at [129, 123] on span at bounding box center [123, 128] width 13 height 13
click at [129, 123] on input "The strategy might need adjustments to be effective in the new sector." at bounding box center [123, 128] width 13 height 13
radio input "true"
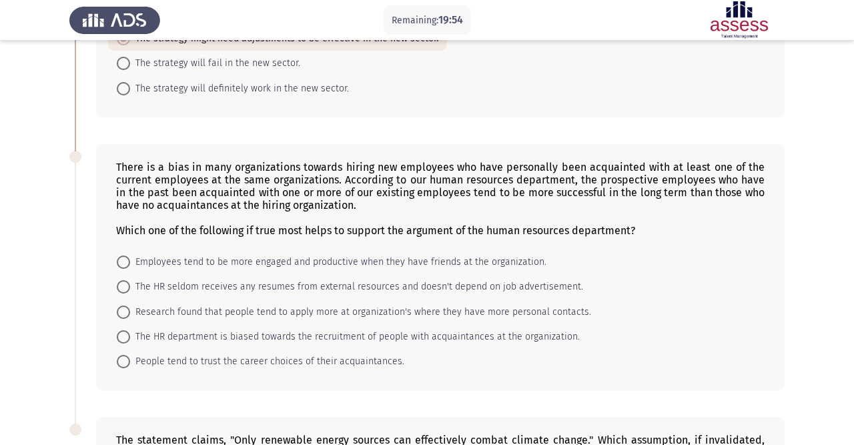
scroll to position [432, 0]
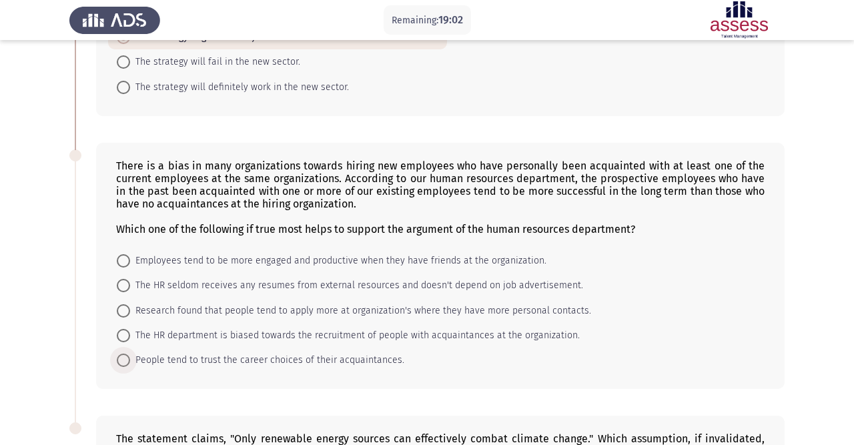
click at [129, 361] on span at bounding box center [123, 360] width 13 height 13
click at [129, 361] on input "People tend to trust the career choices of their acquaintances." at bounding box center [123, 360] width 13 height 13
radio input "true"
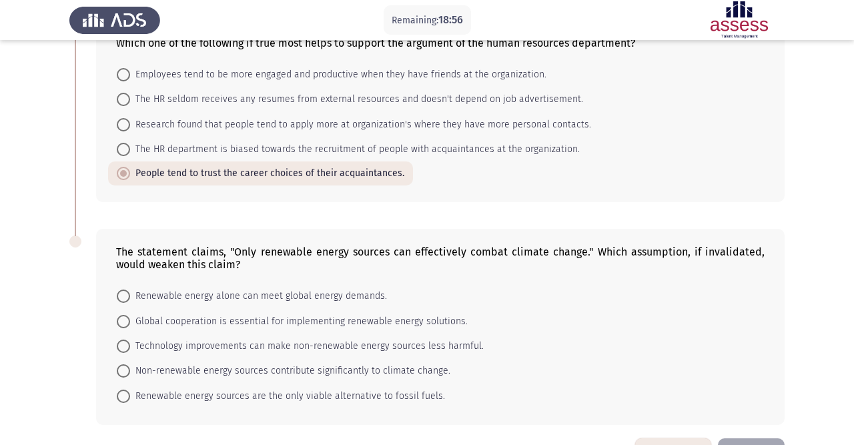
scroll to position [665, 0]
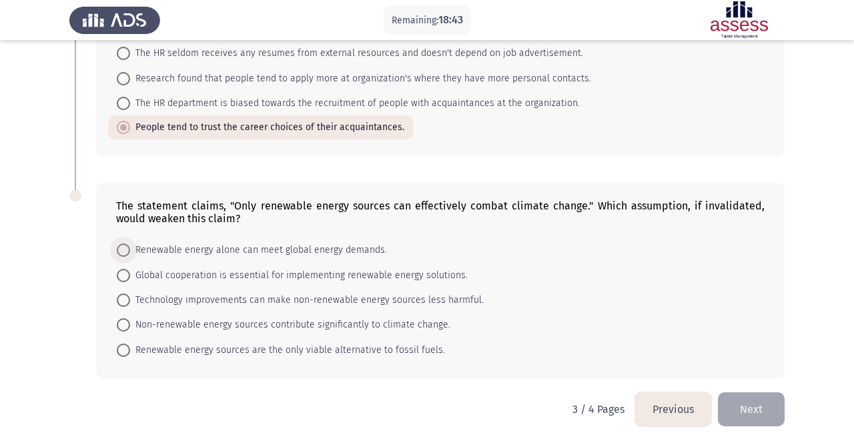
click at [288, 242] on span "Renewable energy alone can meet global energy demands." at bounding box center [258, 250] width 257 height 16
click at [130, 244] on input "Renewable energy alone can meet global energy demands." at bounding box center [123, 250] width 13 height 13
radio input "true"
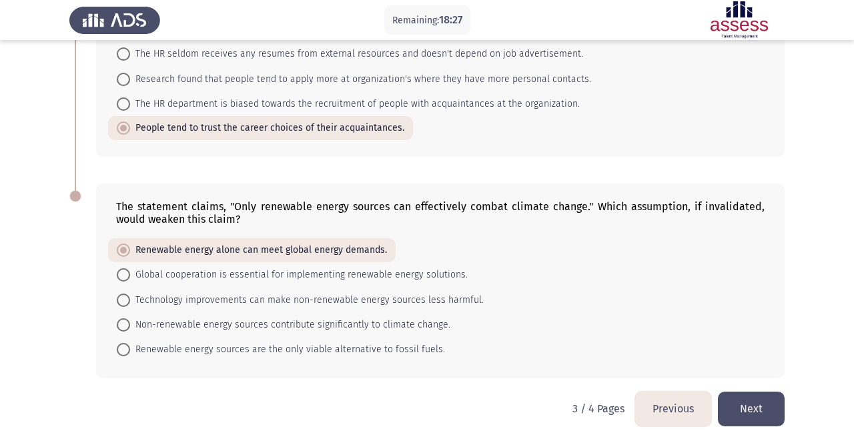
click at [765, 412] on button "Next" at bounding box center [751, 409] width 67 height 34
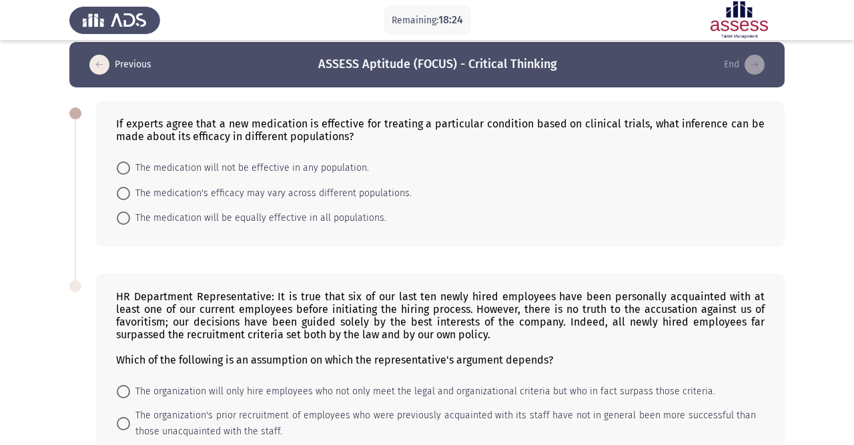
scroll to position [20, 0]
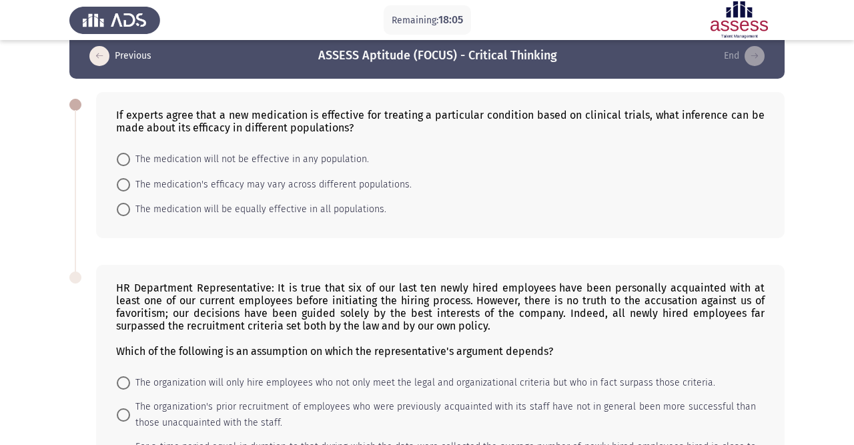
click at [339, 188] on span "The medication's efficacy may vary across different populations." at bounding box center [271, 185] width 282 height 16
click at [130, 188] on input "The medication's efficacy may vary across different populations." at bounding box center [123, 184] width 13 height 13
radio input "true"
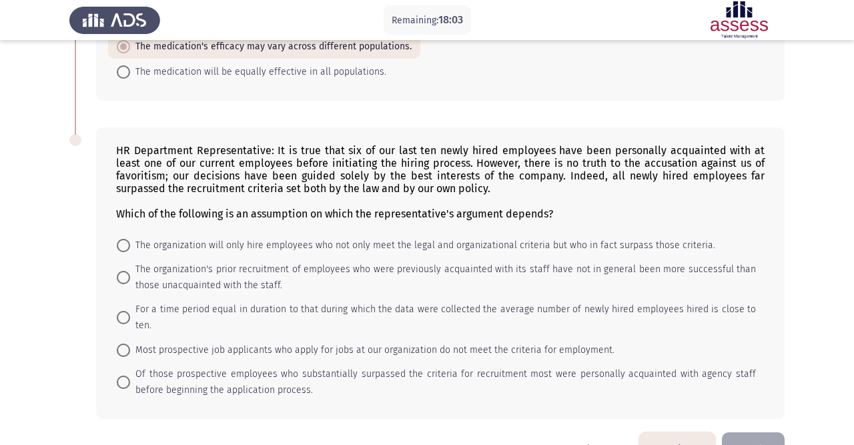
scroll to position [160, 0]
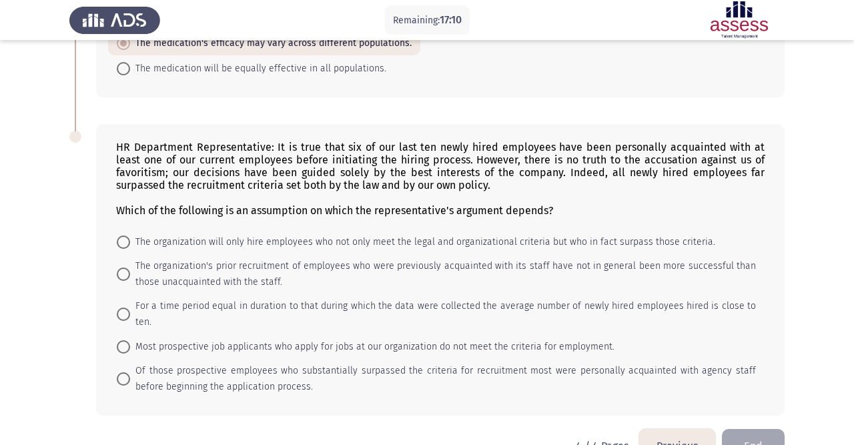
click at [310, 363] on span "Of those prospective employees who substantially surpassed the criteria for rec…" at bounding box center [443, 379] width 626 height 32
click at [130, 372] on input "Of those prospective employees who substantially surpassed the criteria for rec…" at bounding box center [123, 378] width 13 height 13
radio input "true"
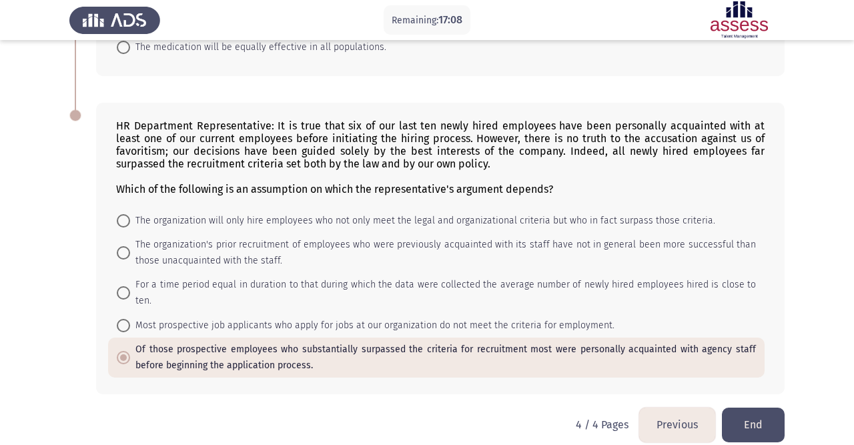
scroll to position [182, 0]
click at [749, 407] on button "End" at bounding box center [753, 424] width 63 height 34
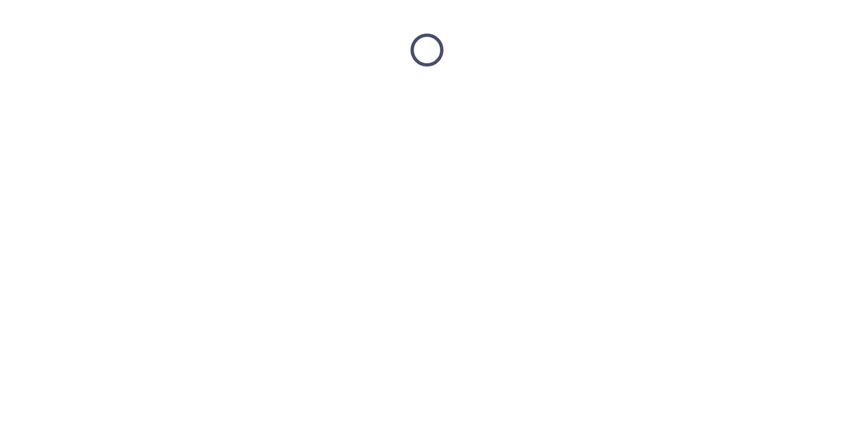
scroll to position [0, 0]
